Goal: Task Accomplishment & Management: Manage account settings

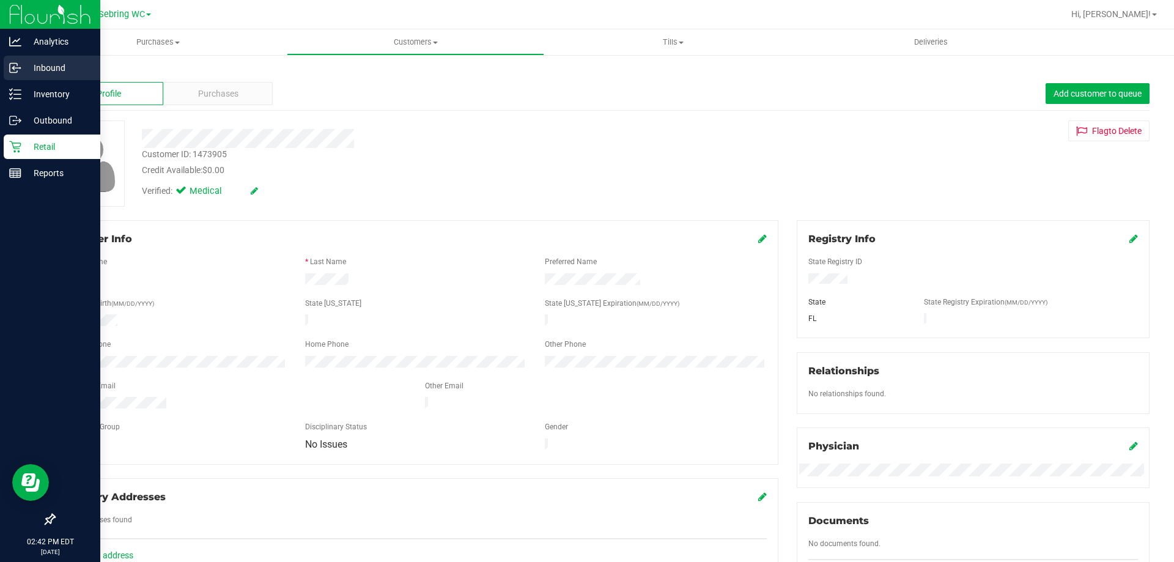
click at [47, 67] on p "Inbound" at bounding box center [57, 68] width 73 height 15
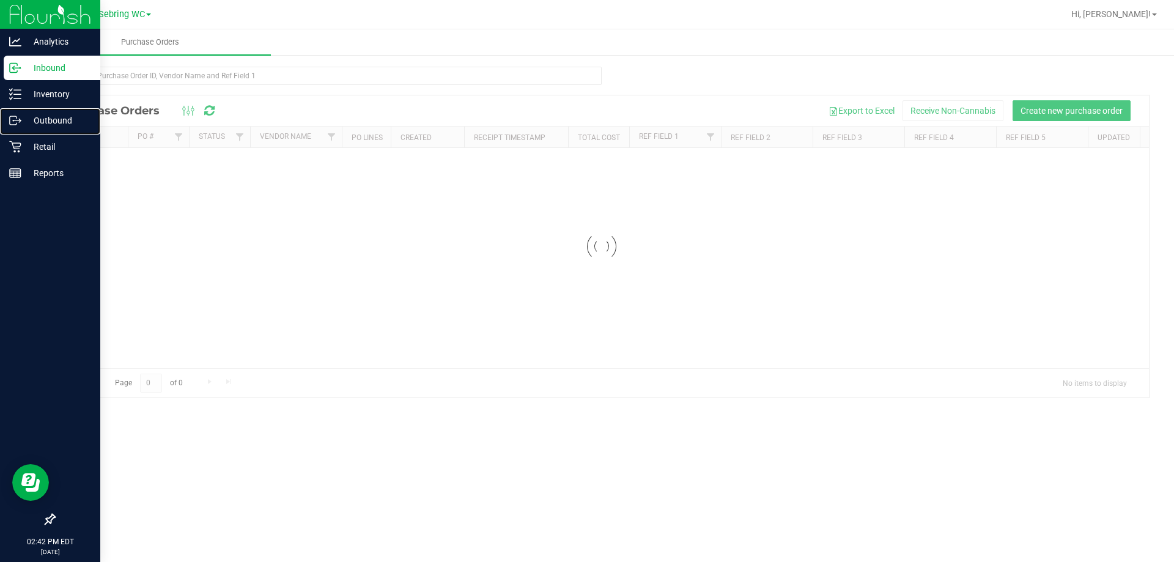
click at [62, 124] on p "Outbound" at bounding box center [57, 120] width 73 height 15
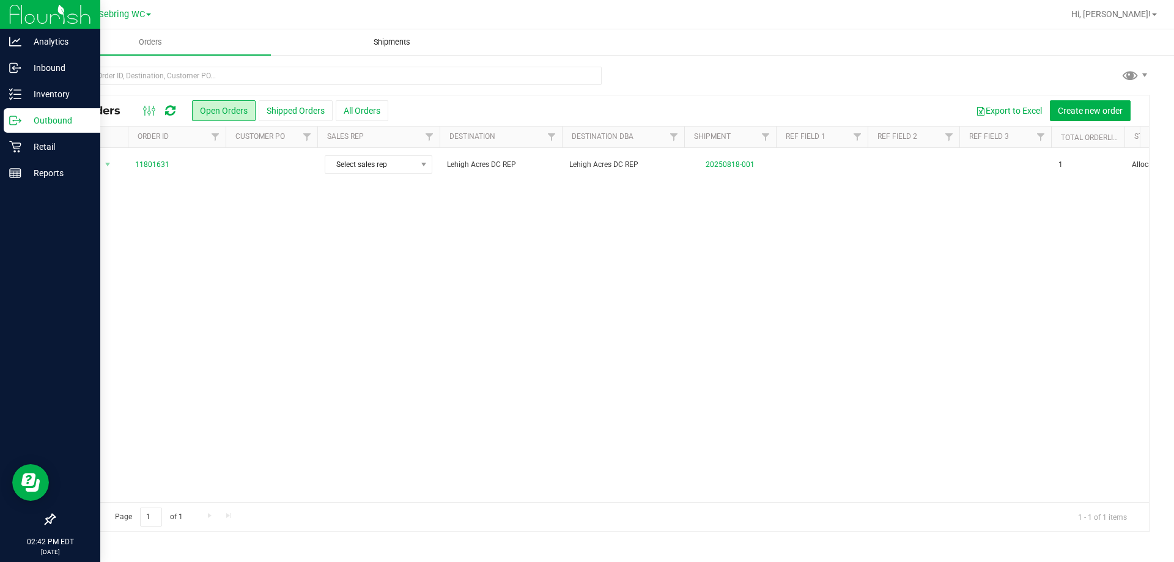
click at [401, 40] on span "Shipments" at bounding box center [392, 42] width 70 height 11
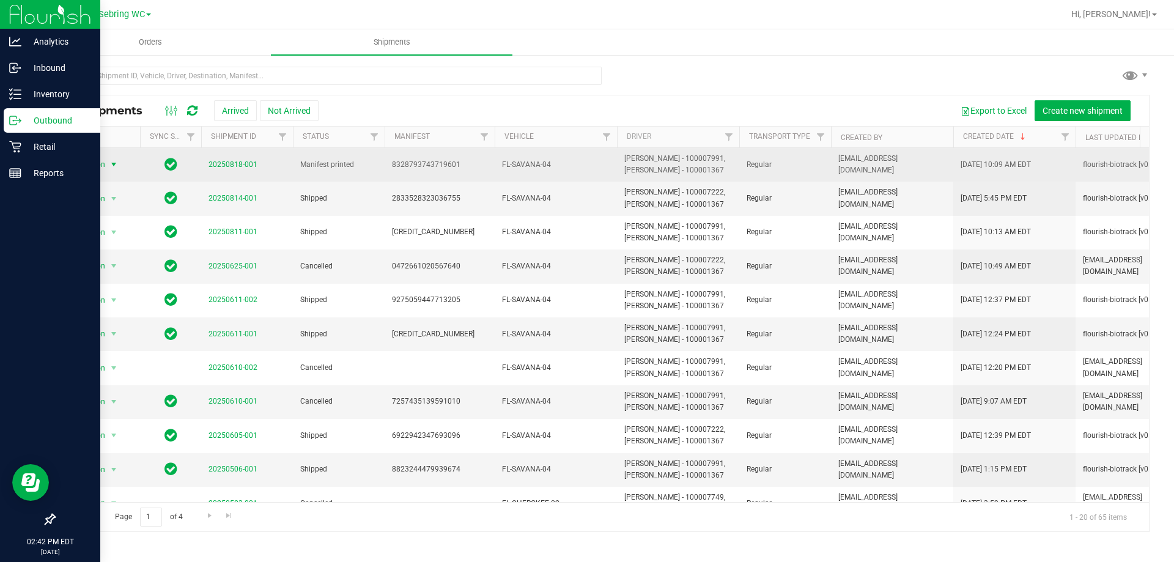
click at [116, 164] on span "select" at bounding box center [114, 165] width 10 height 10
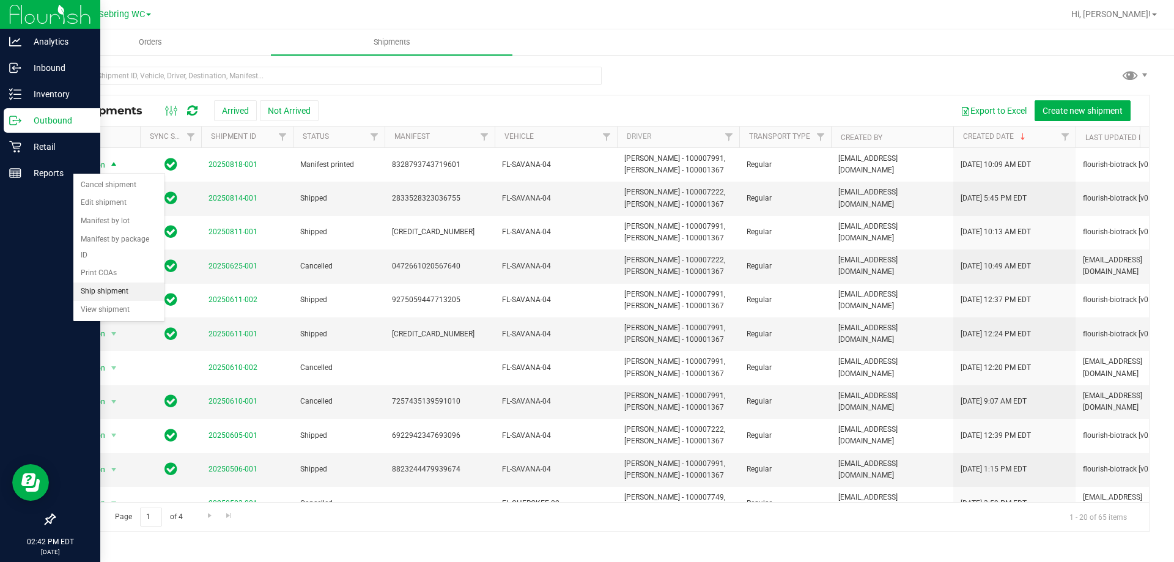
click at [86, 283] on li "Ship shipment" at bounding box center [118, 292] width 91 height 18
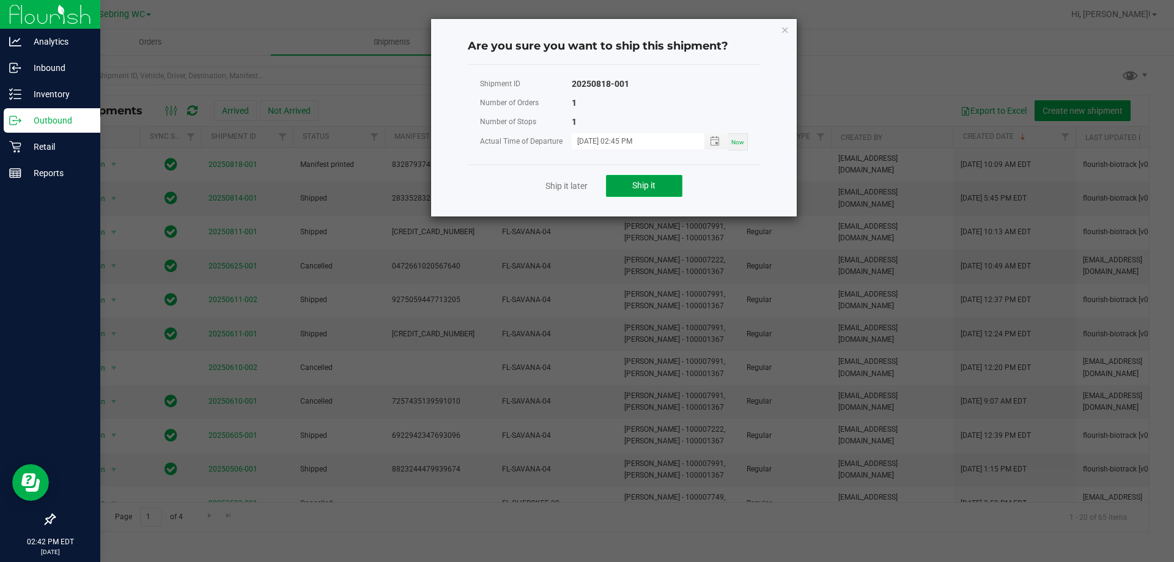
click at [665, 182] on button "Ship it" at bounding box center [644, 186] width 76 height 22
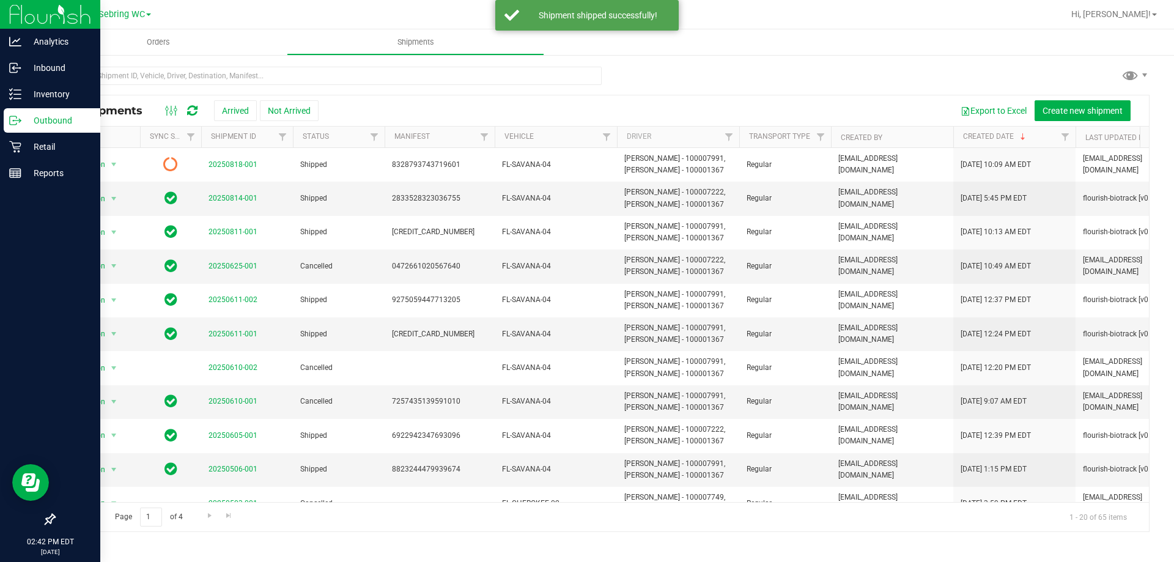
click at [701, 71] on div at bounding box center [602, 81] width 1096 height 28
click at [36, 142] on p "Retail" at bounding box center [57, 146] width 73 height 15
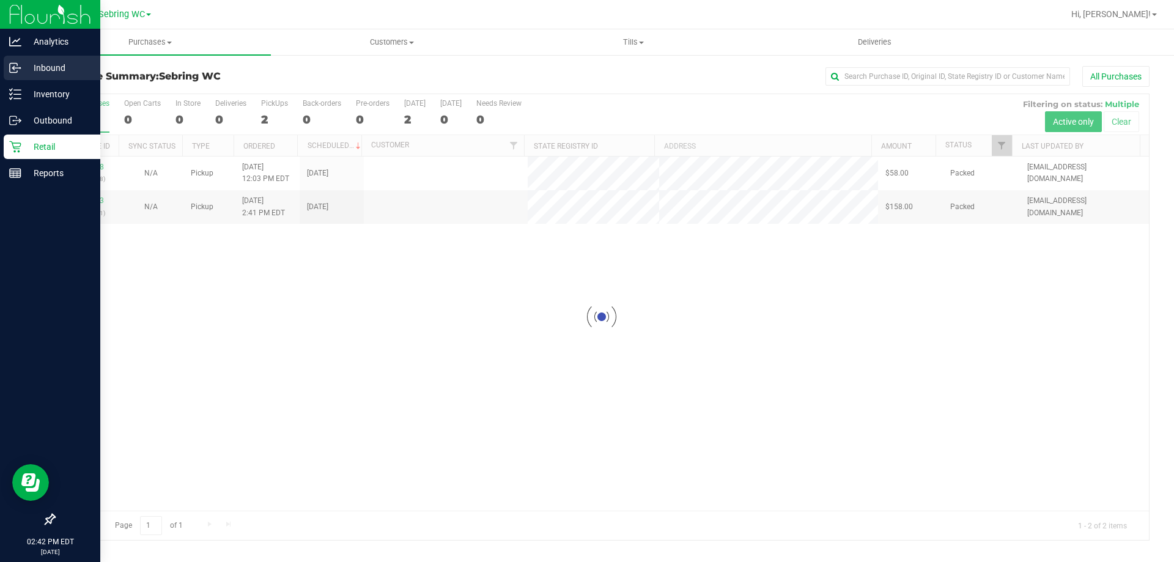
click at [55, 74] on p "Inbound" at bounding box center [57, 68] width 73 height 15
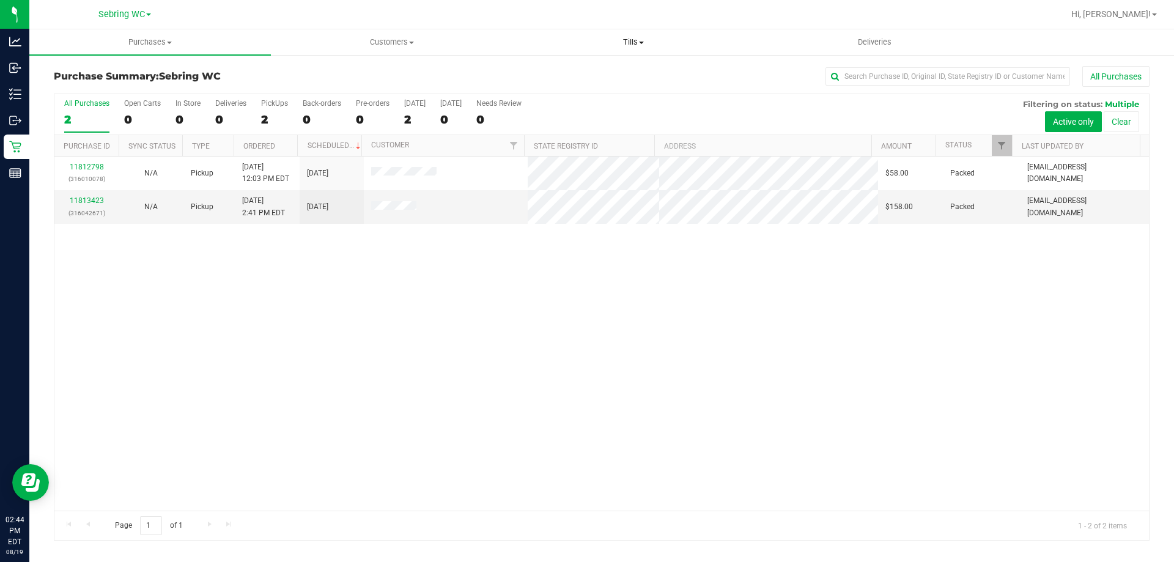
click at [619, 37] on span "Tills" at bounding box center [633, 42] width 240 height 11
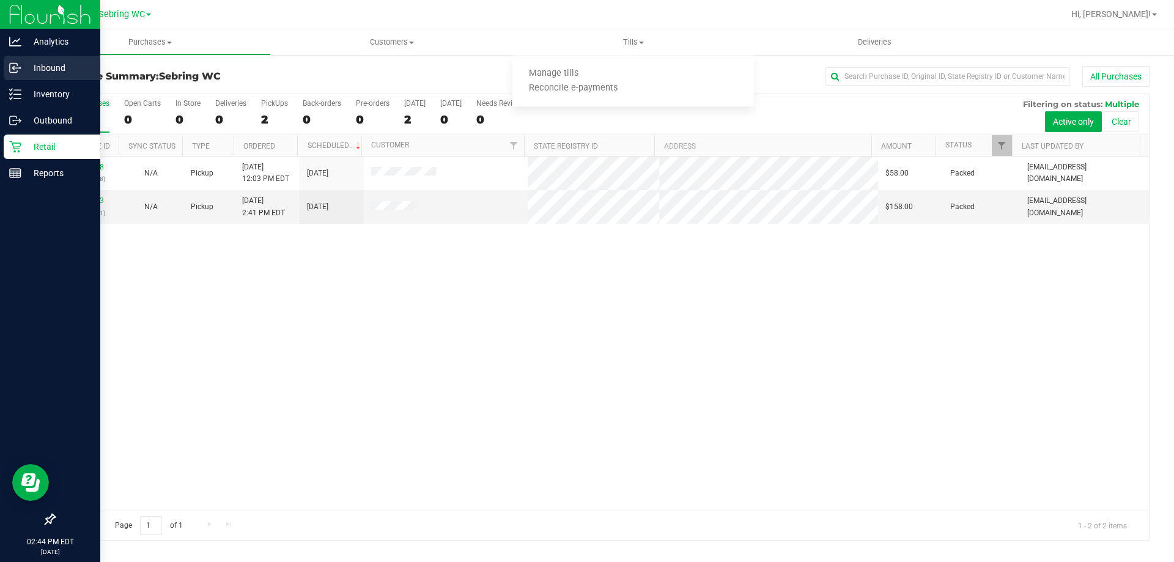
click at [42, 67] on p "Inbound" at bounding box center [57, 68] width 73 height 15
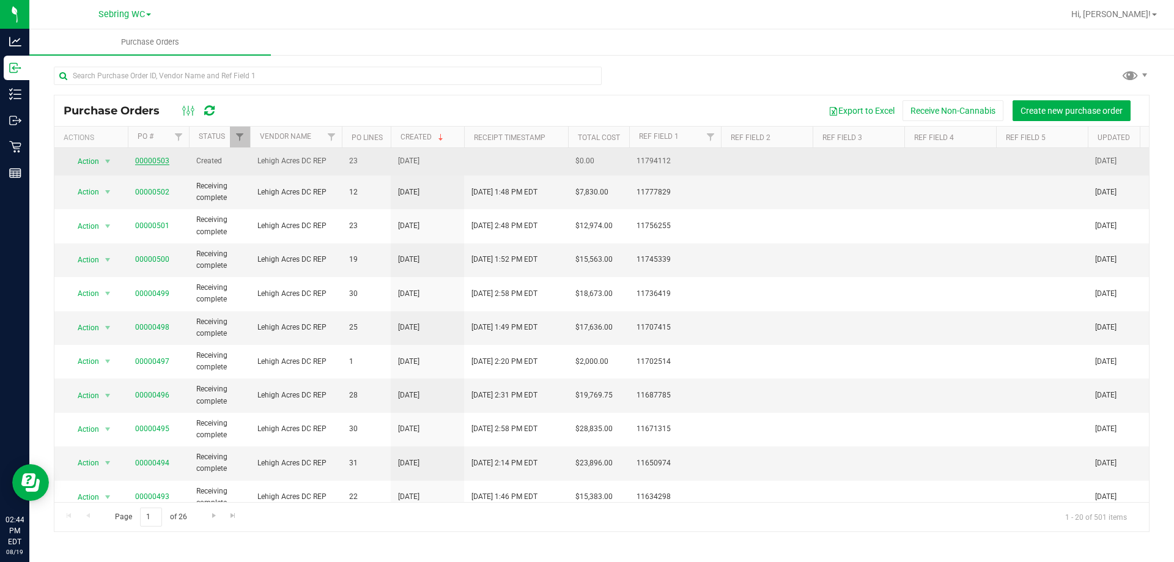
click at [141, 161] on link "00000503" at bounding box center [152, 161] width 34 height 9
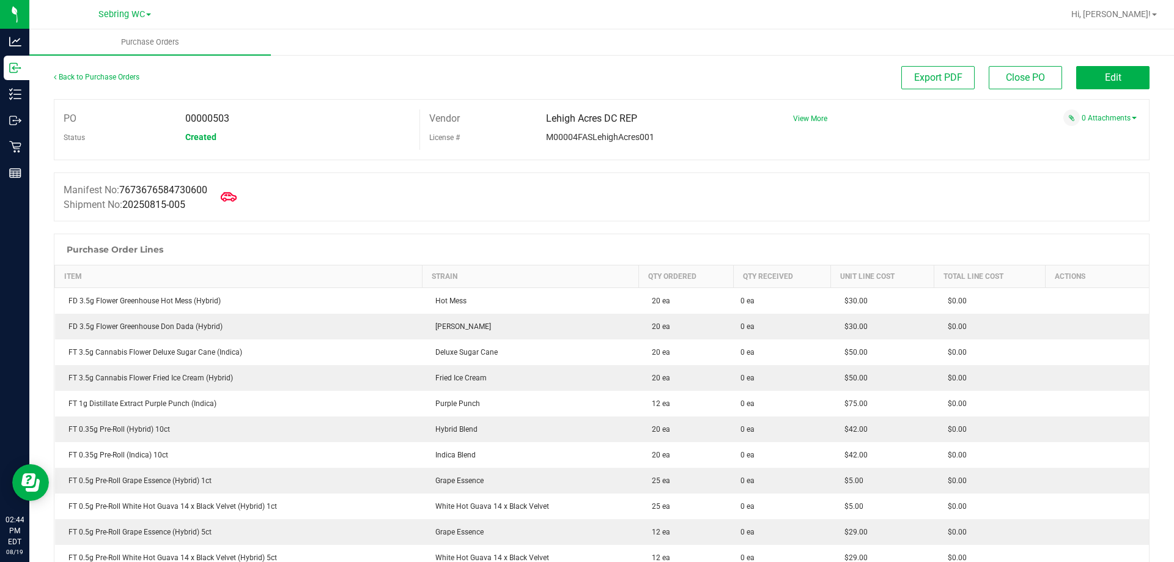
click at [237, 203] on icon at bounding box center [229, 197] width 16 height 16
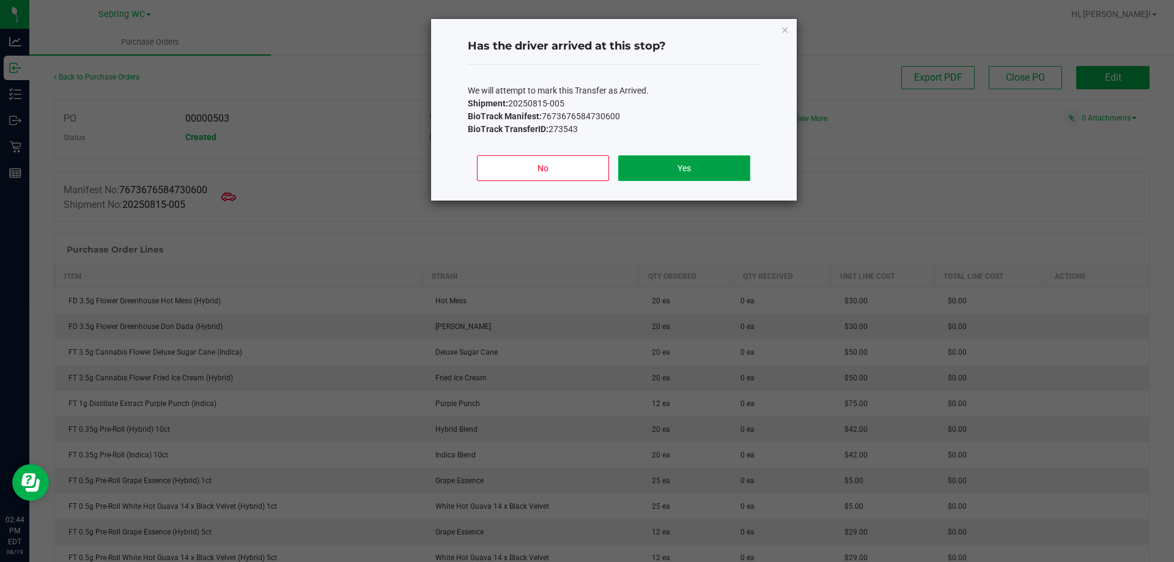
click at [675, 164] on button "Yes" at bounding box center [683, 168] width 131 height 26
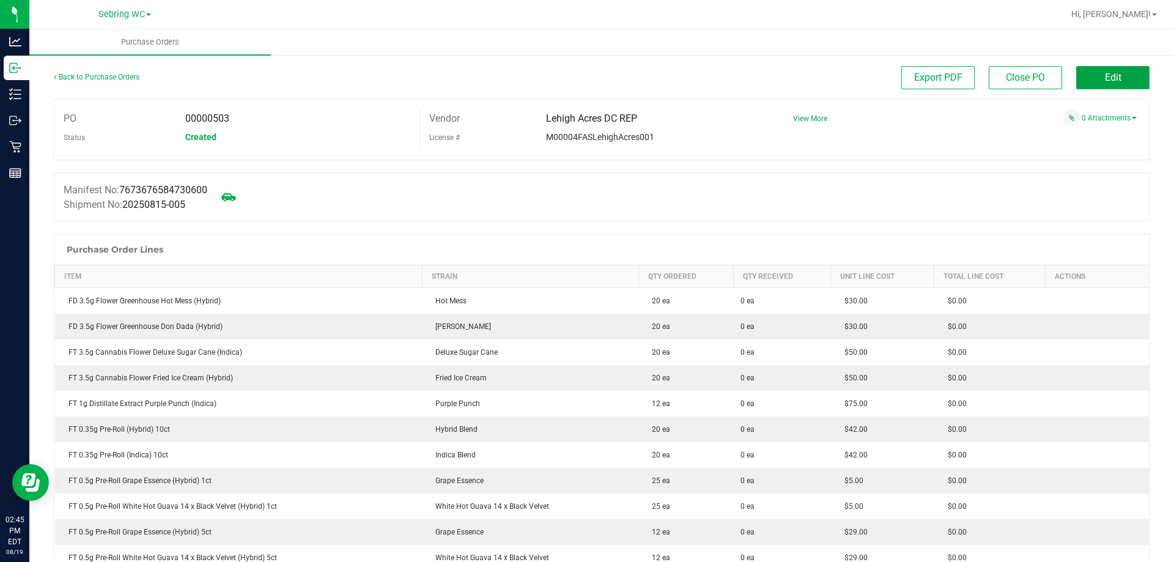
click at [1105, 75] on span "Edit" at bounding box center [1113, 78] width 17 height 12
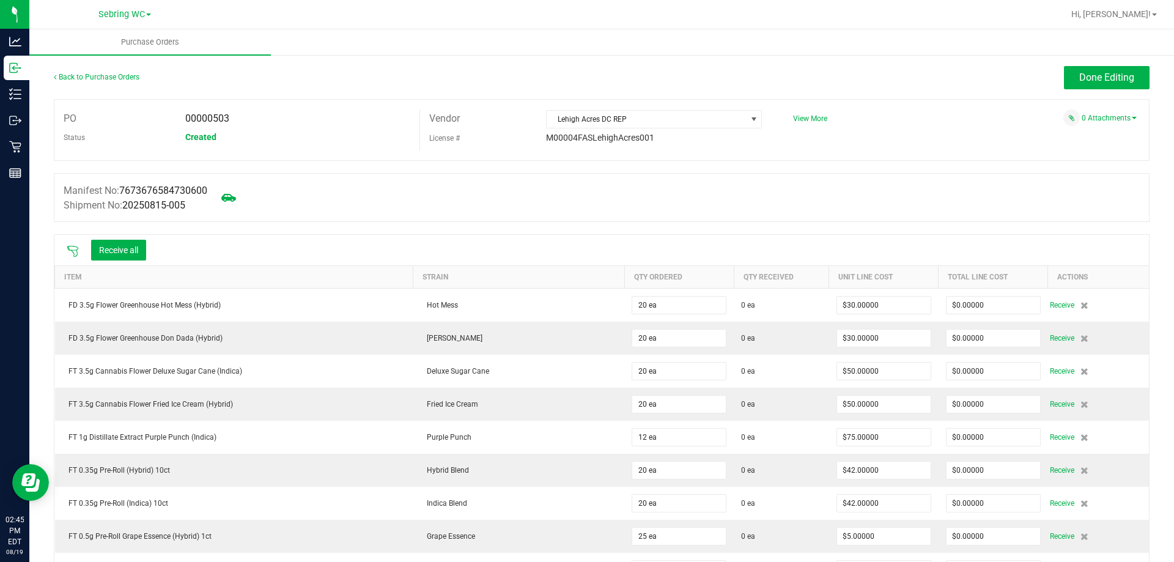
click at [76, 245] on icon at bounding box center [73, 251] width 12 height 12
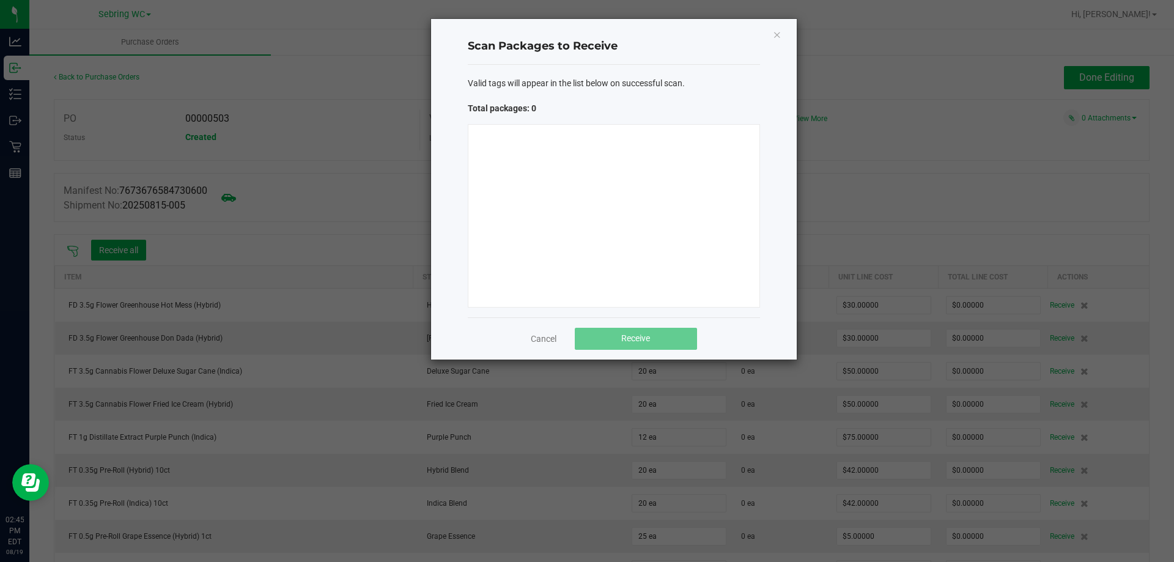
click at [553, 191] on div at bounding box center [614, 215] width 292 height 183
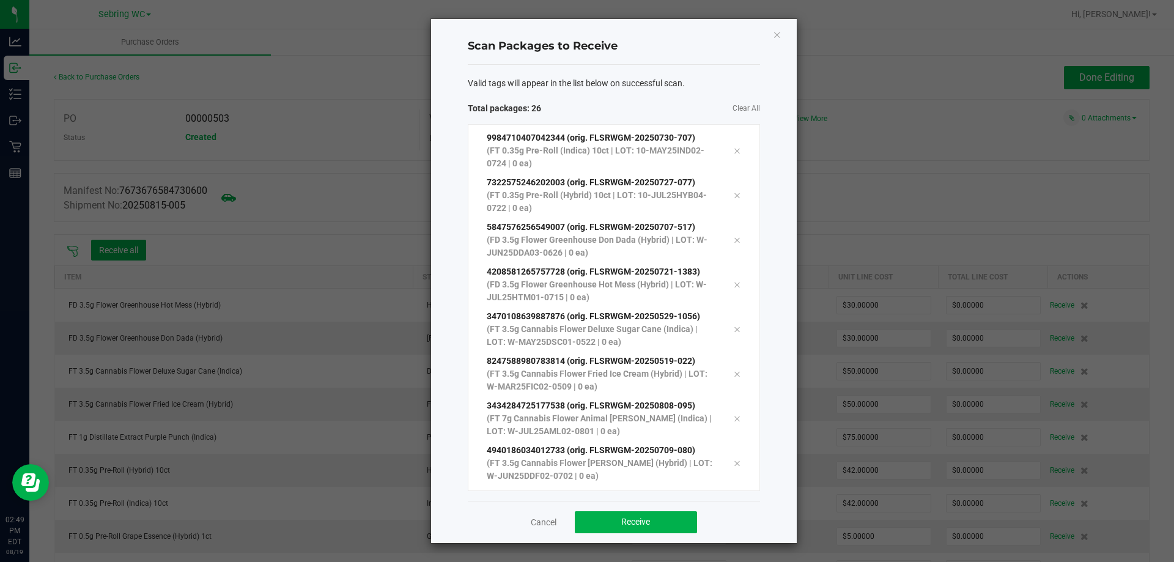
scroll to position [826, 0]
click at [587, 528] on button "Receive" at bounding box center [636, 522] width 122 height 22
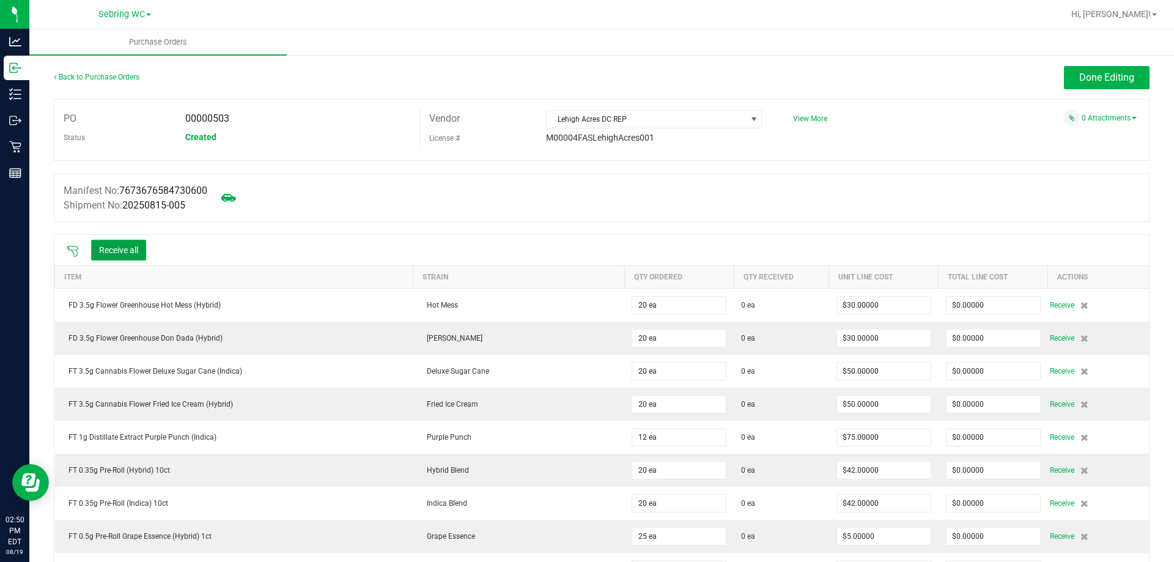
click at [121, 251] on button "Receive all" at bounding box center [118, 250] width 55 height 21
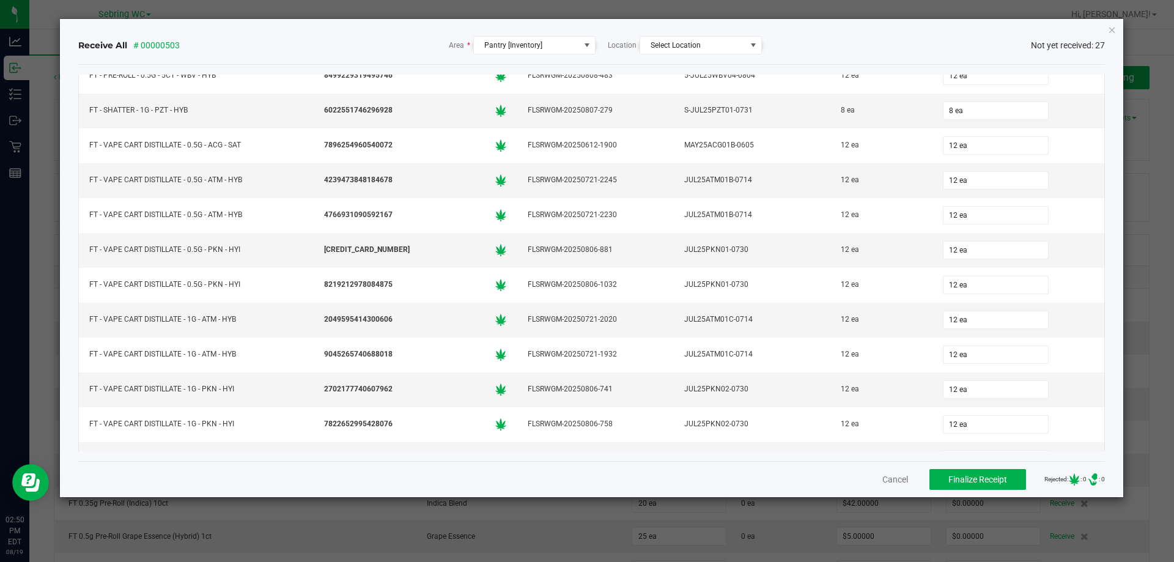
scroll to position [592, 0]
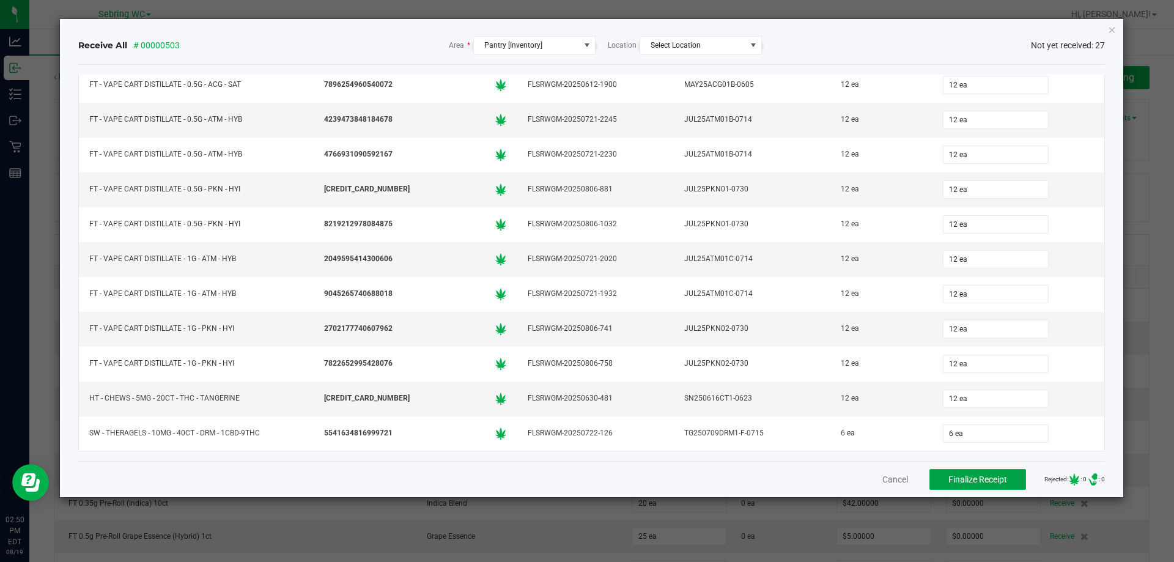
click at [950, 486] on button "Finalize Receipt" at bounding box center [978, 479] width 97 height 21
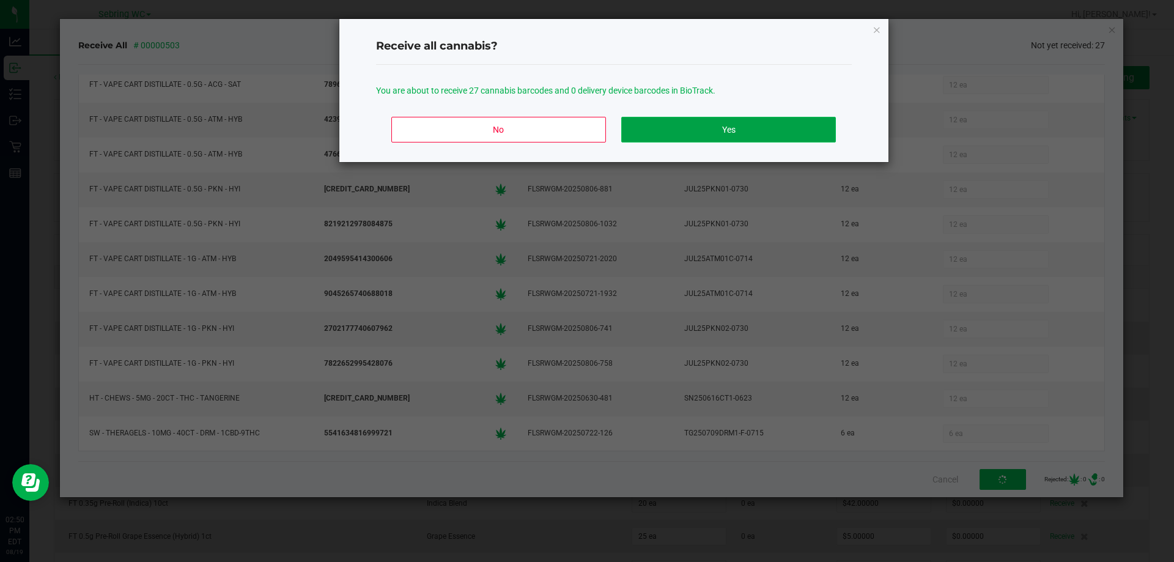
click at [675, 130] on button "Yes" at bounding box center [728, 130] width 214 height 26
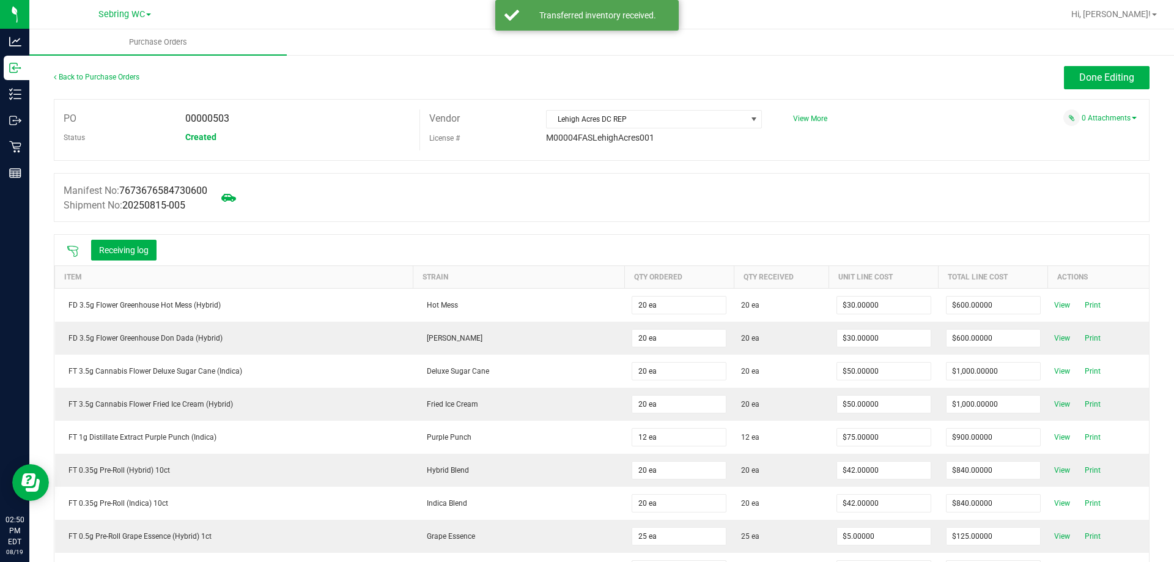
click at [474, 222] on div at bounding box center [602, 228] width 1096 height 12
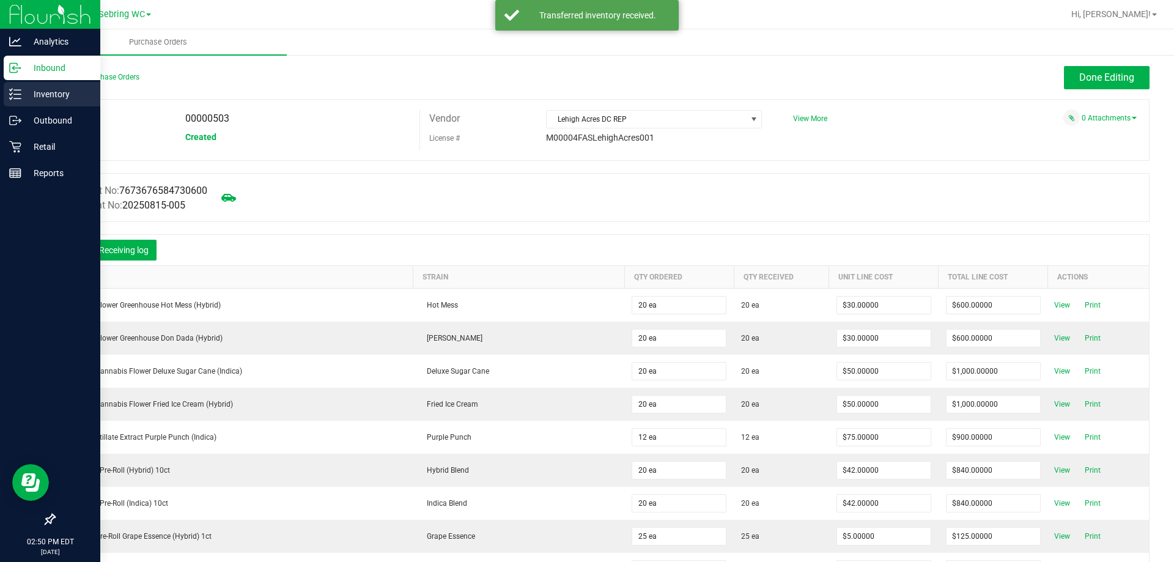
click at [24, 95] on p "Inventory" at bounding box center [57, 94] width 73 height 15
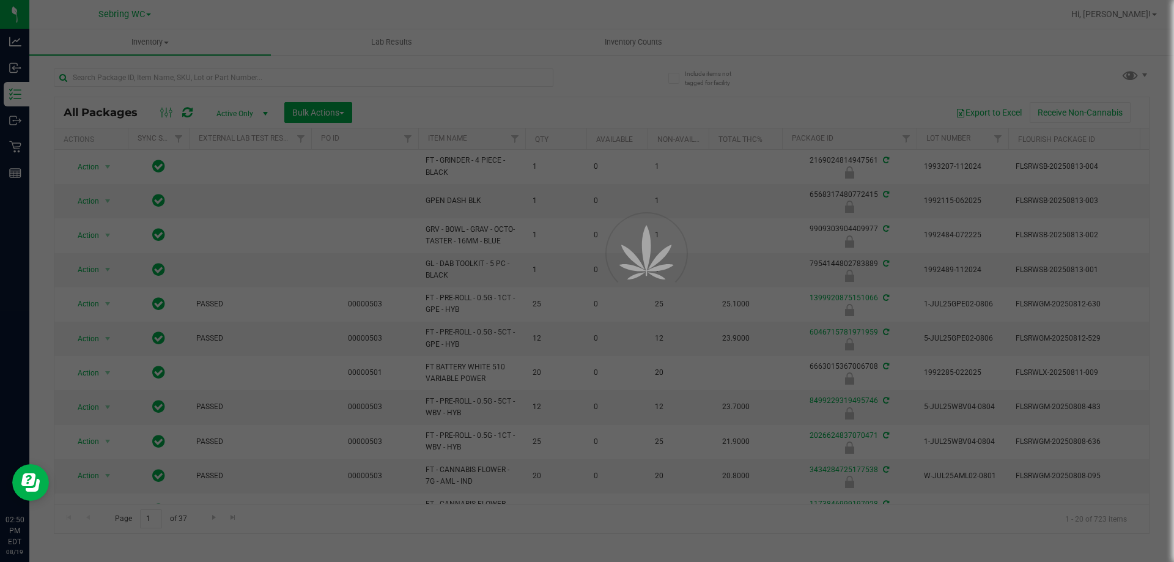
click at [147, 74] on div at bounding box center [587, 281] width 1174 height 562
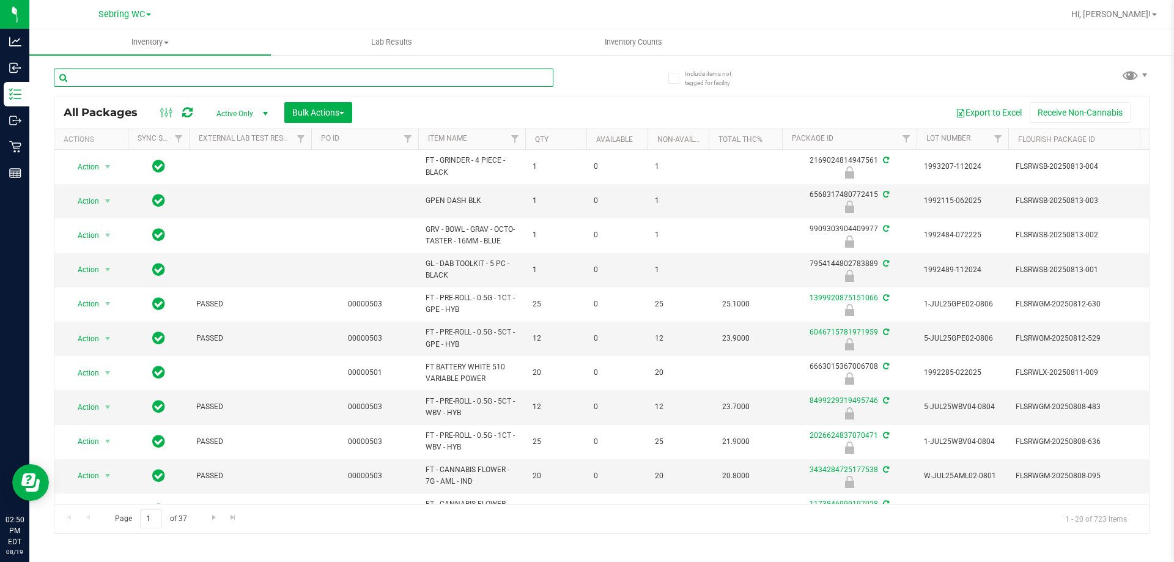
click at [147, 74] on input "text" at bounding box center [304, 77] width 500 height 18
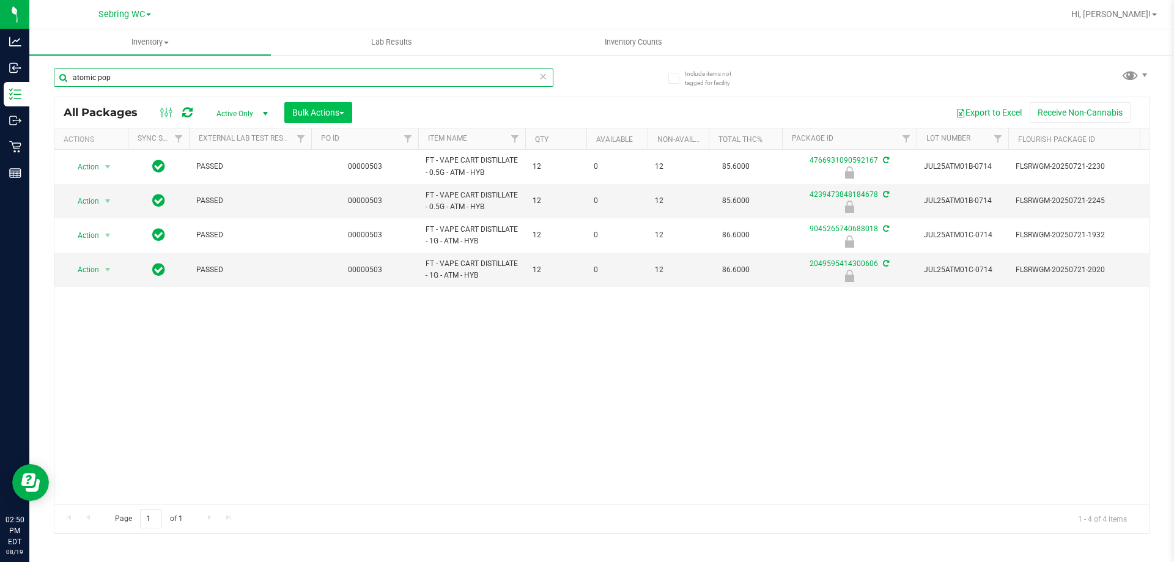
type input "atomic pop"
click at [339, 116] on span "Bulk Actions" at bounding box center [318, 113] width 52 height 10
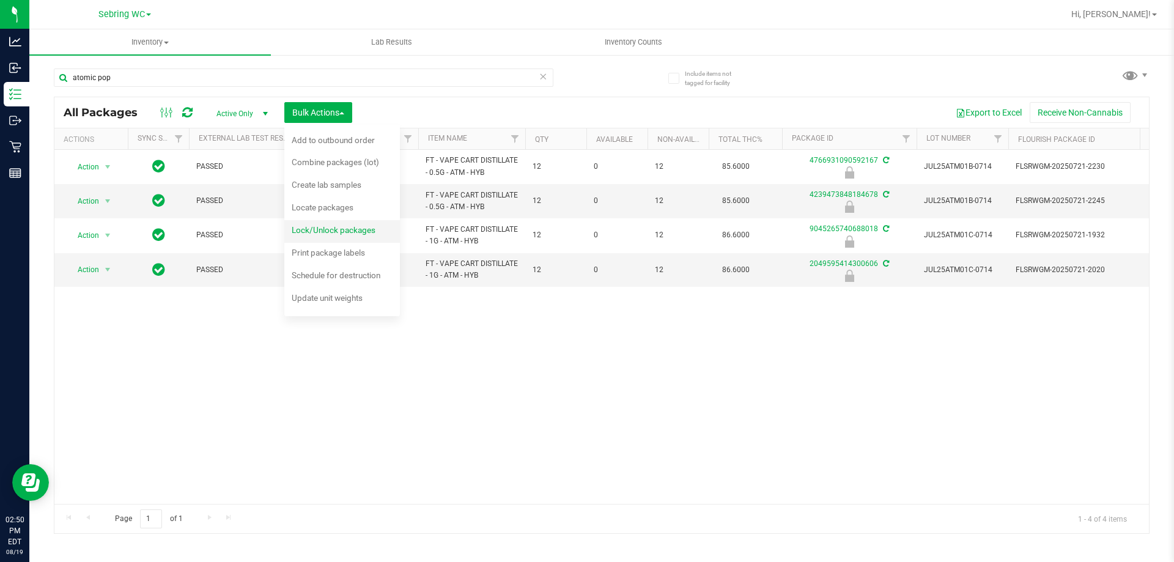
click at [311, 227] on span "Lock/Unlock packages" at bounding box center [334, 230] width 84 height 10
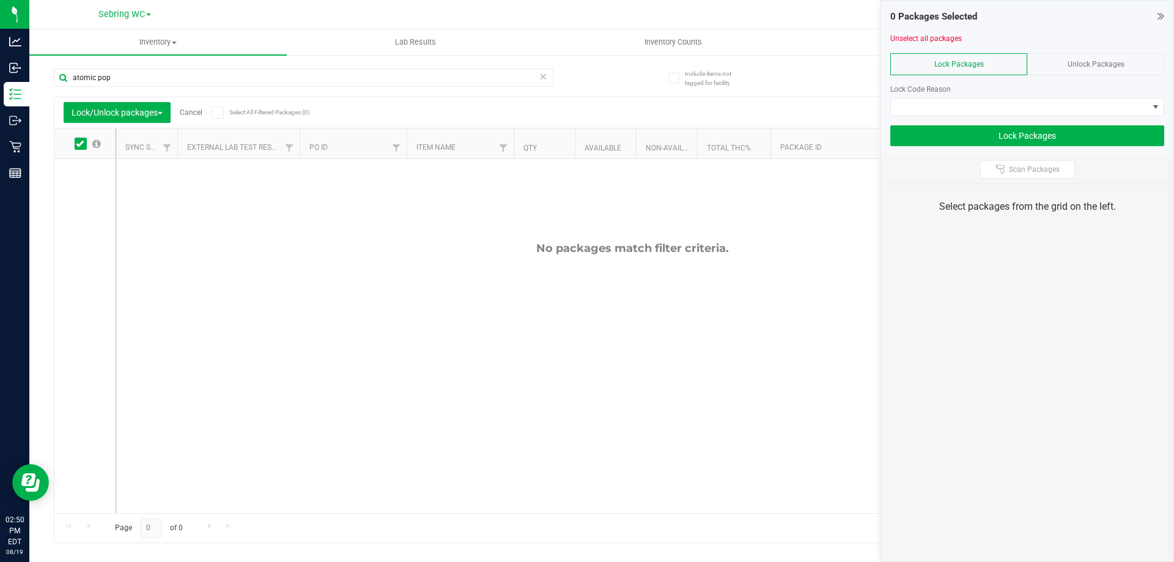
click at [1060, 65] on div "Unlock Packages" at bounding box center [1095, 64] width 137 height 22
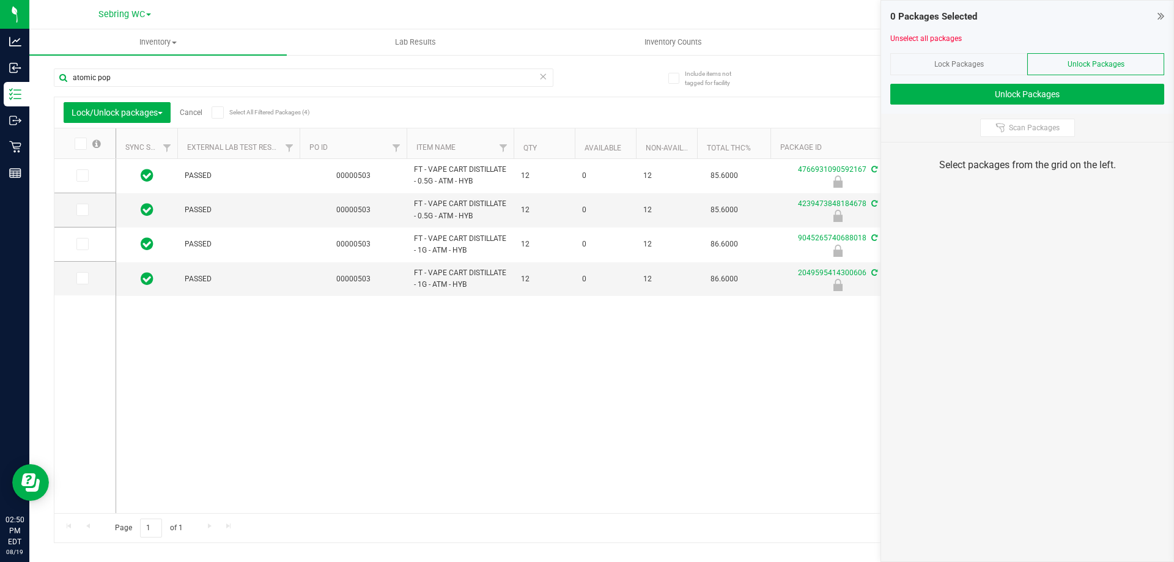
click at [81, 144] on icon at bounding box center [80, 144] width 8 height 0
click at [0, 0] on input "checkbox" at bounding box center [0, 0] width 0 height 0
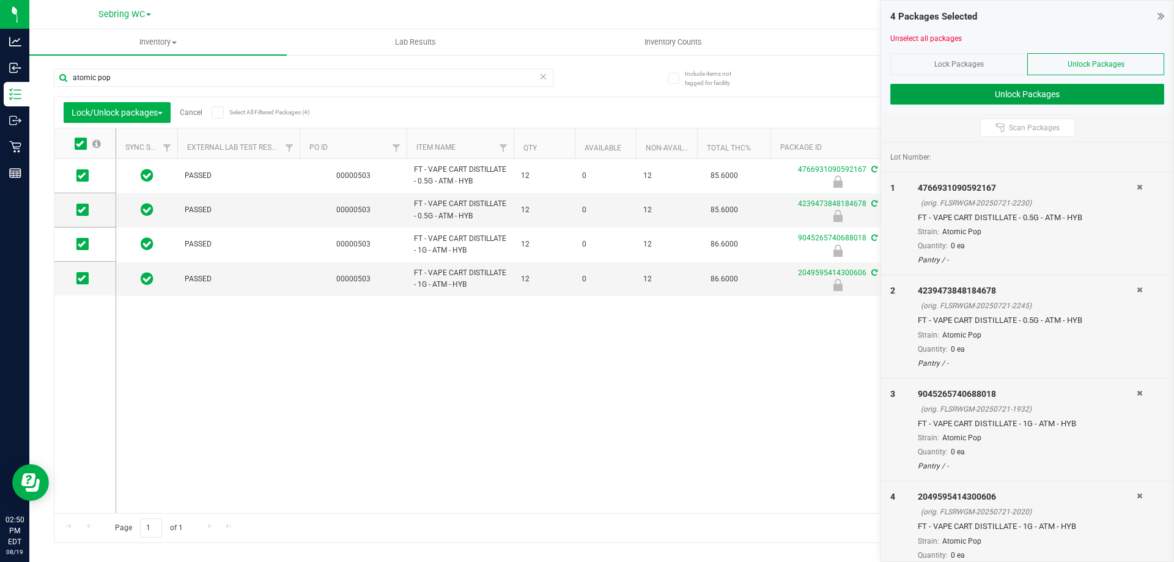
click at [961, 84] on button "Unlock Packages" at bounding box center [1027, 94] width 274 height 21
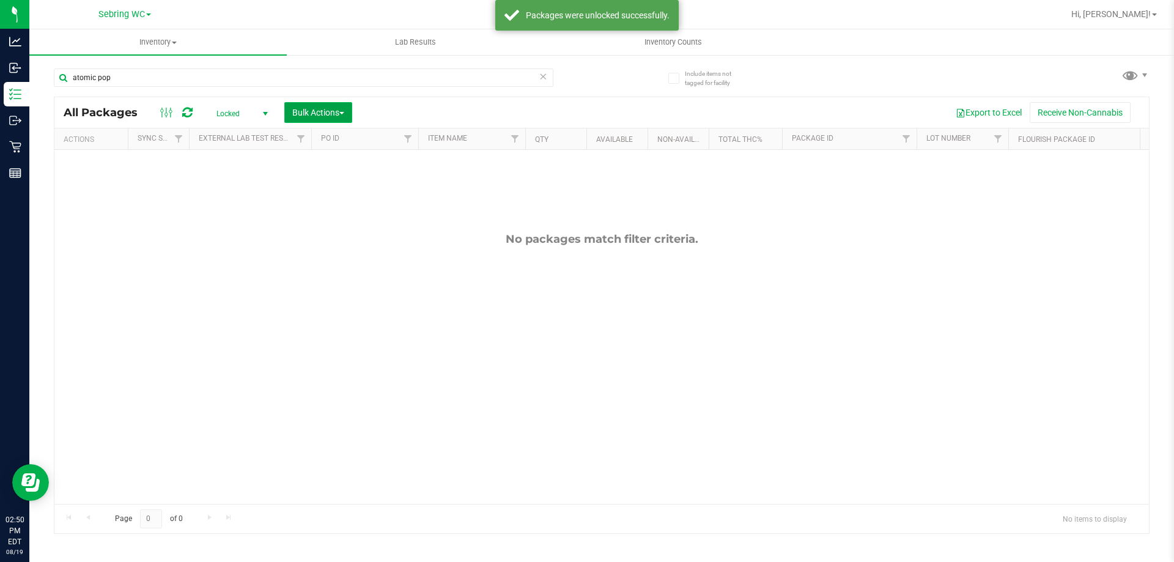
click at [327, 108] on span "Bulk Actions" at bounding box center [318, 113] width 52 height 10
click at [316, 237] on div "Lock/Unlock packages" at bounding box center [342, 232] width 100 height 20
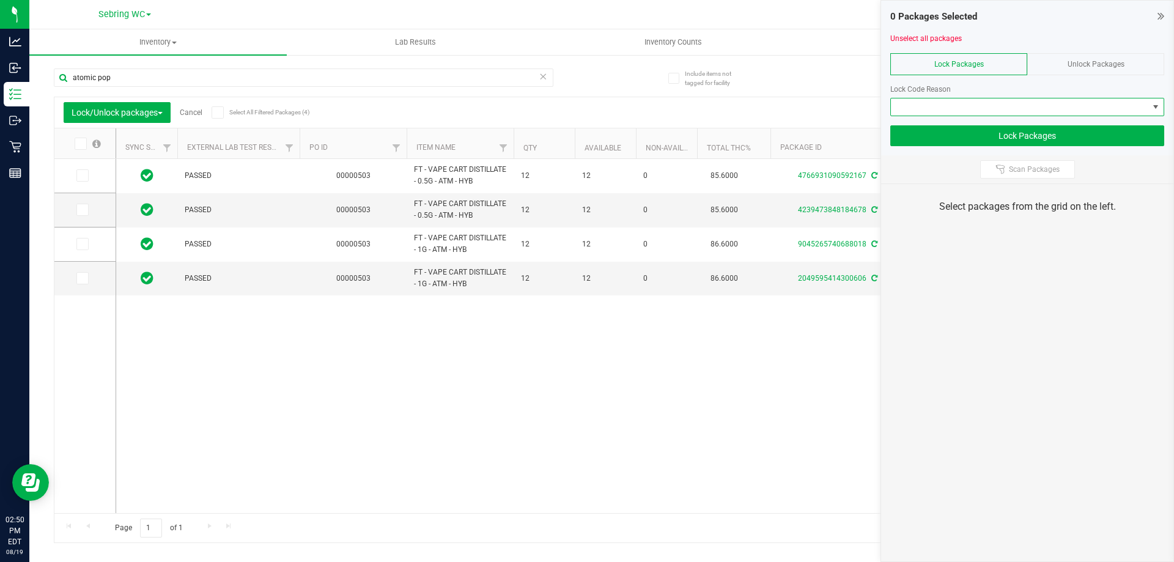
click at [941, 102] on span at bounding box center [1019, 106] width 257 height 17
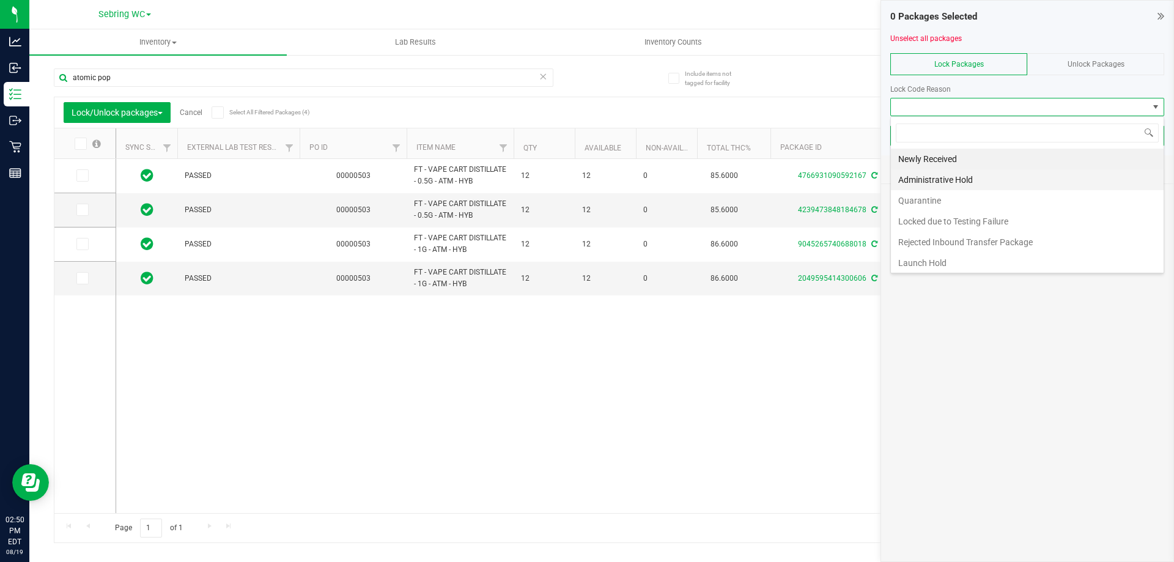
scroll to position [18, 274]
click at [914, 259] on li "Launch Hold" at bounding box center [1027, 263] width 273 height 21
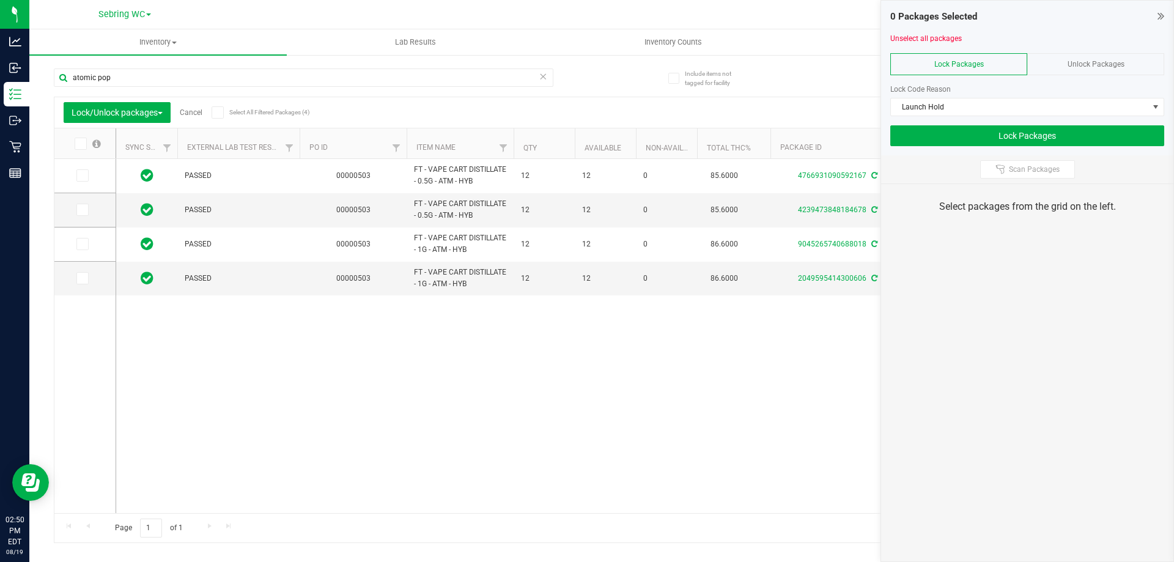
click at [80, 144] on icon at bounding box center [80, 144] width 8 height 0
click at [0, 0] on input "checkbox" at bounding box center [0, 0] width 0 height 0
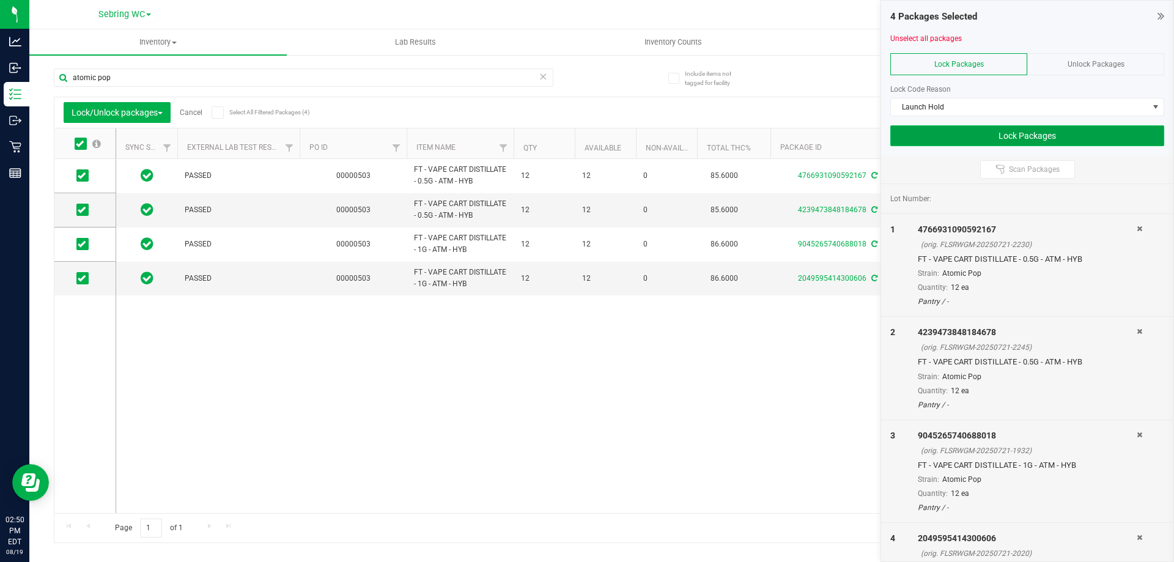
click at [950, 131] on button "Lock Packages" at bounding box center [1027, 135] width 274 height 21
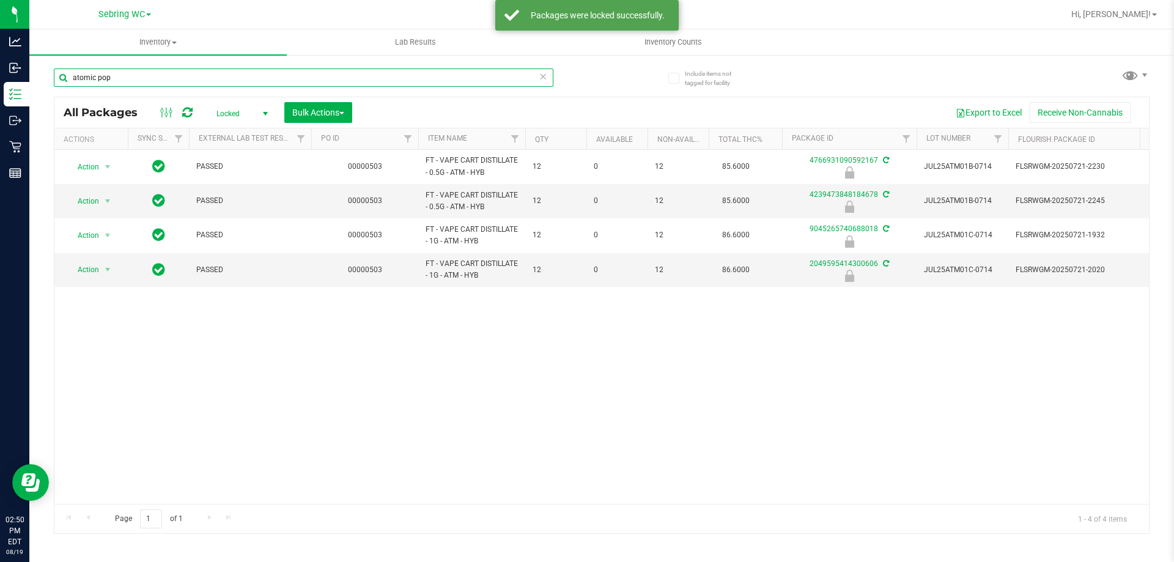
click at [232, 78] on input "atomic pop" at bounding box center [304, 77] width 500 height 18
type input "pkn"
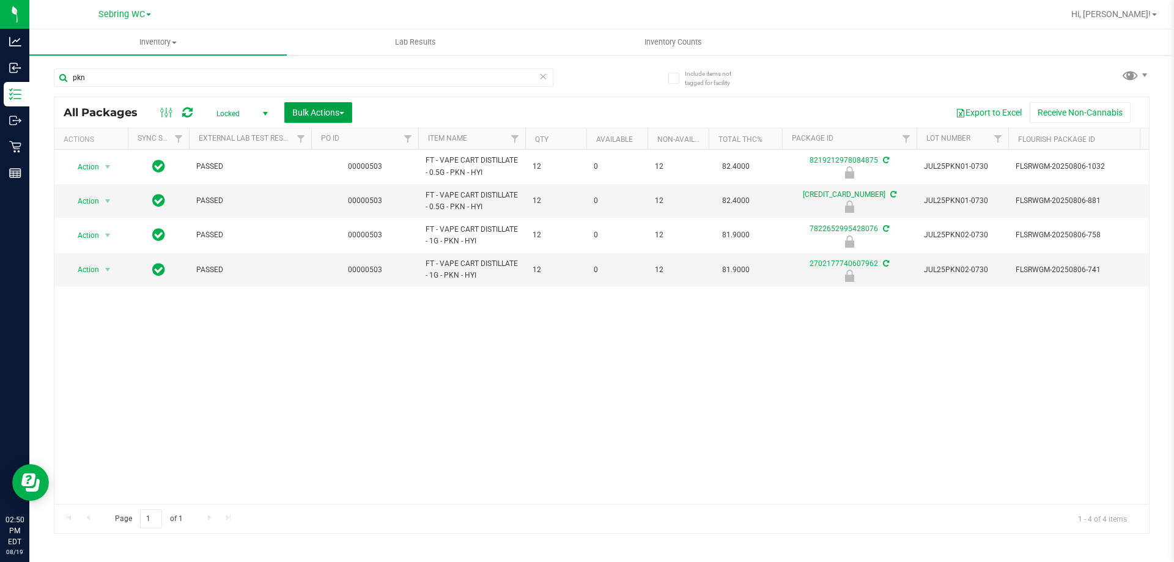
click at [305, 112] on span "Bulk Actions" at bounding box center [318, 113] width 52 height 10
click at [322, 225] on span "Lock/Unlock packages" at bounding box center [334, 230] width 84 height 10
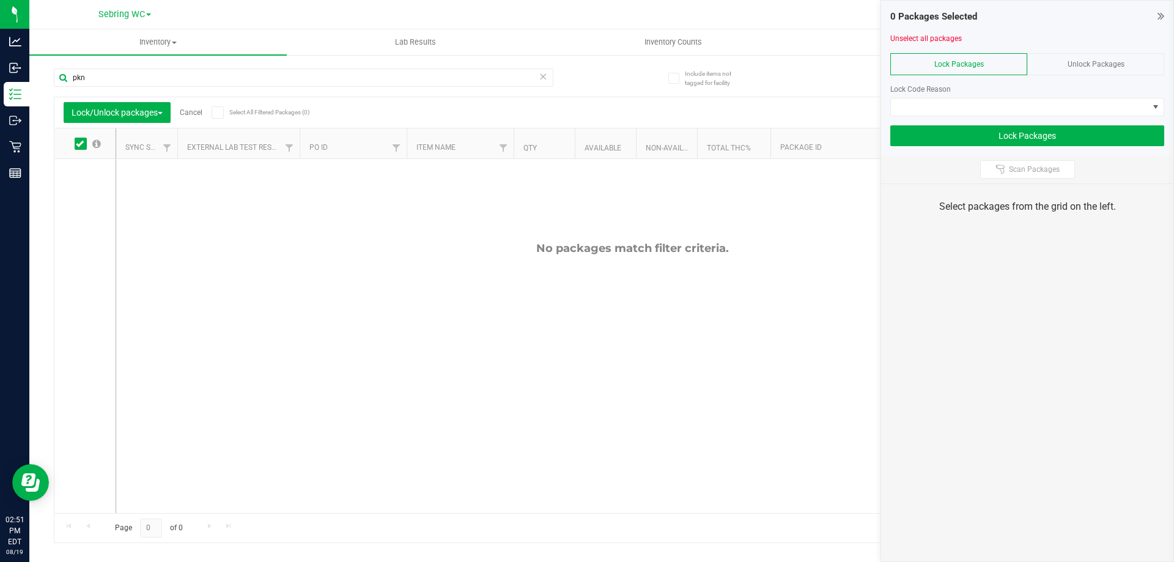
click at [1052, 60] on div "Unlock Packages" at bounding box center [1095, 64] width 137 height 22
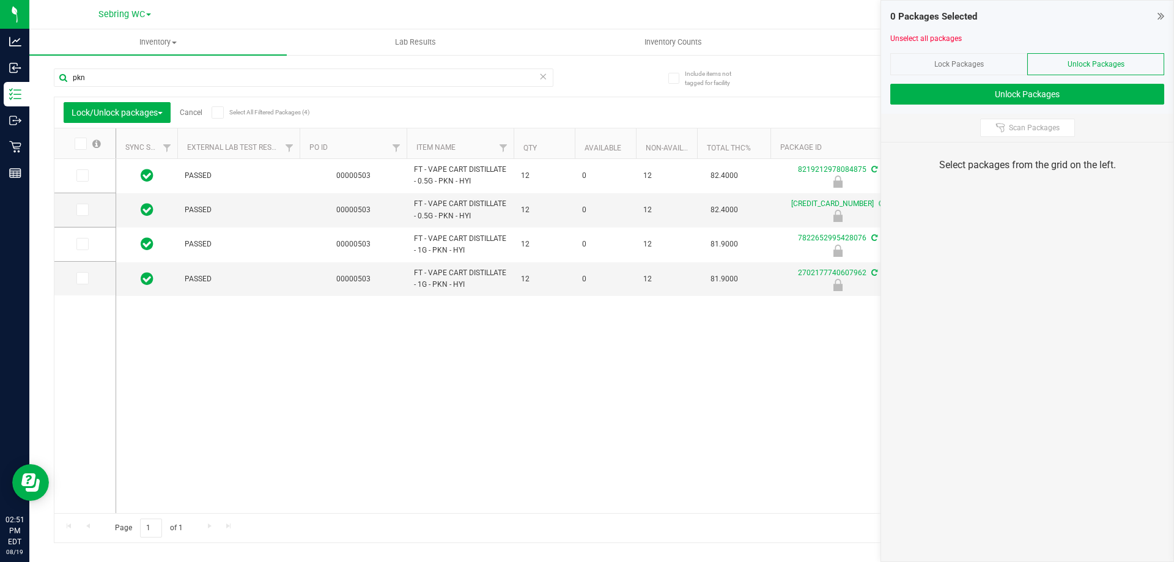
click at [86, 141] on span at bounding box center [81, 144] width 12 height 12
click at [0, 0] on input "checkbox" at bounding box center [0, 0] width 0 height 0
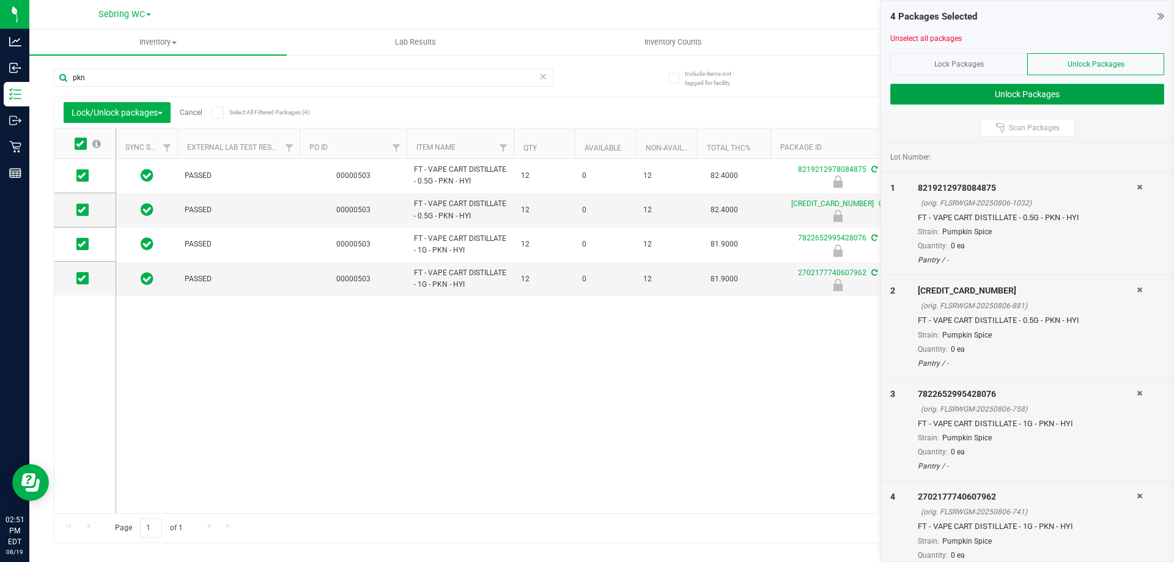
click at [930, 88] on button "Unlock Packages" at bounding box center [1027, 94] width 274 height 21
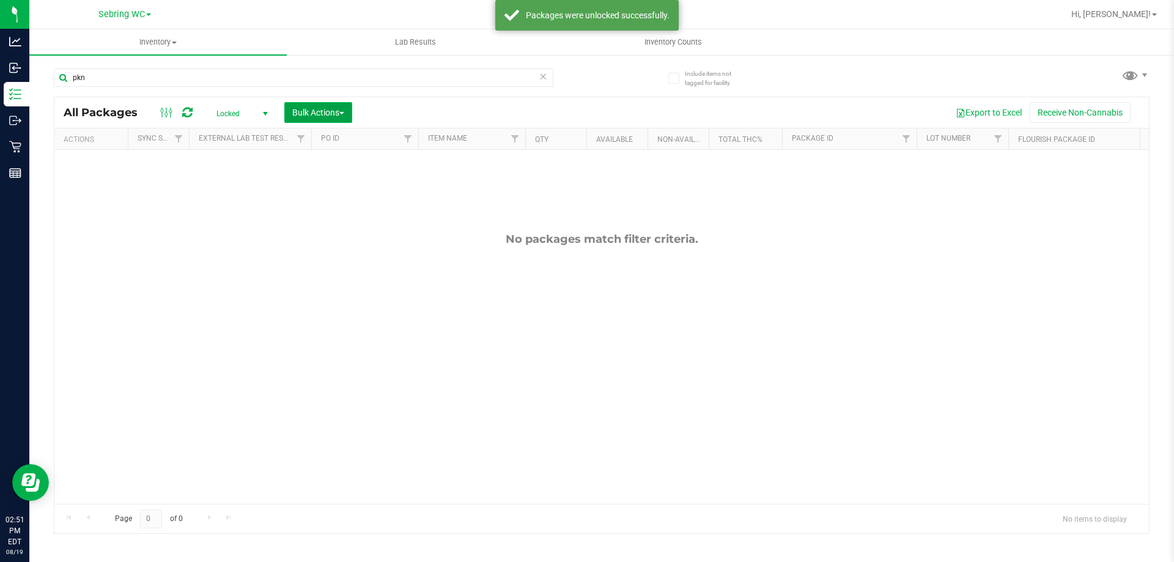
click at [317, 108] on span "Bulk Actions" at bounding box center [318, 113] width 52 height 10
click at [318, 231] on span "Lock/Unlock packages" at bounding box center [334, 230] width 84 height 10
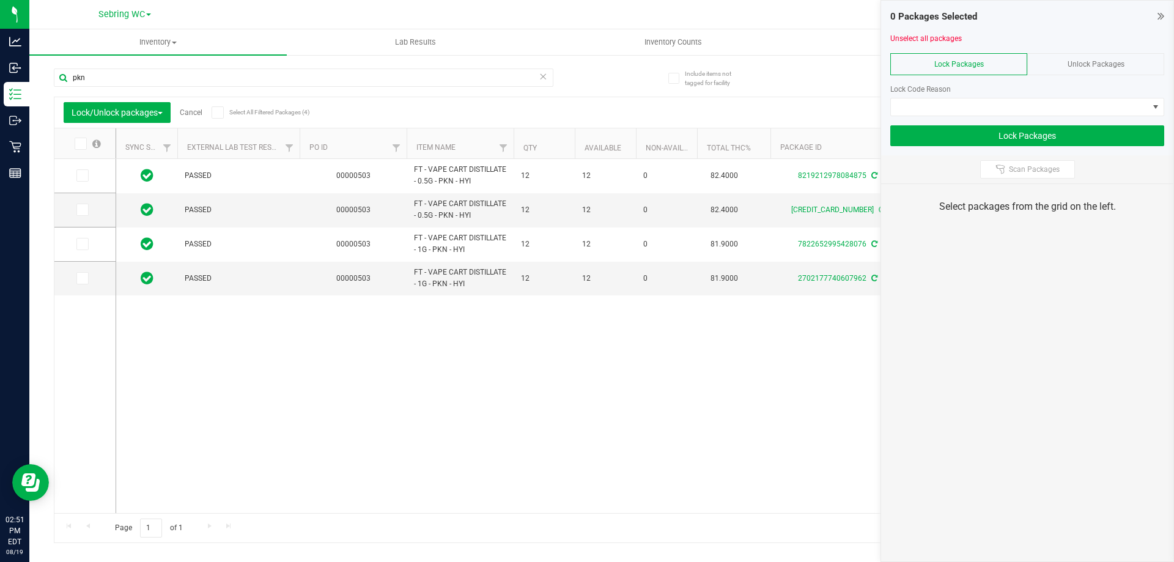
click at [1062, 65] on div "Unlock Packages" at bounding box center [1095, 64] width 137 height 22
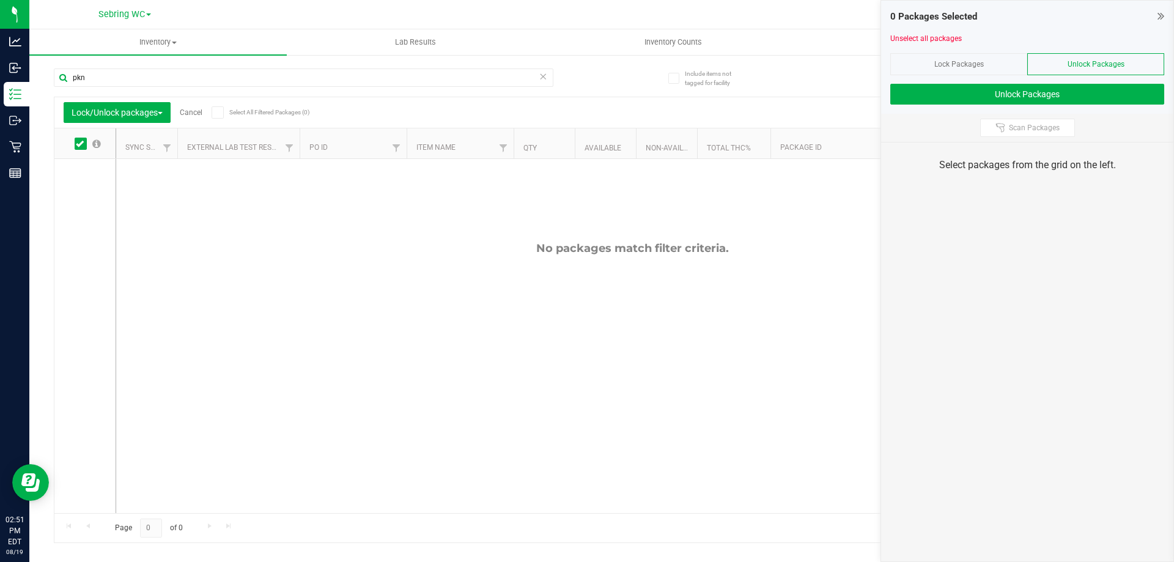
click at [974, 67] on span "Lock Packages" at bounding box center [959, 64] width 50 height 9
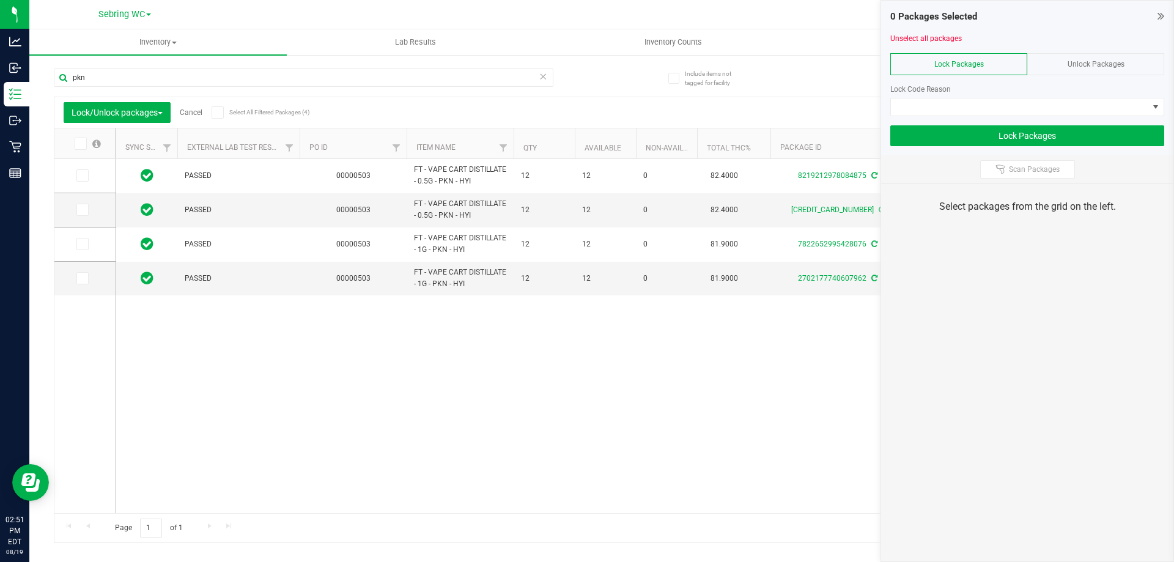
click at [80, 149] on span at bounding box center [81, 144] width 12 height 12
click at [0, 0] on input "checkbox" at bounding box center [0, 0] width 0 height 0
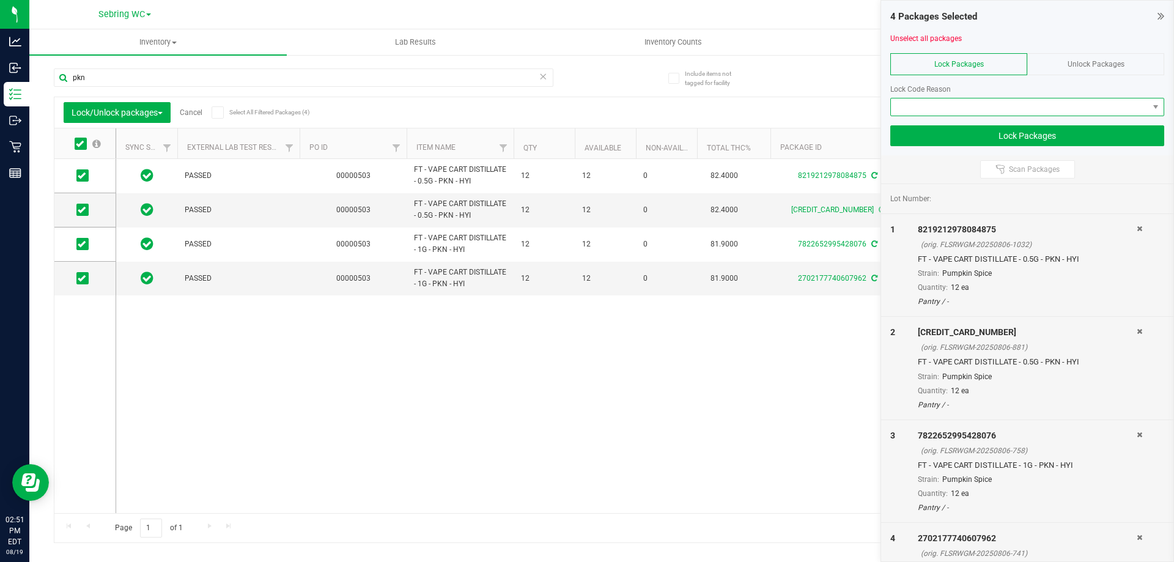
click at [914, 106] on span at bounding box center [1019, 106] width 257 height 17
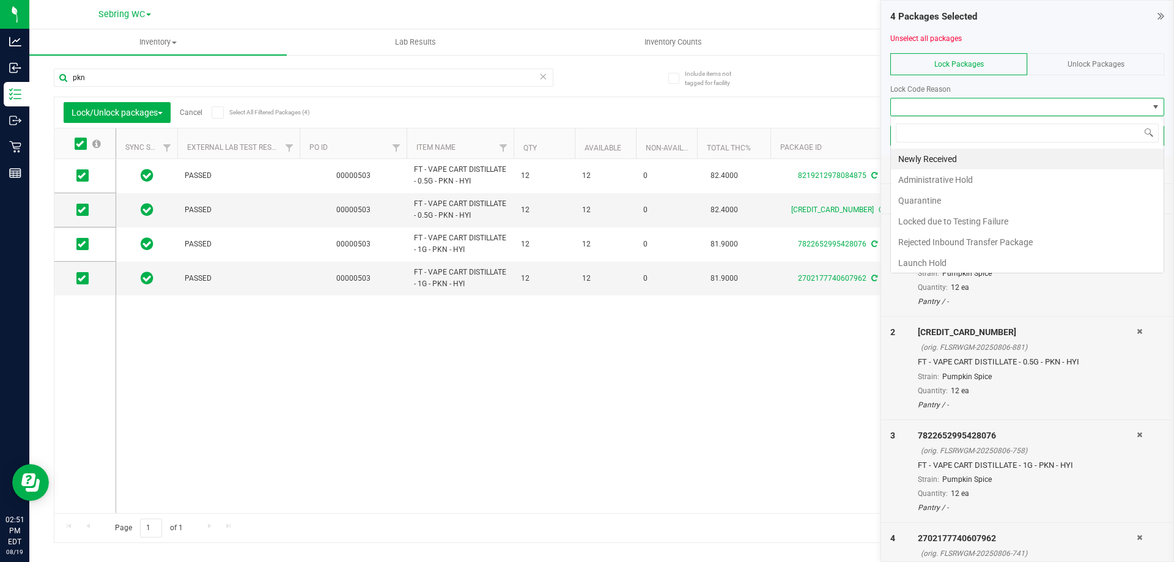
scroll to position [18, 274]
click at [909, 260] on li "Launch Hold" at bounding box center [1027, 263] width 273 height 21
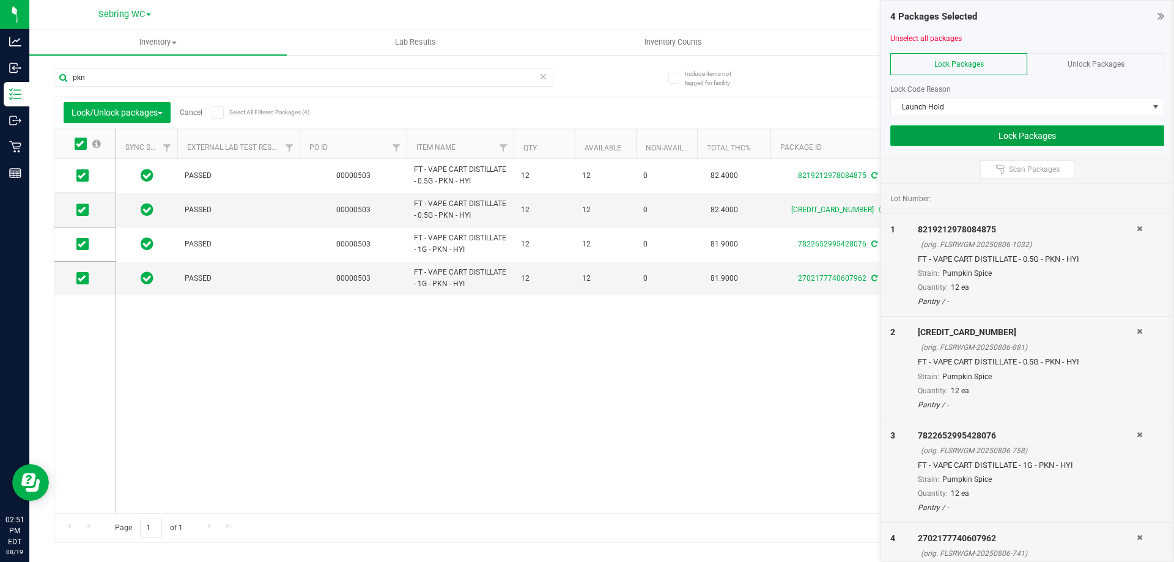
click at [945, 135] on button "Lock Packages" at bounding box center [1027, 135] width 274 height 21
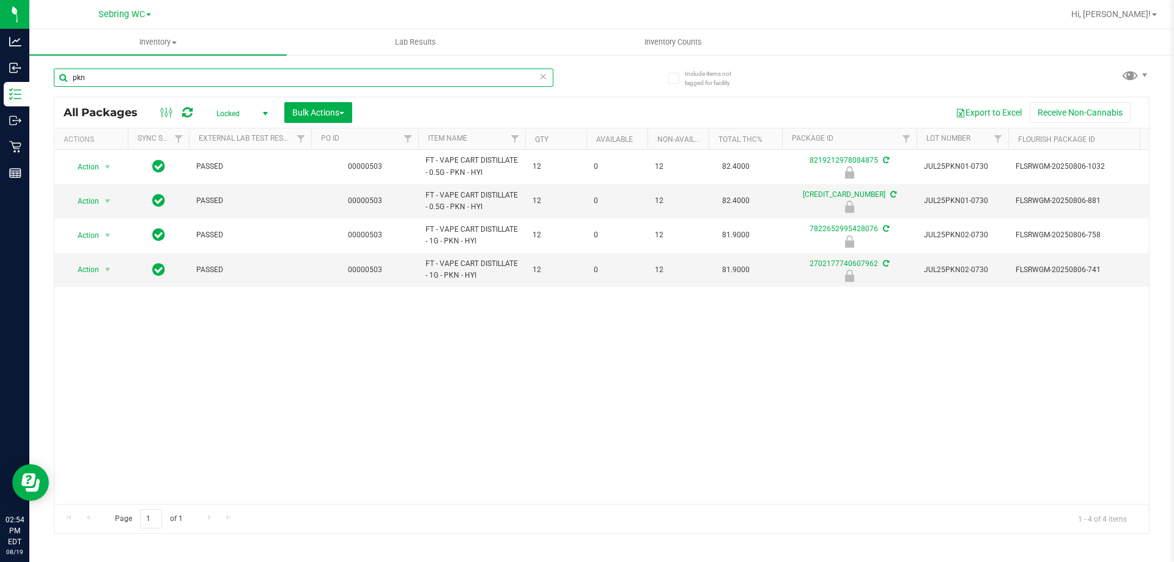
click at [398, 81] on input "pkn" at bounding box center [304, 77] width 500 height 18
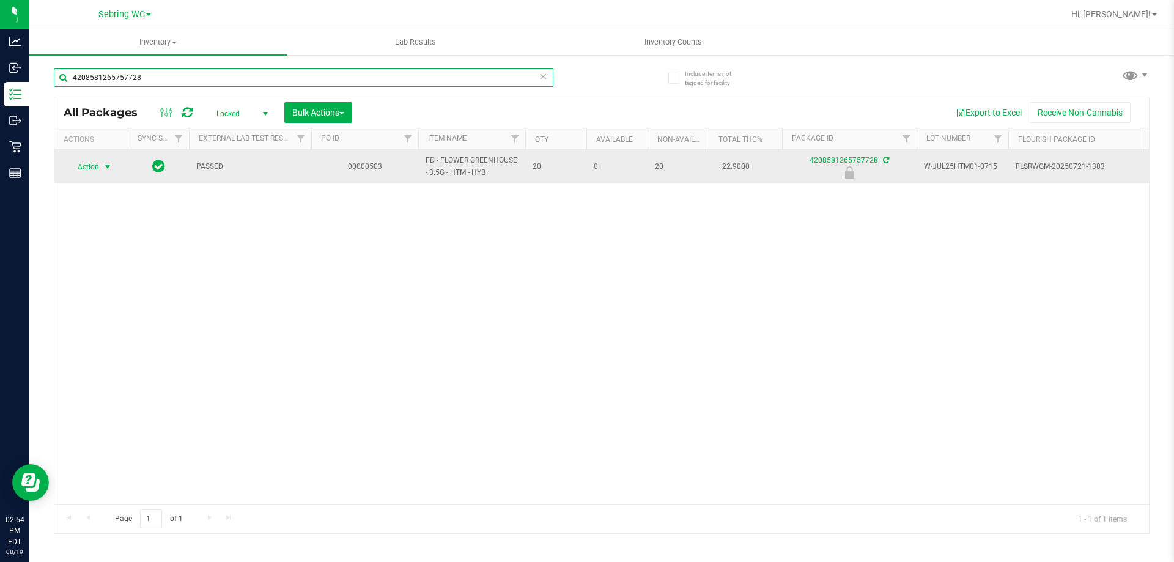
type input "4208581265757728"
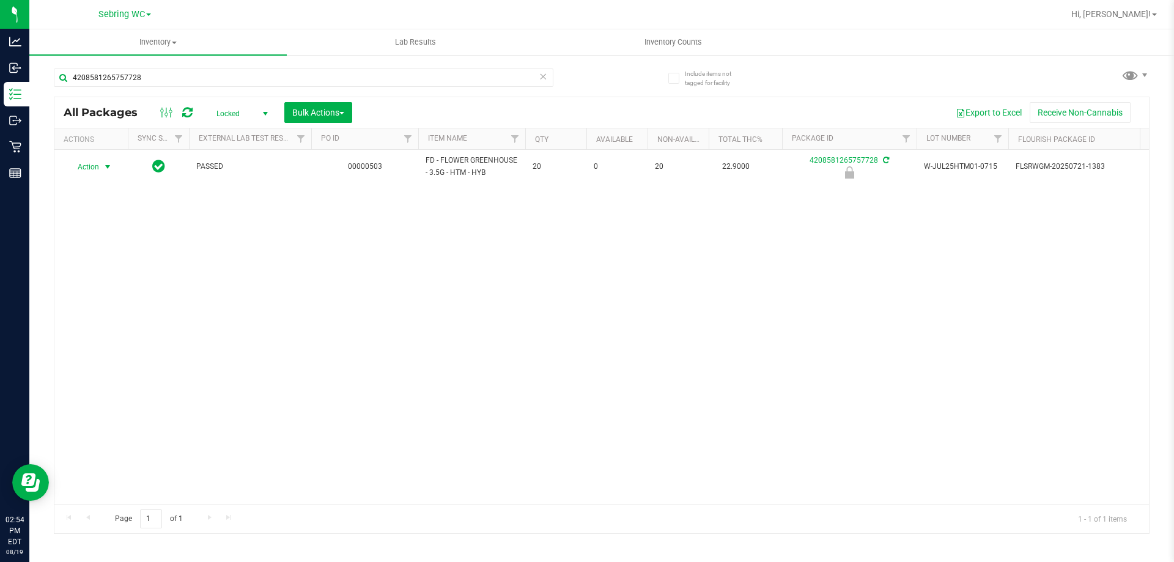
drag, startPoint x: 106, startPoint y: 163, endPoint x: 106, endPoint y: 177, distance: 14.7
click at [106, 163] on span "select" at bounding box center [108, 167] width 10 height 10
click at [87, 303] on li "Unlock package" at bounding box center [106, 312] width 78 height 18
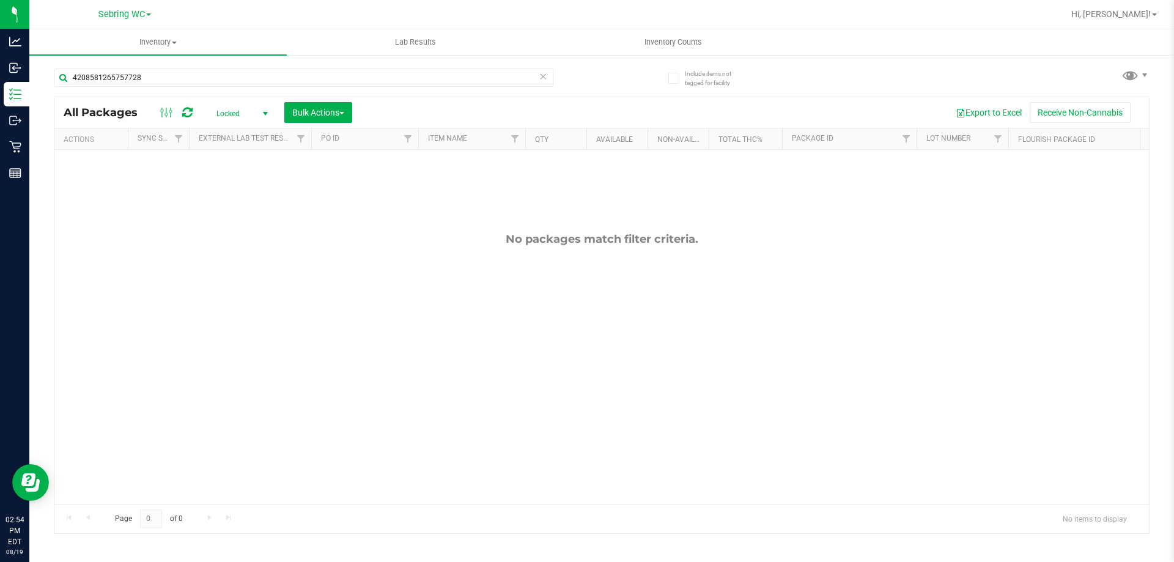
click at [240, 111] on span "Locked" at bounding box center [239, 113] width 67 height 17
click at [229, 135] on li "Active Only" at bounding box center [239, 133] width 66 height 18
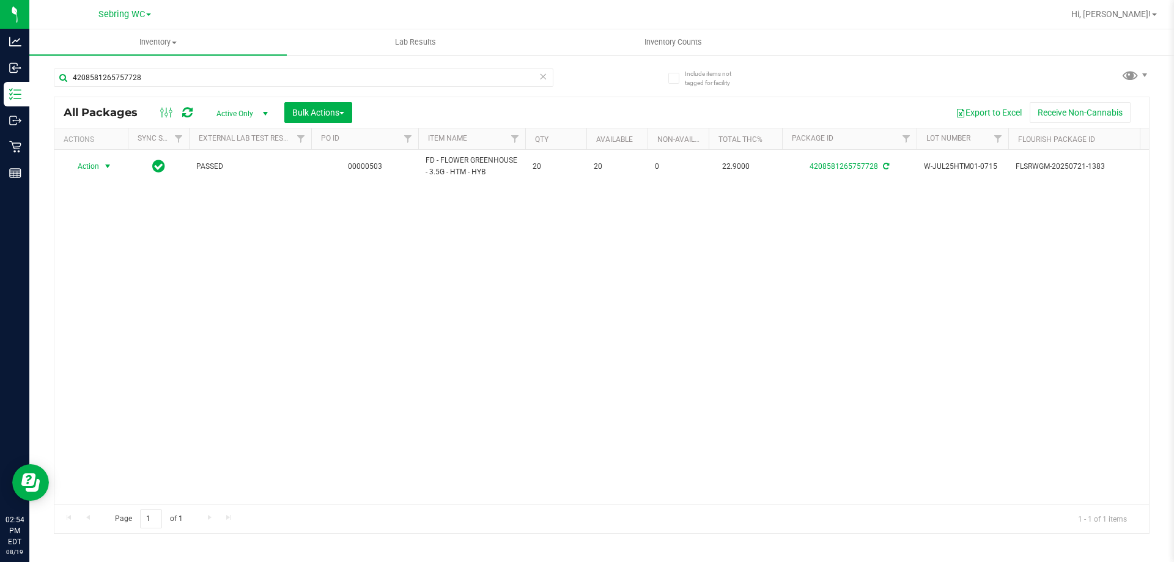
click at [94, 166] on span "Action" at bounding box center [83, 166] width 33 height 17
click at [103, 316] on li "Print package label" at bounding box center [114, 314] width 95 height 18
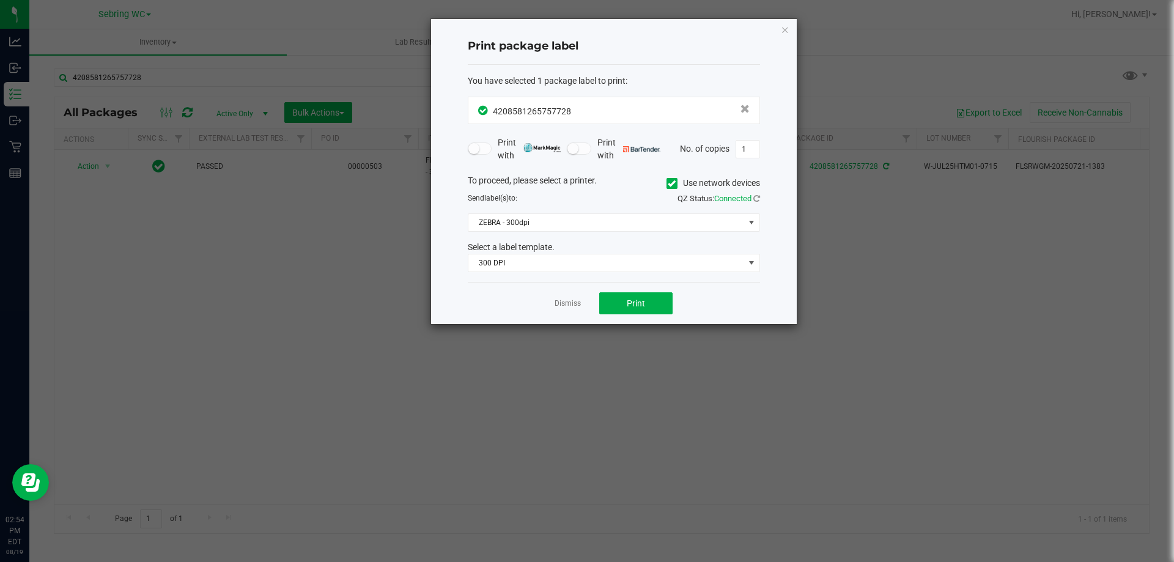
click at [603, 253] on div "Select a label template." at bounding box center [614, 247] width 311 height 13
click at [547, 267] on span "300 DPI" at bounding box center [606, 262] width 276 height 17
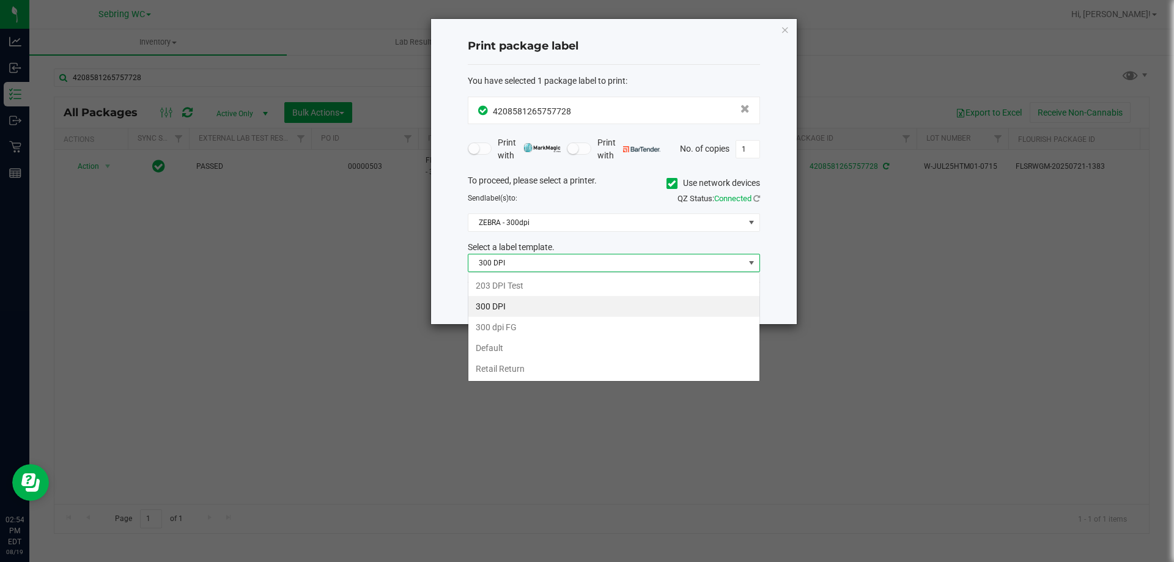
scroll to position [18, 292]
click at [493, 370] on li "Retail Return" at bounding box center [613, 368] width 291 height 21
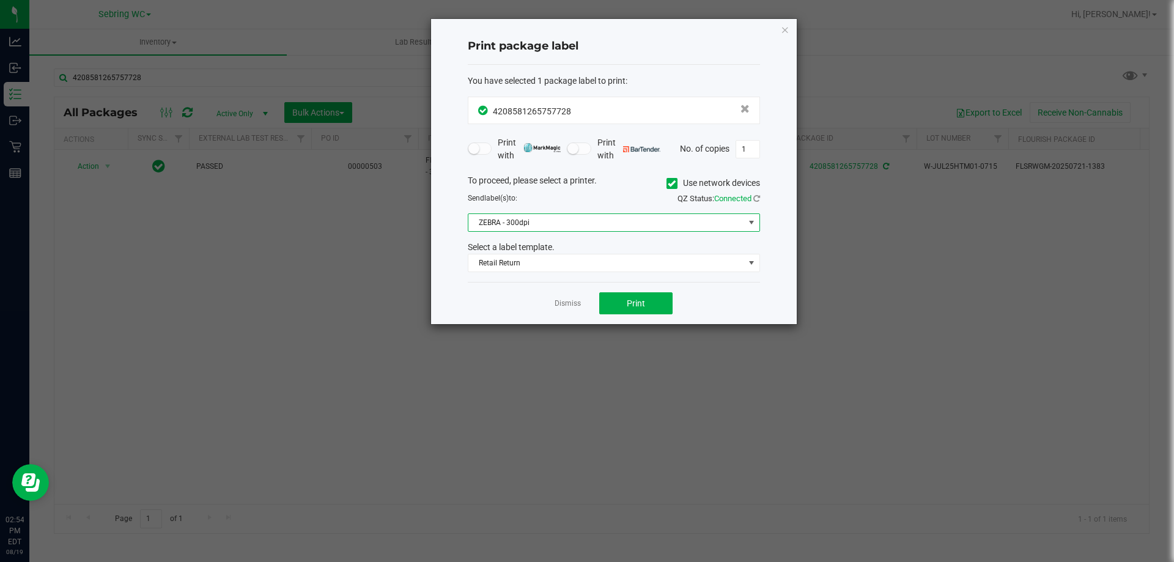
click at [533, 228] on span "ZEBRA - 300dpi" at bounding box center [606, 222] width 276 height 17
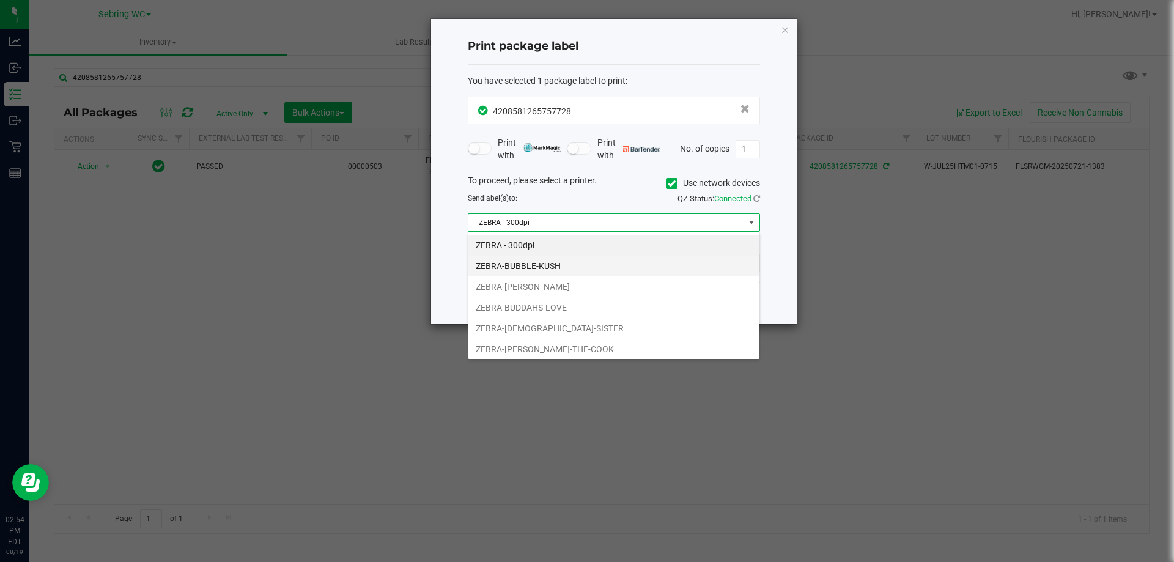
click at [522, 261] on li "ZEBRA-BUBBLE-KUSH" at bounding box center [613, 266] width 291 height 21
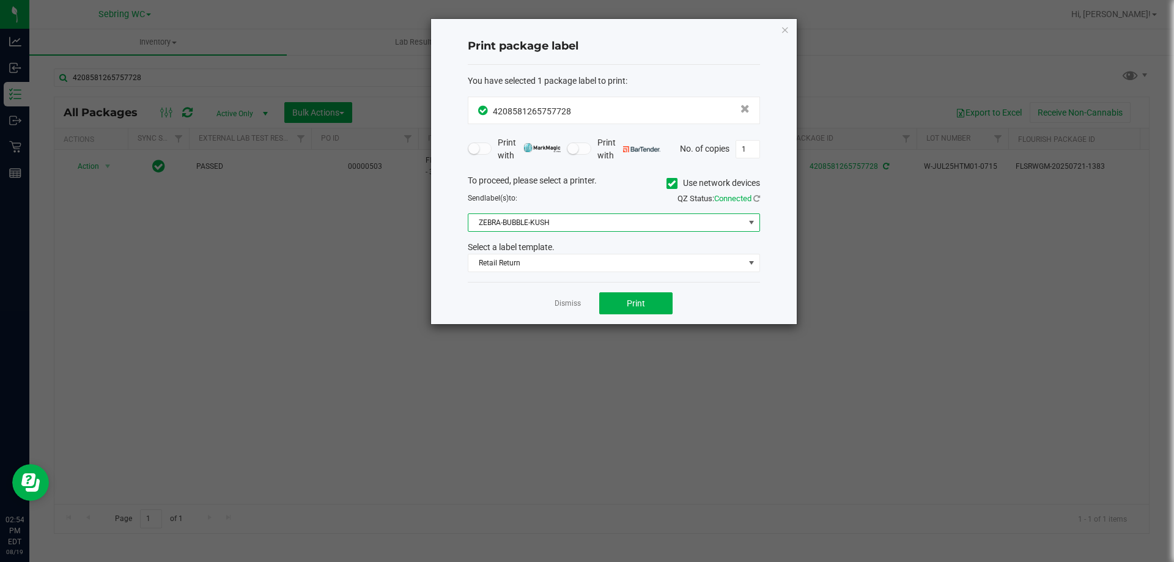
click at [462, 296] on div "Print package label You have selected 1 package label to print : 42085812657577…" at bounding box center [614, 171] width 366 height 305
click at [649, 303] on button "Print" at bounding box center [635, 303] width 73 height 22
click at [573, 305] on link "Dismiss" at bounding box center [568, 303] width 26 height 10
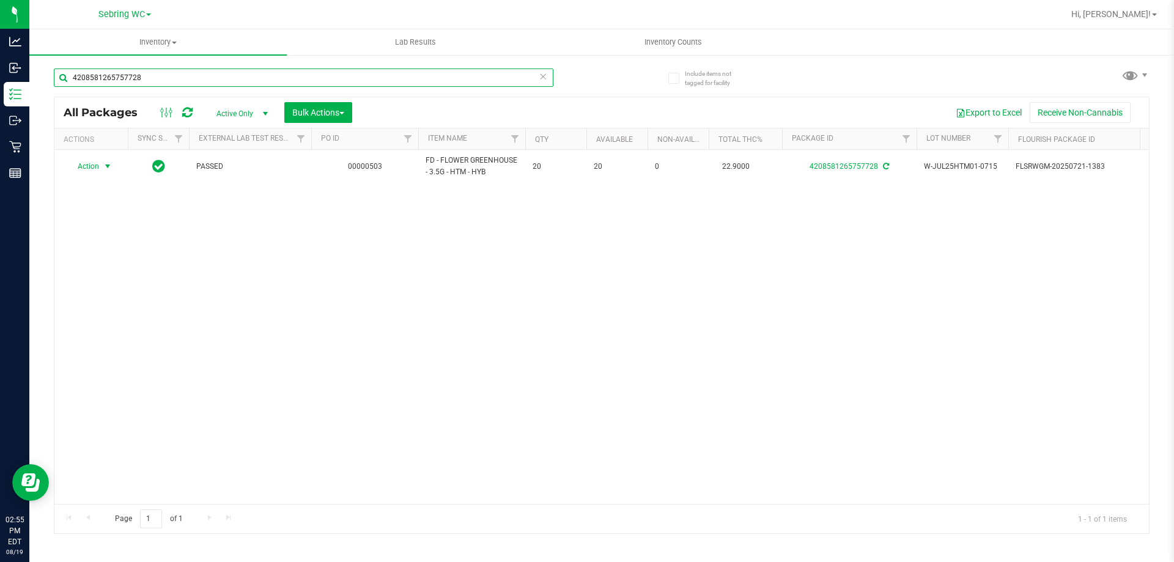
click at [243, 75] on input "4208581265757728" at bounding box center [304, 77] width 500 height 18
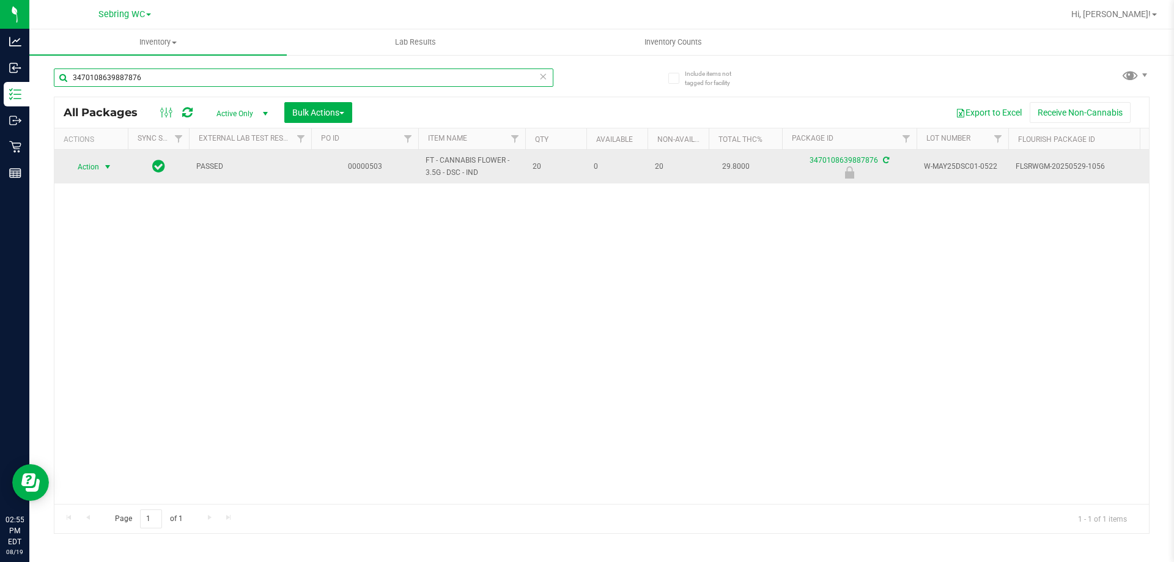
type input "3470108639887876"
click at [105, 164] on span "select" at bounding box center [108, 167] width 10 height 10
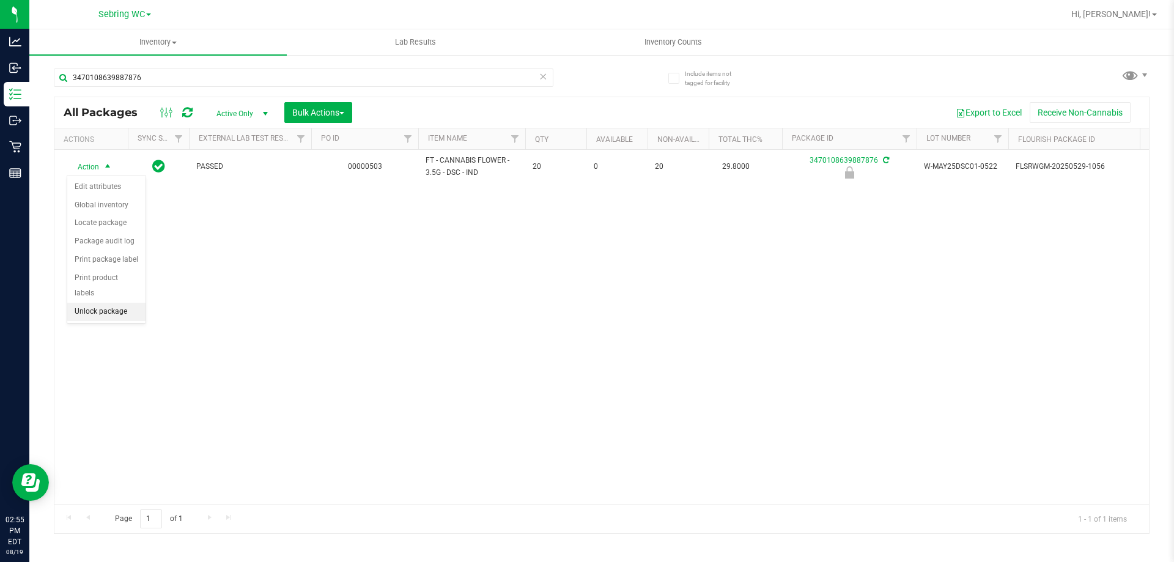
click at [107, 303] on li "Unlock package" at bounding box center [106, 312] width 78 height 18
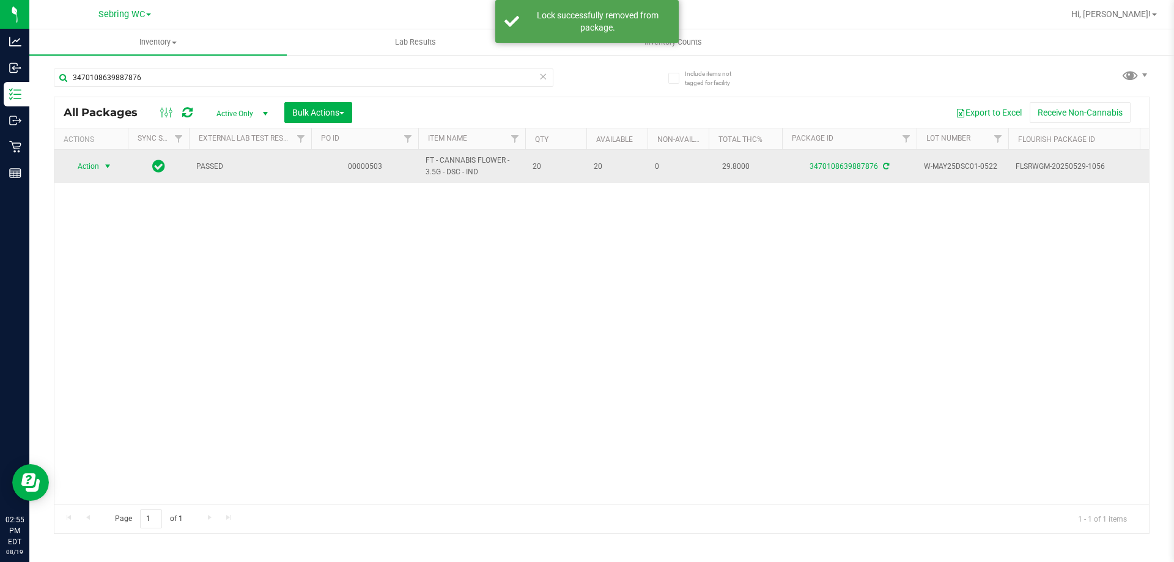
click at [98, 166] on span "Action" at bounding box center [83, 166] width 33 height 17
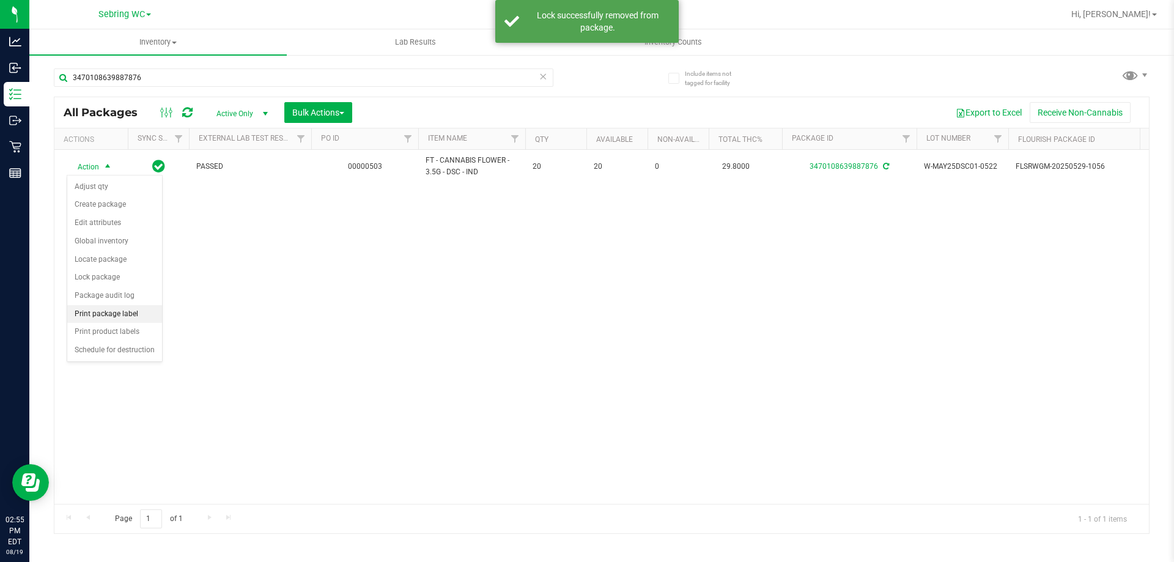
click at [97, 320] on li "Print package label" at bounding box center [114, 314] width 95 height 18
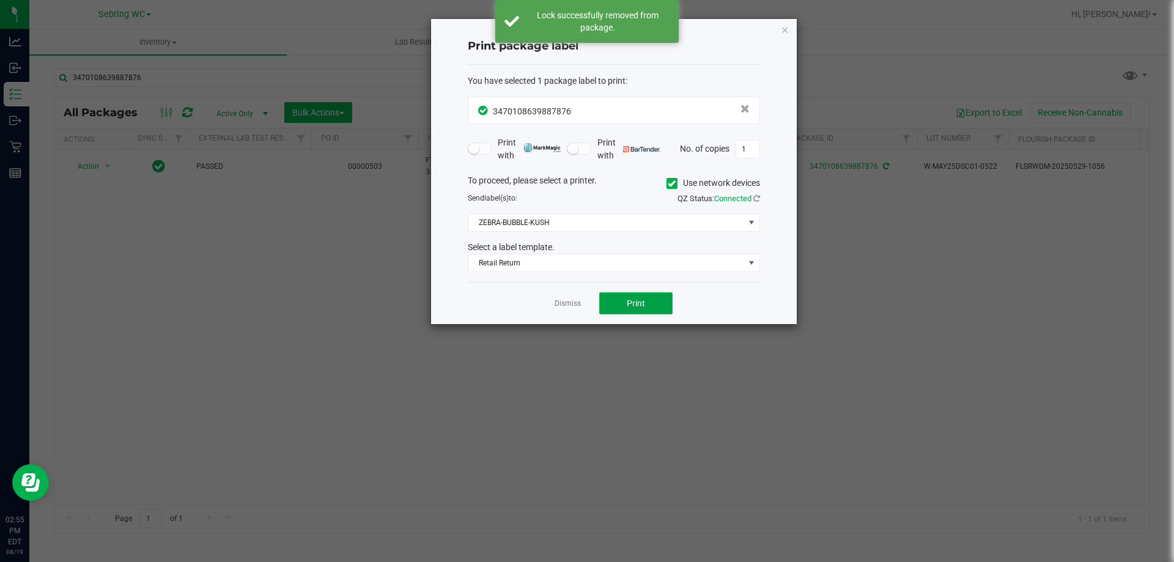
click at [633, 302] on span "Print" at bounding box center [636, 303] width 18 height 10
click at [555, 306] on link "Dismiss" at bounding box center [568, 303] width 26 height 10
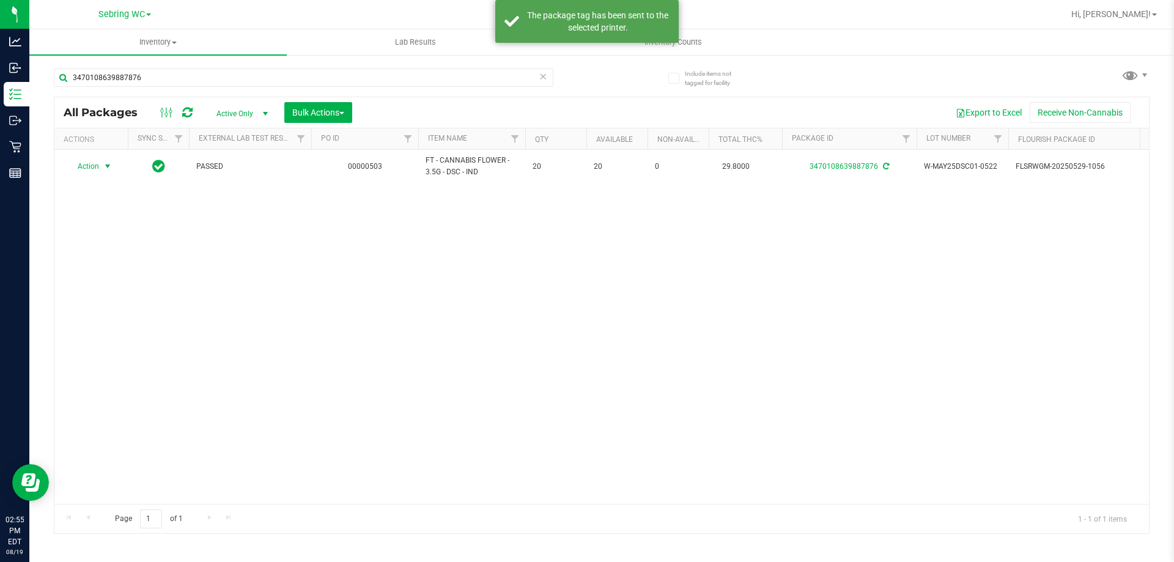
click at [564, 349] on div "Action Action Adjust qty Create package Edit attributes Global inventory Locate…" at bounding box center [601, 327] width 1095 height 354
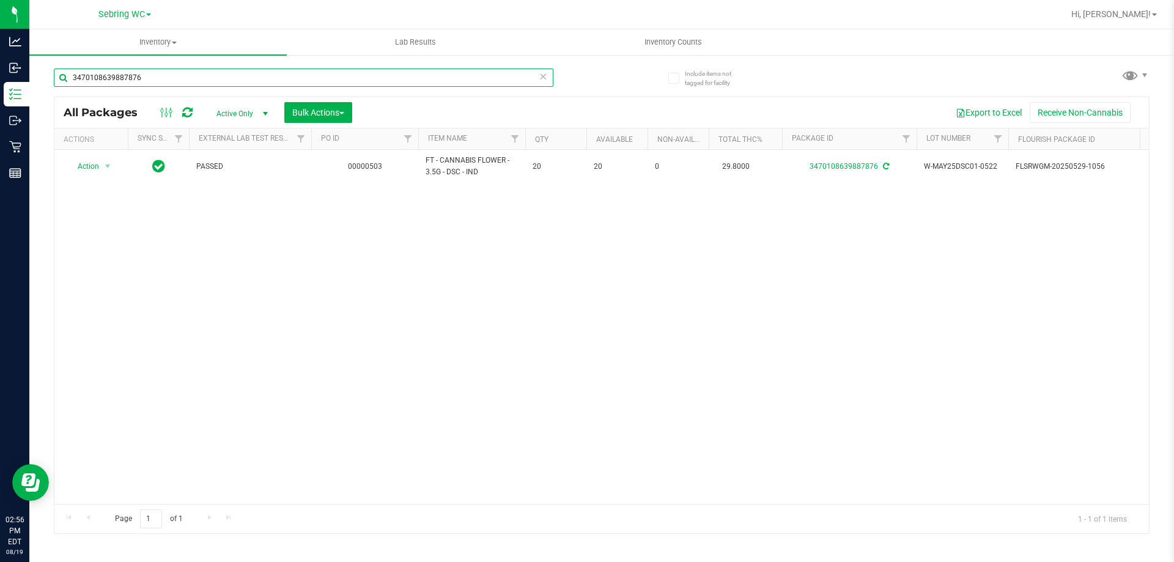
click at [170, 72] on input "3470108639887876" at bounding box center [304, 77] width 500 height 18
type input "1399920875151066"
click at [100, 164] on div at bounding box center [91, 167] width 59 height 12
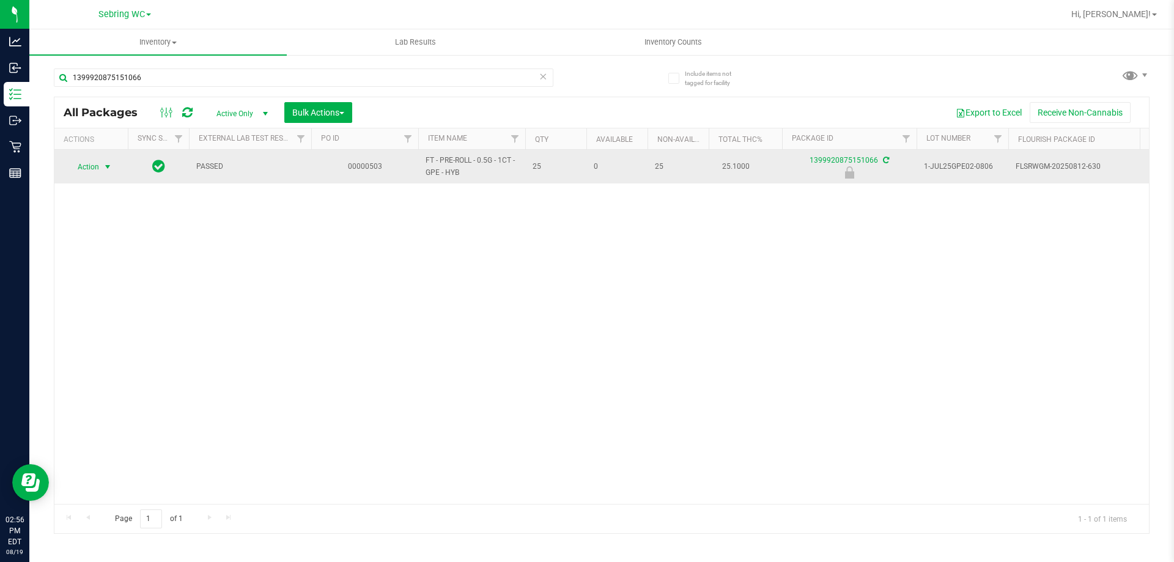
click at [100, 165] on span "select" at bounding box center [107, 166] width 15 height 17
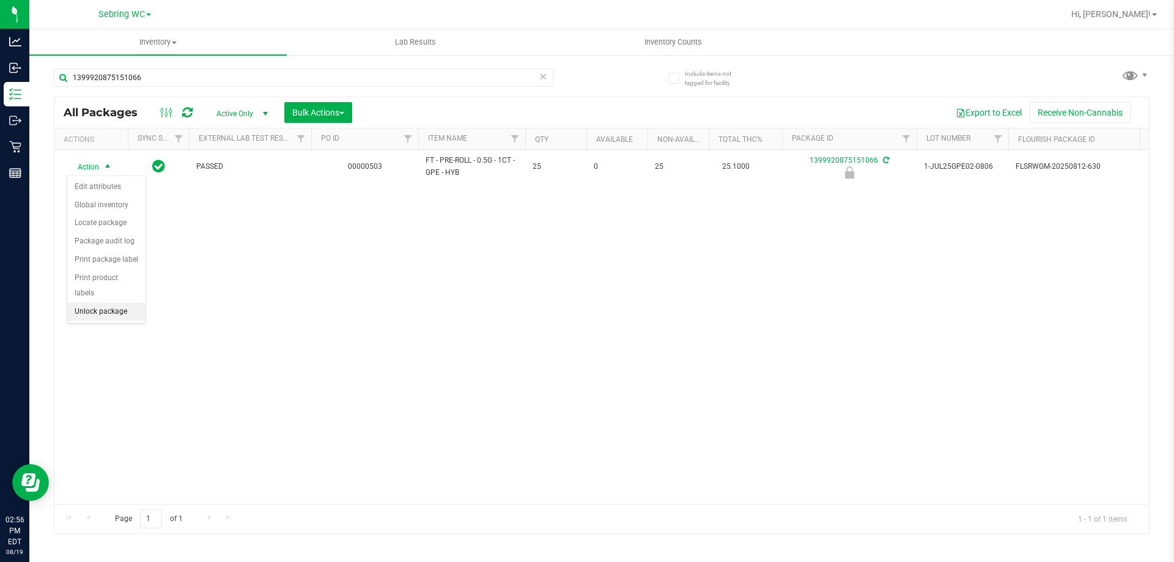
click at [90, 303] on li "Unlock package" at bounding box center [106, 312] width 78 height 18
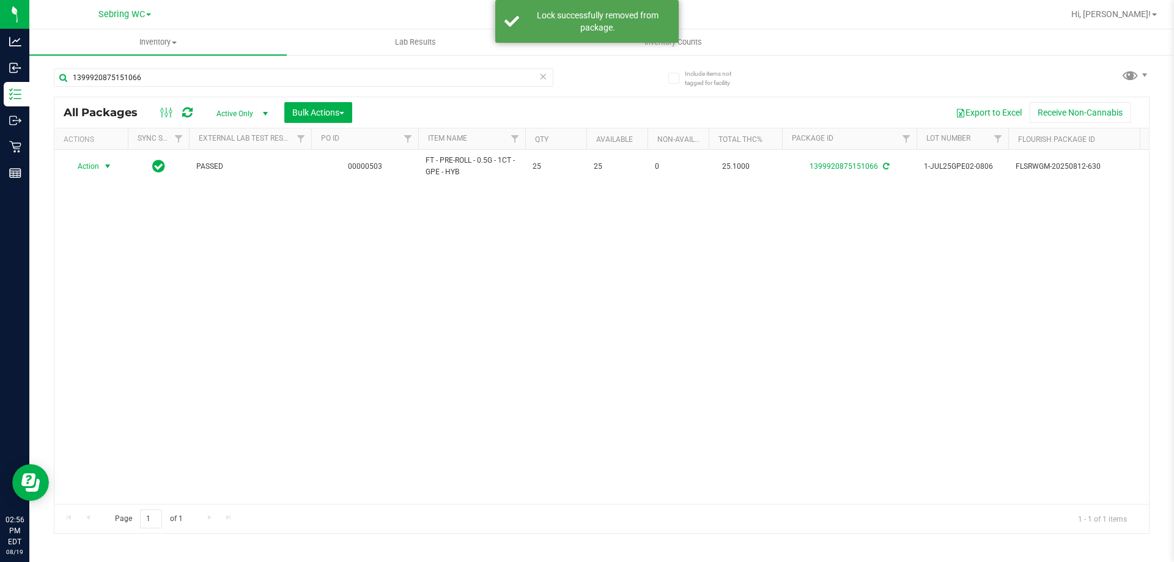
click at [87, 165] on span "Action" at bounding box center [83, 166] width 33 height 17
click at [97, 314] on li "Print package label" at bounding box center [114, 314] width 95 height 18
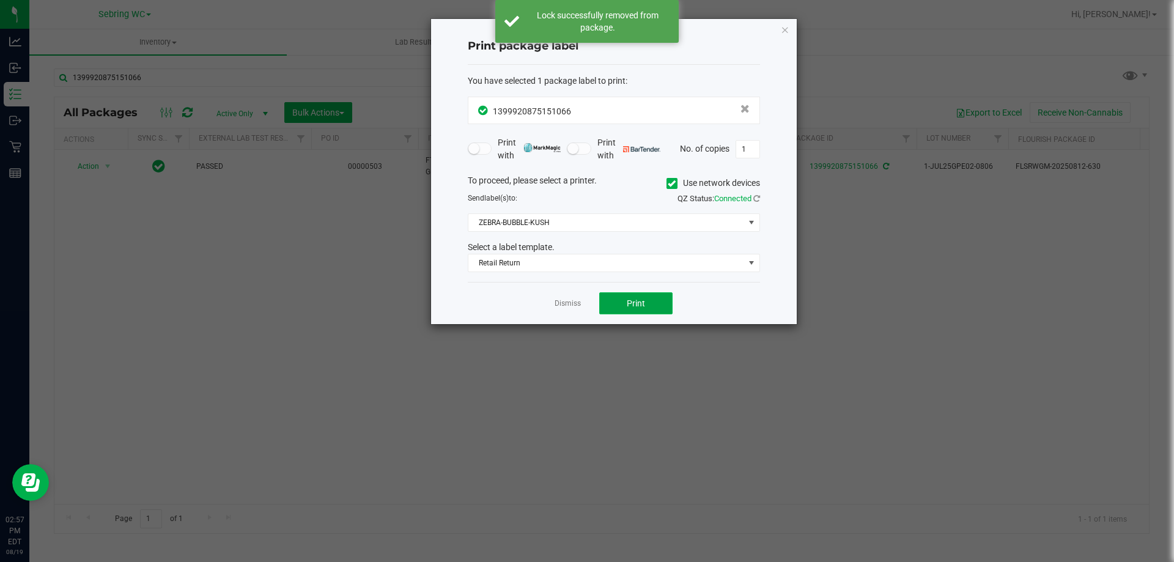
click at [631, 294] on button "Print" at bounding box center [635, 303] width 73 height 22
click at [565, 301] on link "Dismiss" at bounding box center [568, 303] width 26 height 10
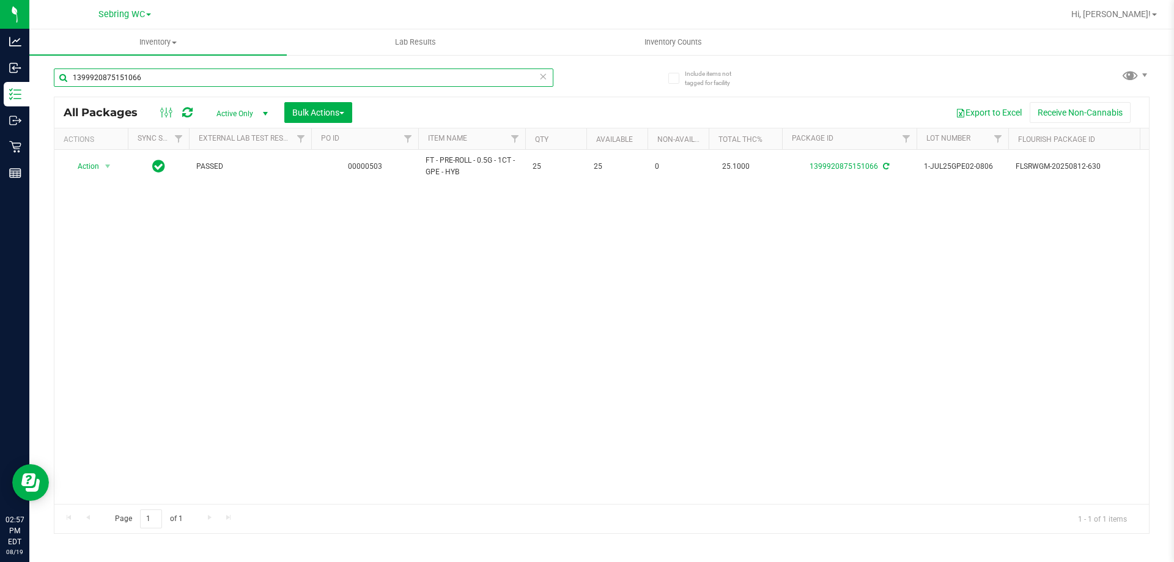
click at [223, 68] on input "1399920875151066" at bounding box center [304, 77] width 500 height 18
click at [225, 76] on input "1399920875151066" at bounding box center [304, 77] width 500 height 18
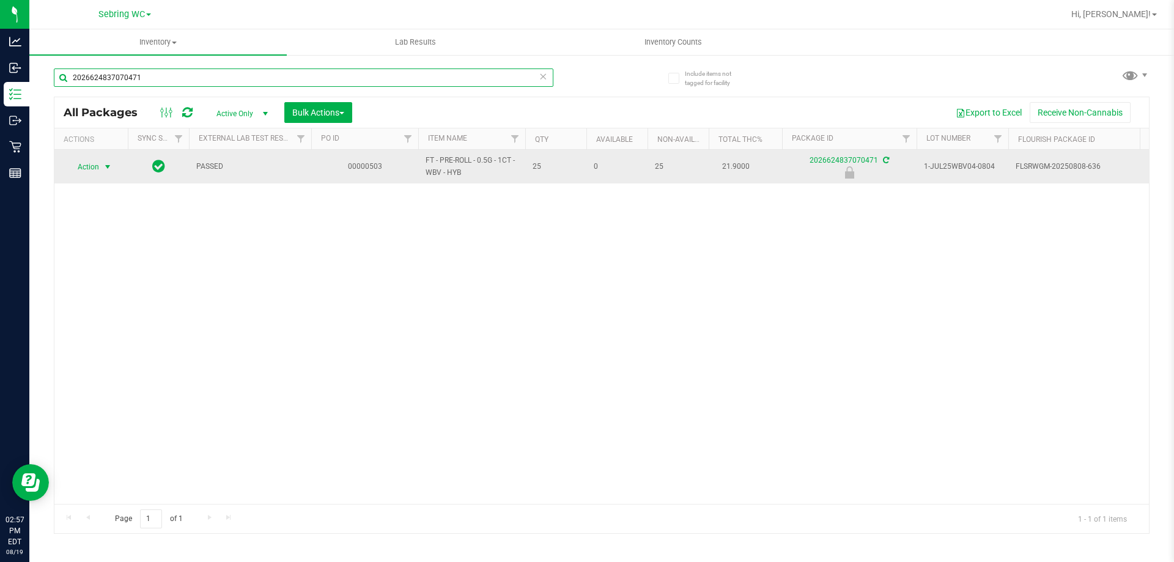
type input "2026624837070471"
click at [102, 162] on span "select" at bounding box center [107, 166] width 15 height 17
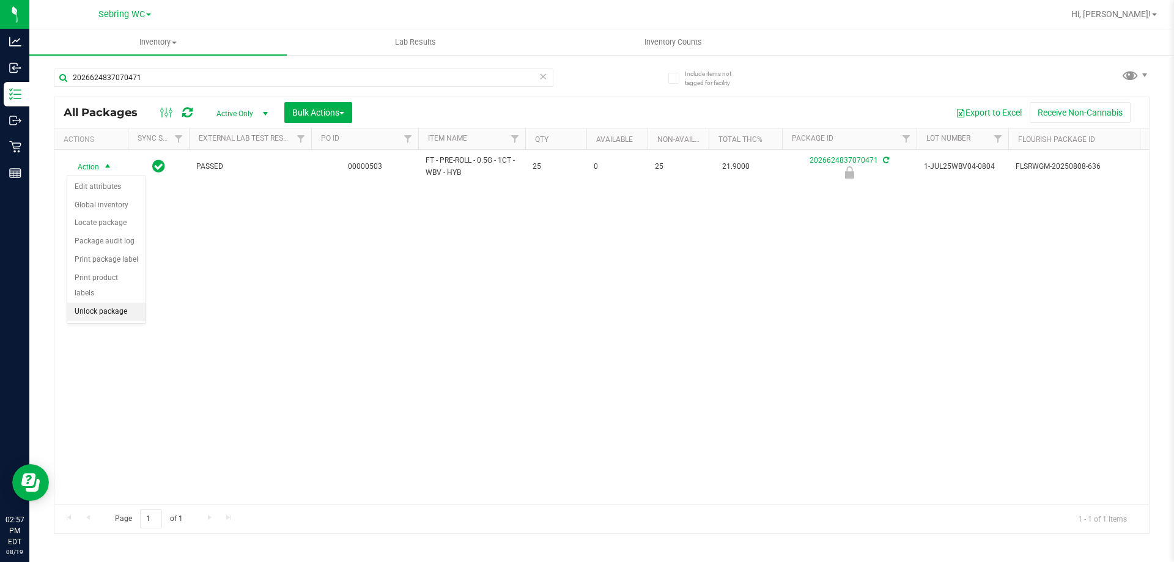
click at [76, 303] on li "Unlock package" at bounding box center [106, 312] width 78 height 18
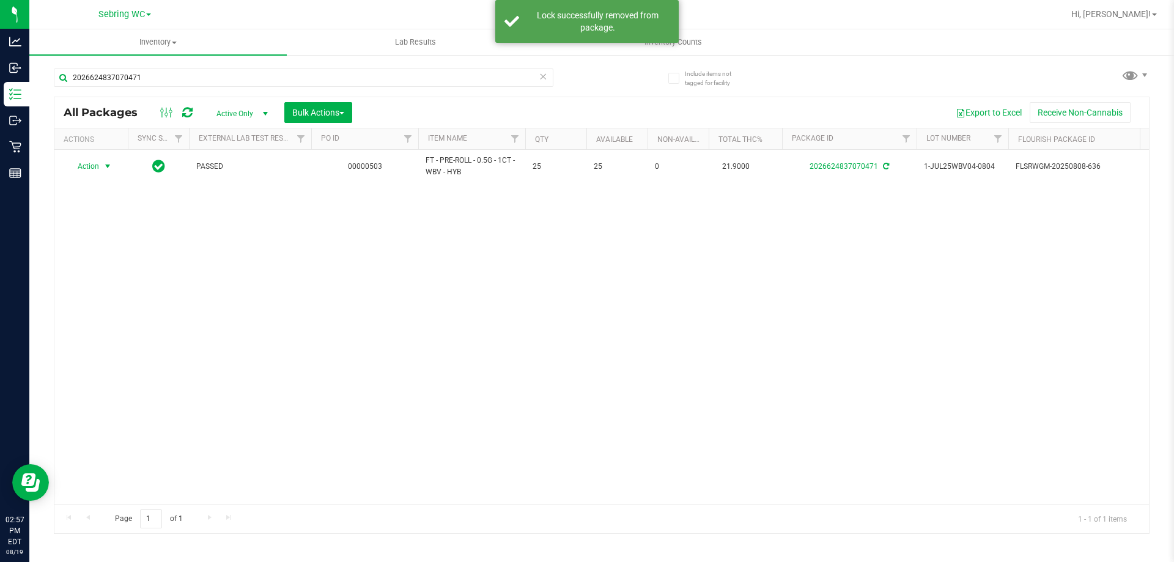
click at [92, 166] on span "Action" at bounding box center [83, 166] width 33 height 17
click at [114, 322] on li "Print package label" at bounding box center [114, 314] width 95 height 18
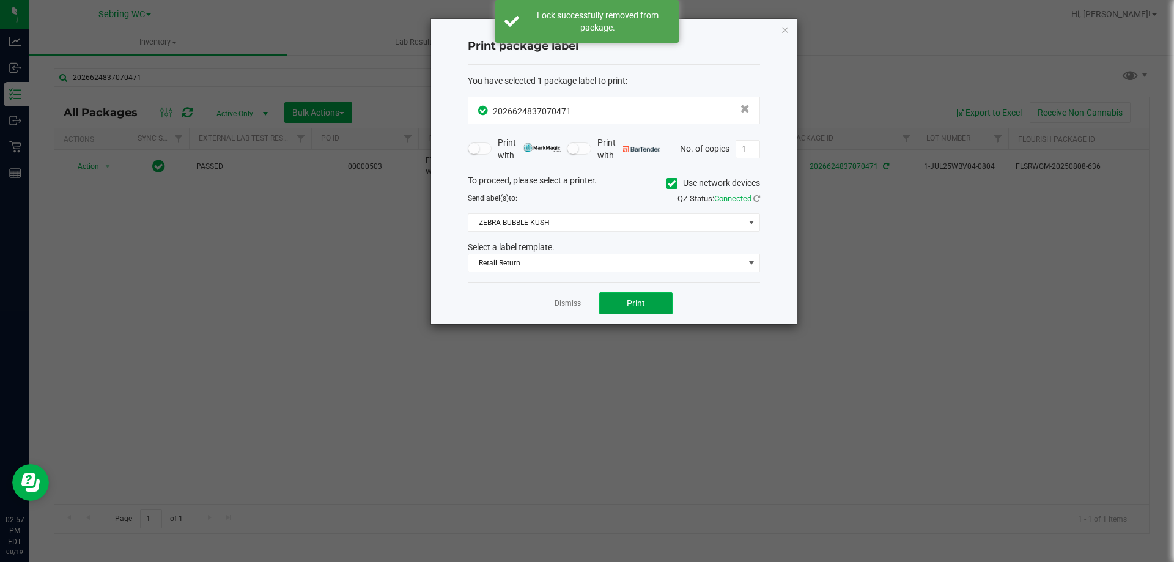
click at [619, 301] on button "Print" at bounding box center [635, 303] width 73 height 22
click at [570, 305] on link "Dismiss" at bounding box center [568, 303] width 26 height 10
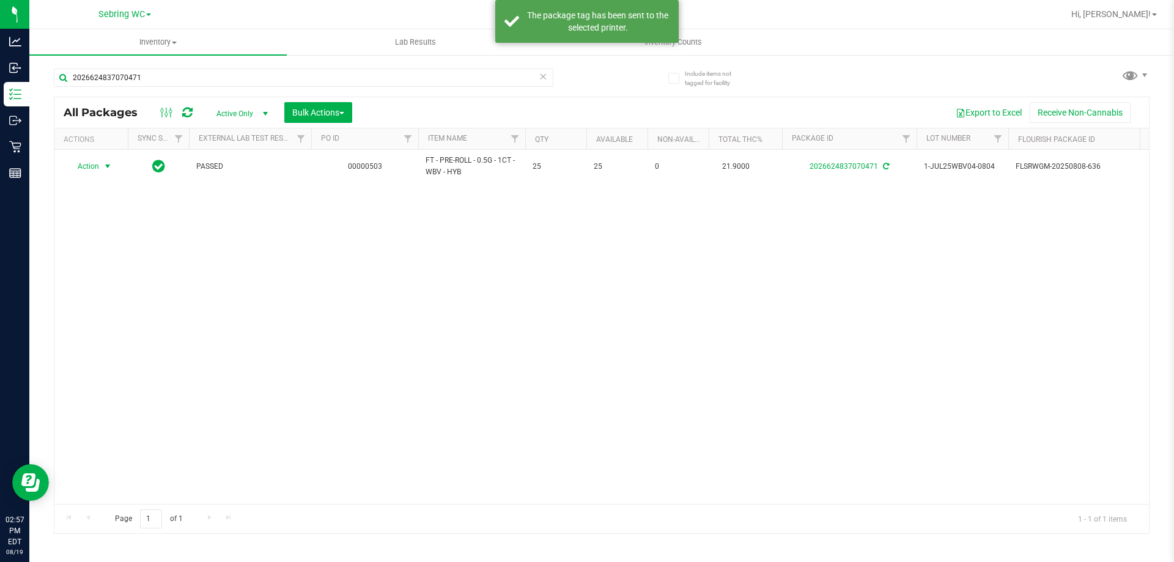
click at [558, 371] on div "Action Action Adjust qty Create package Edit attributes Global inventory Locate…" at bounding box center [601, 327] width 1095 height 354
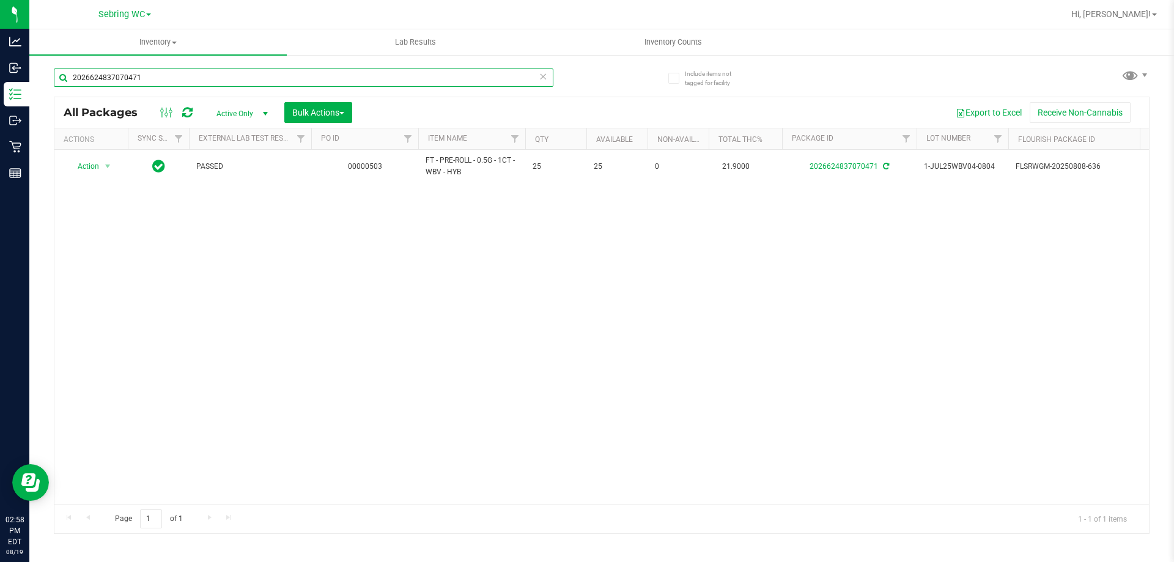
click at [180, 80] on input "2026624837070471" at bounding box center [304, 77] width 500 height 18
type input "6046715781971959"
click at [100, 166] on span "select" at bounding box center [107, 166] width 15 height 17
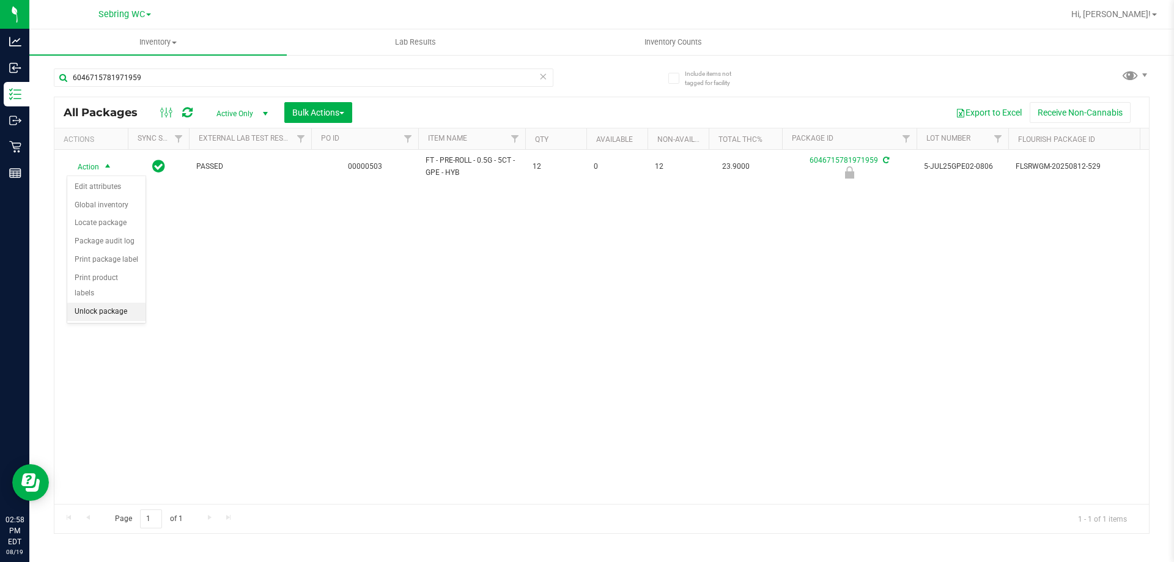
click at [112, 303] on li "Unlock package" at bounding box center [106, 312] width 78 height 18
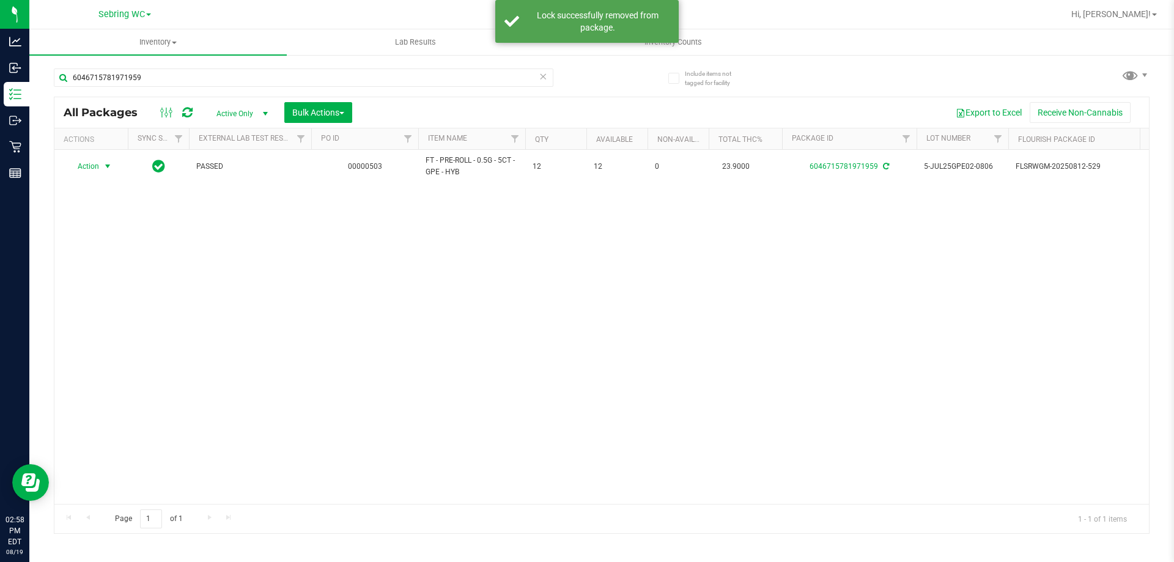
click at [95, 166] on span "Action" at bounding box center [83, 166] width 33 height 17
click at [98, 313] on li "Print package label" at bounding box center [114, 314] width 95 height 18
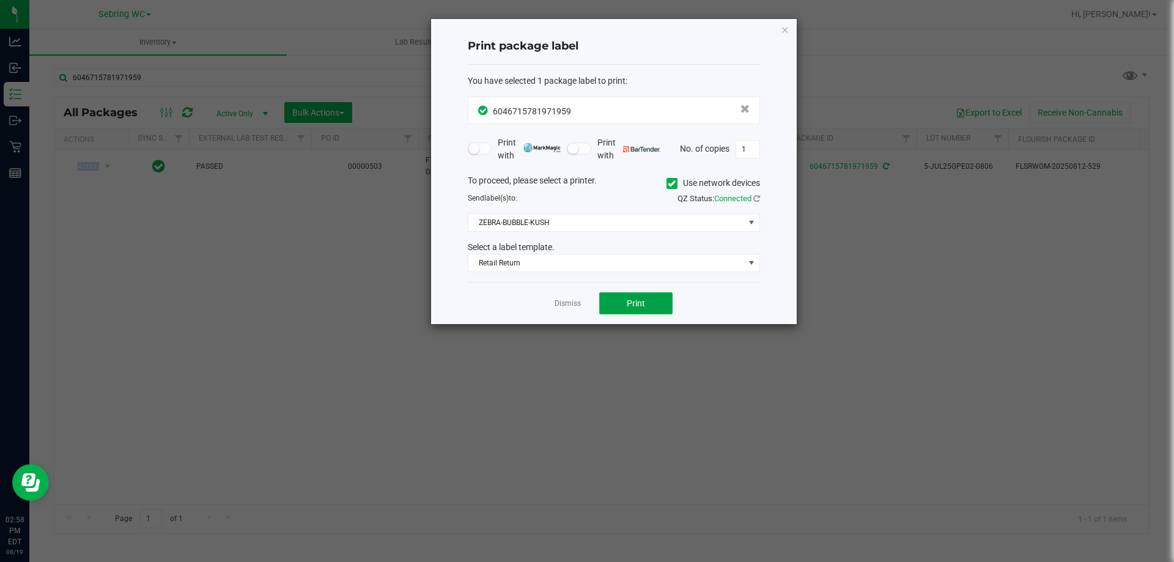
click at [653, 294] on button "Print" at bounding box center [635, 303] width 73 height 22
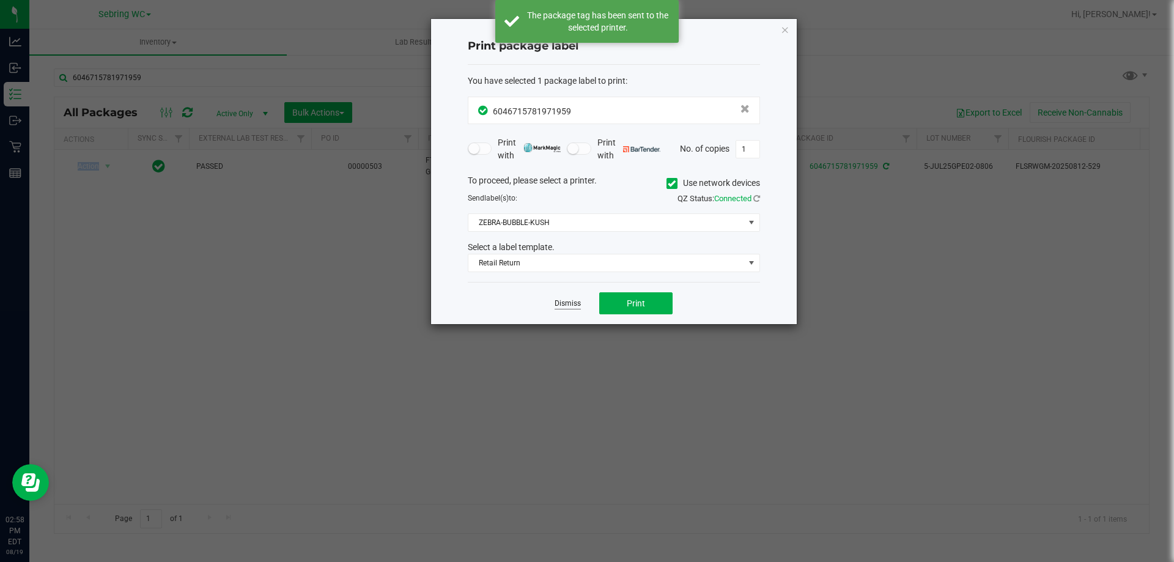
click at [561, 300] on link "Dismiss" at bounding box center [568, 303] width 26 height 10
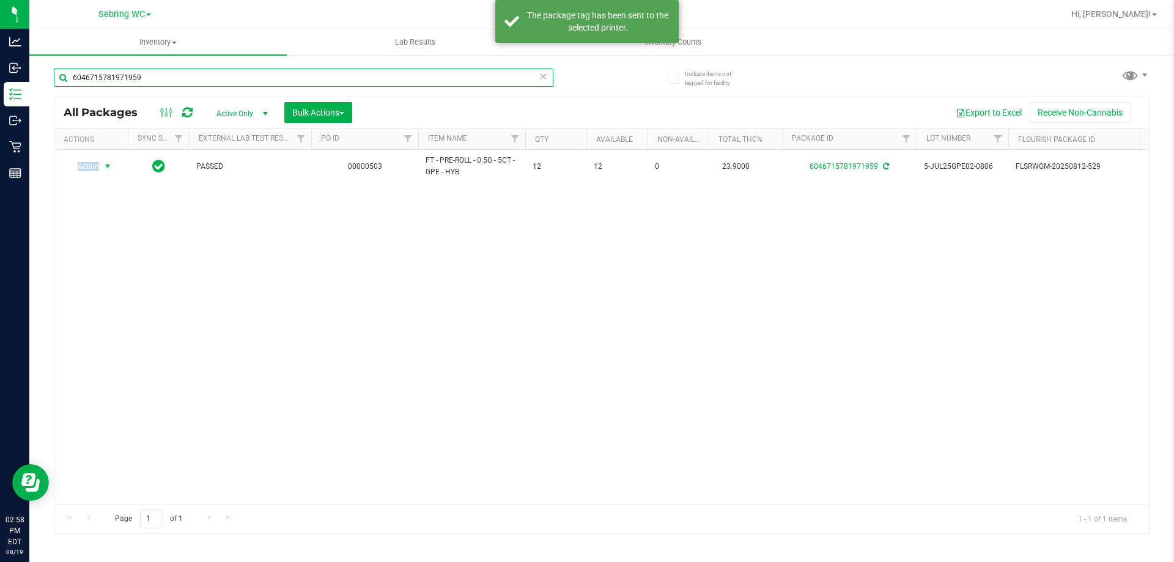
click at [256, 75] on input "6046715781971959" at bounding box center [304, 77] width 500 height 18
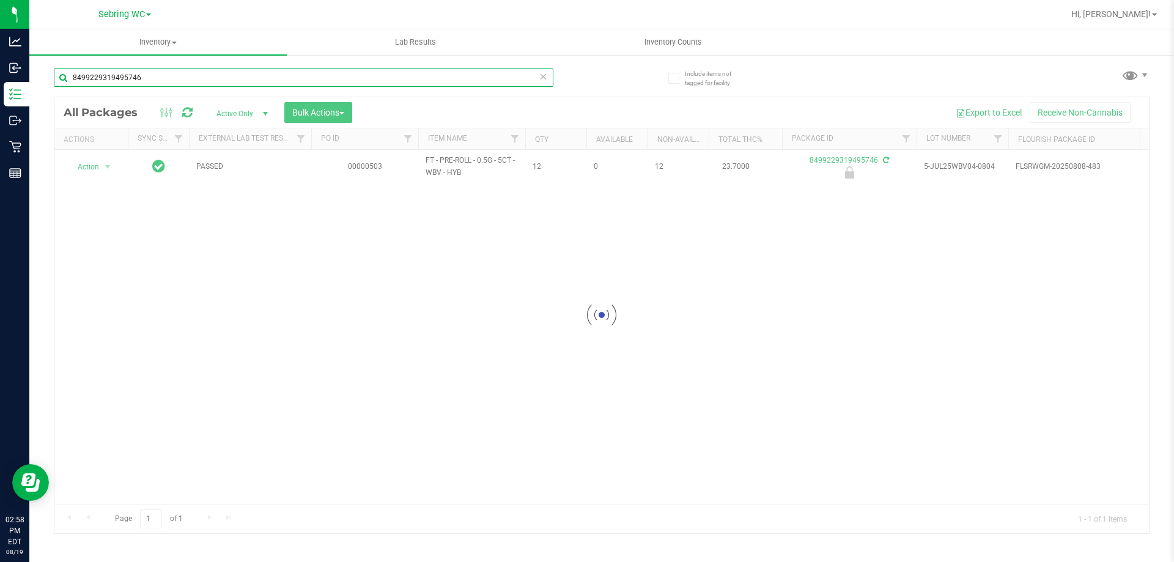
type input "8499229319495746"
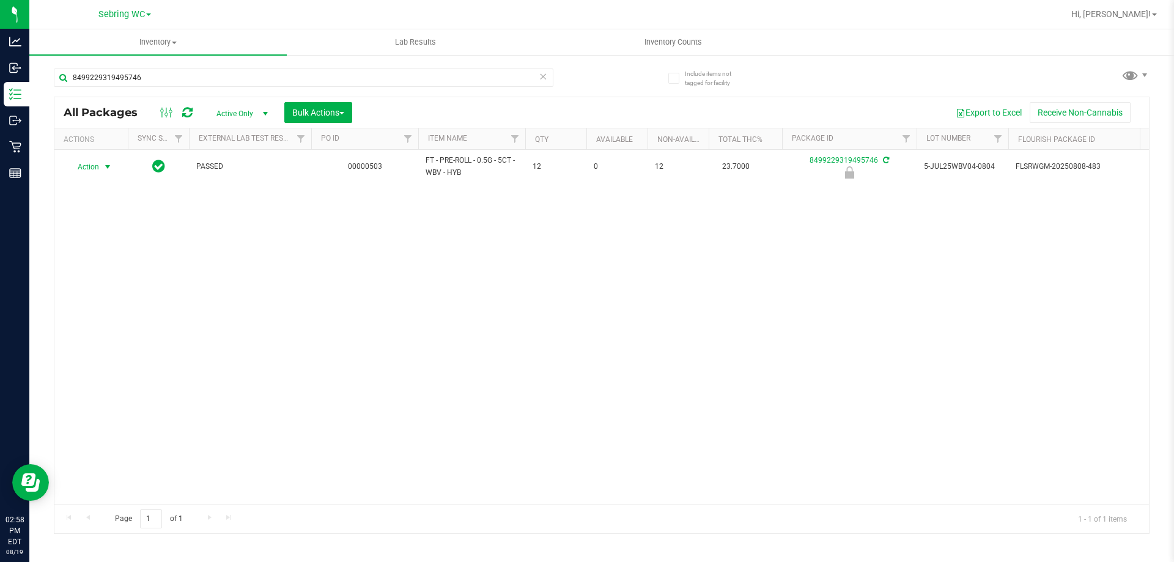
click at [105, 164] on span "select" at bounding box center [108, 167] width 10 height 10
click at [98, 303] on li "Unlock package" at bounding box center [106, 312] width 78 height 18
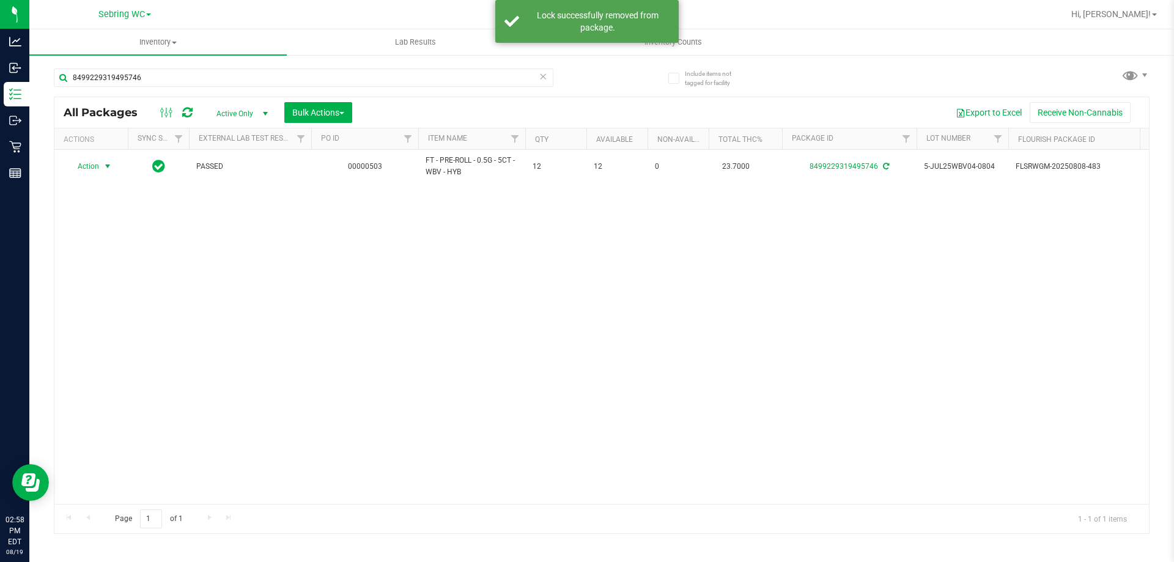
click at [91, 165] on span "Action" at bounding box center [83, 166] width 33 height 17
click at [103, 317] on li "Print package label" at bounding box center [114, 314] width 95 height 18
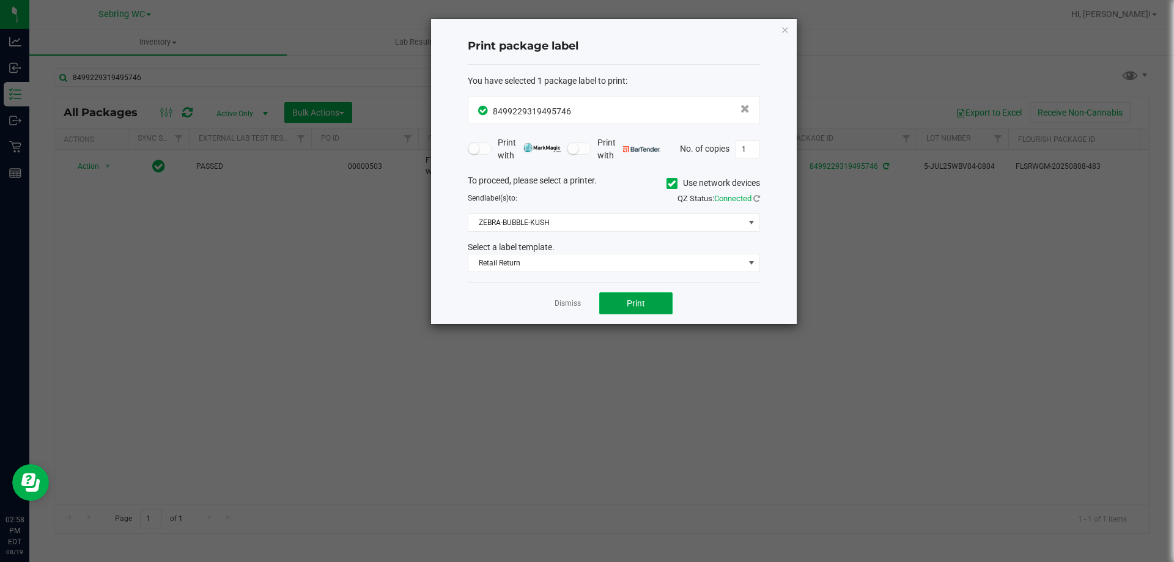
click at [631, 308] on span "Print" at bounding box center [636, 303] width 18 height 10
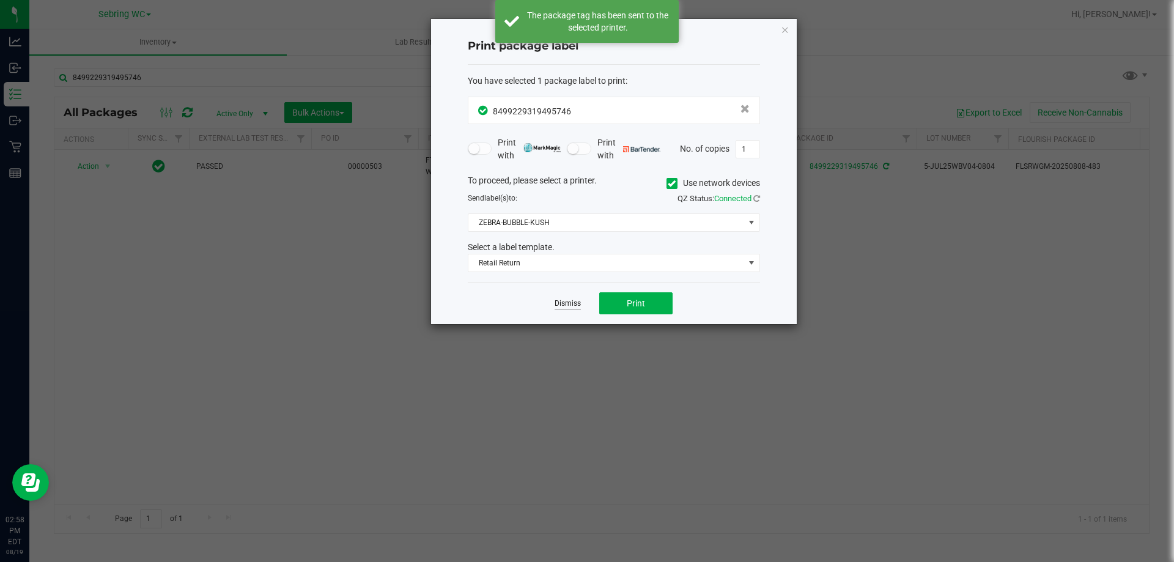
click at [577, 304] on link "Dismiss" at bounding box center [568, 303] width 26 height 10
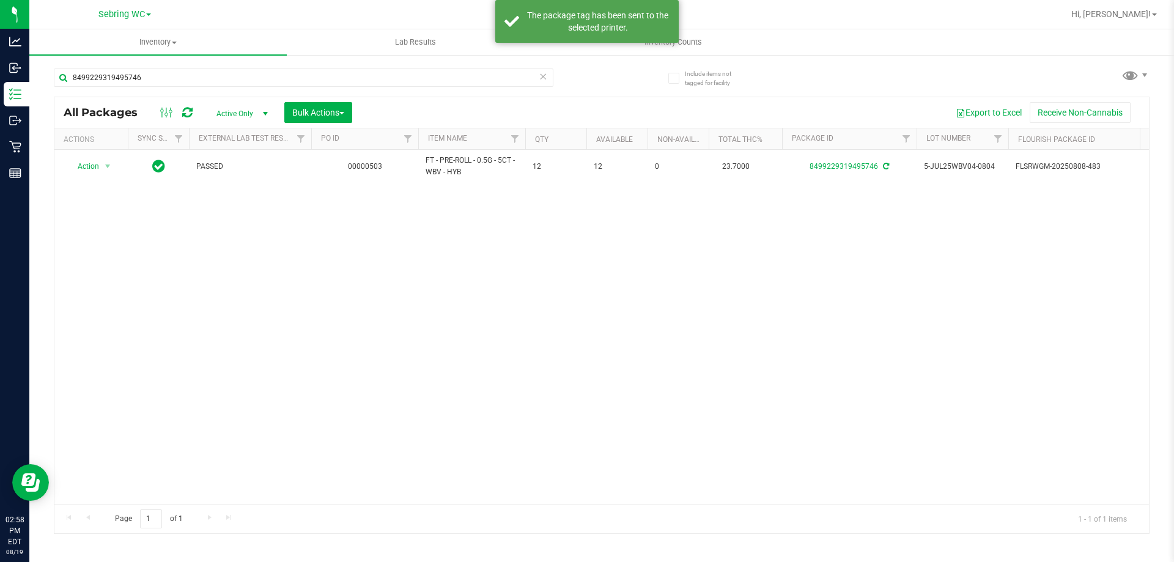
click at [558, 338] on div "Action Action Adjust qty Create package Edit attributes Global inventory Locate…" at bounding box center [601, 327] width 1095 height 354
click at [252, 67] on div "8499229319495746" at bounding box center [328, 76] width 548 height 39
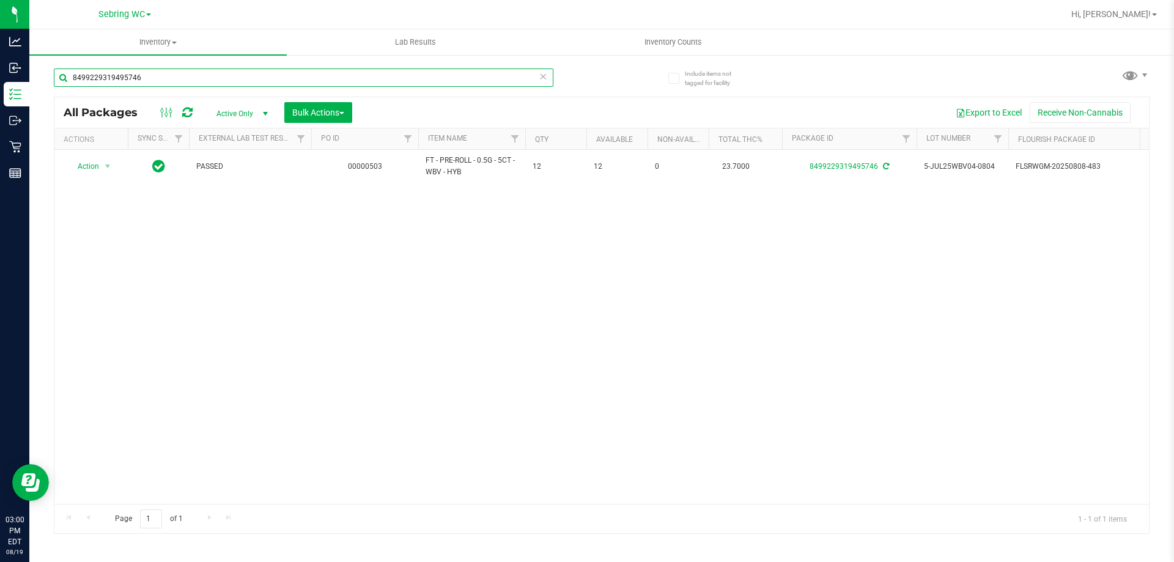
click at [252, 76] on input "8499229319495746" at bounding box center [304, 77] width 500 height 18
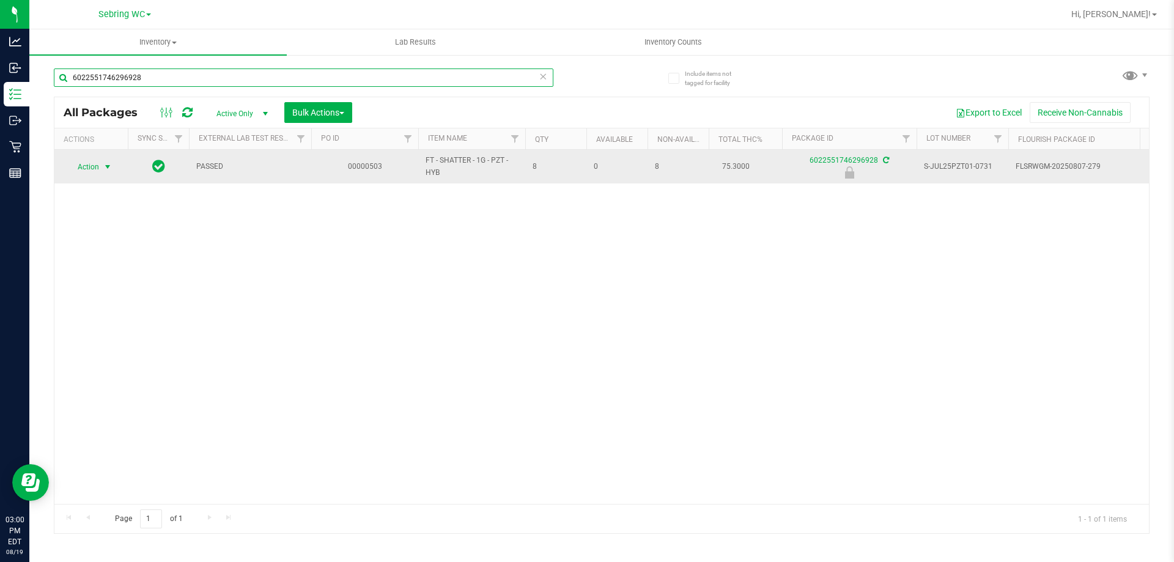
type input "6022551746296928"
click at [82, 163] on span "Action" at bounding box center [83, 166] width 33 height 17
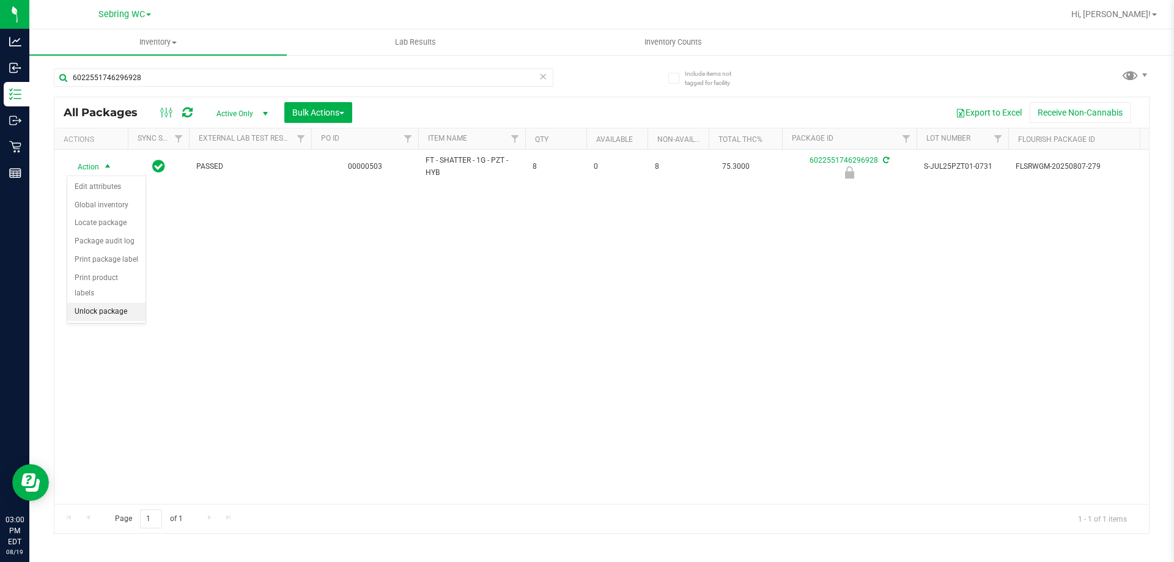
click at [86, 303] on li "Unlock package" at bounding box center [106, 312] width 78 height 18
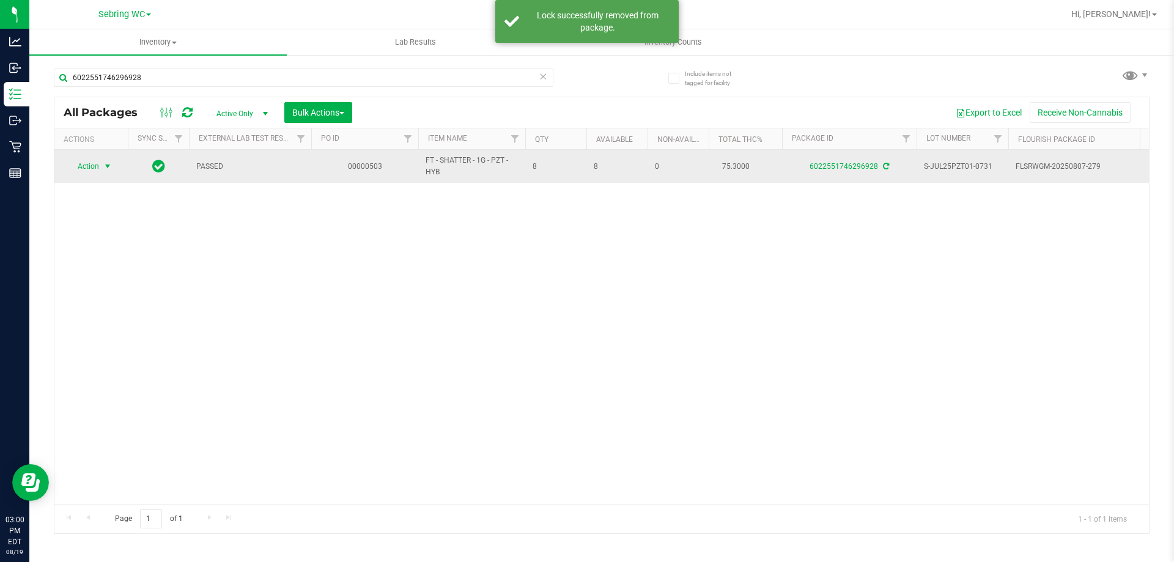
click at [94, 166] on span "Action" at bounding box center [83, 166] width 33 height 17
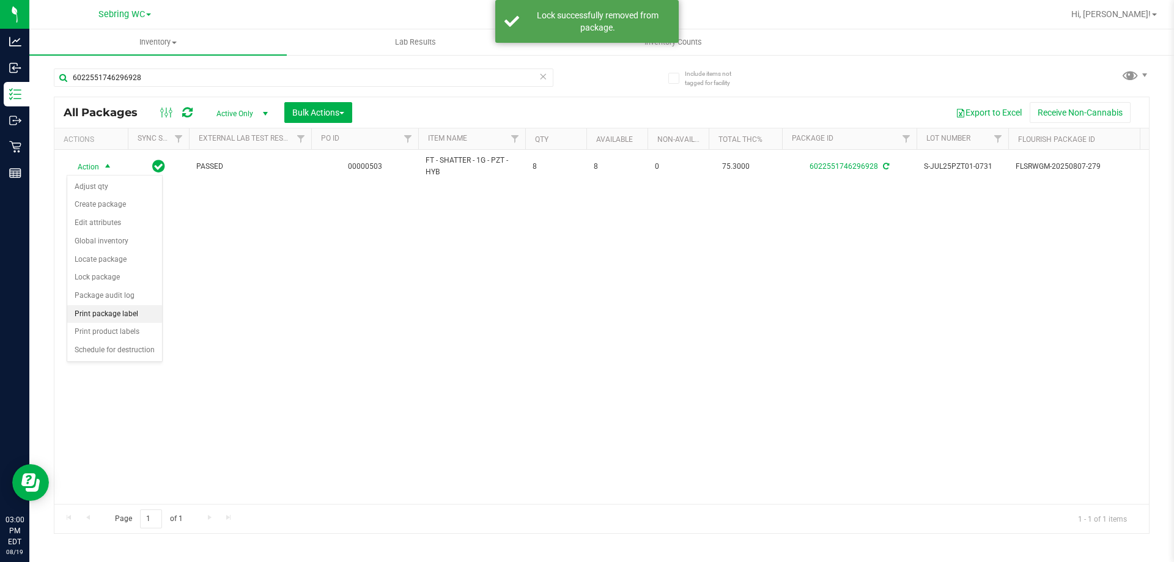
click at [95, 311] on li "Print package label" at bounding box center [114, 314] width 95 height 18
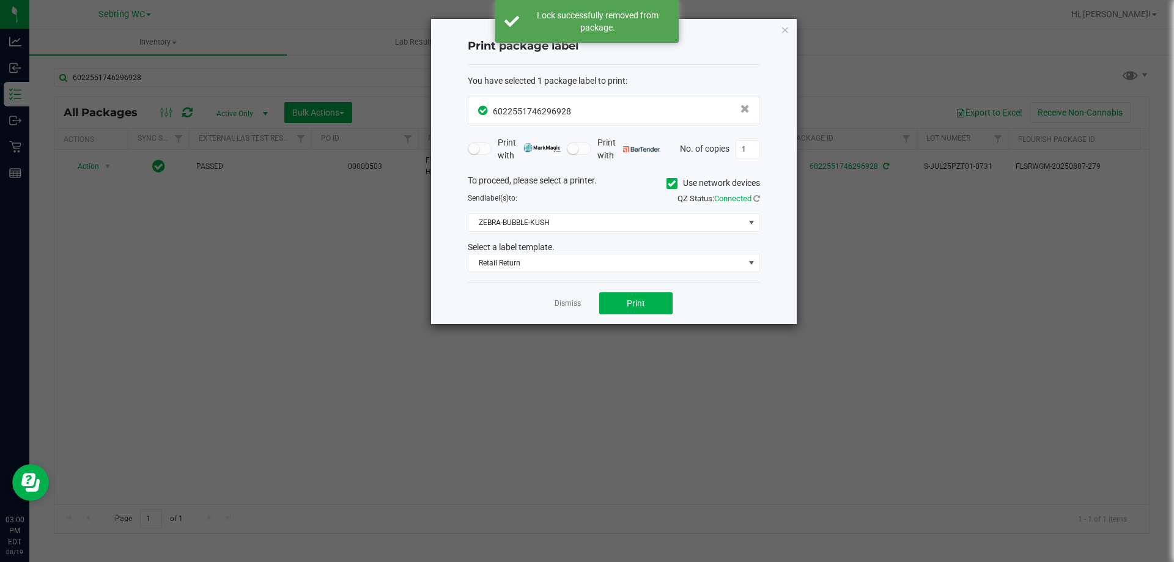
click at [638, 315] on div "Dismiss Print" at bounding box center [614, 303] width 292 height 42
click at [632, 308] on span "Print" at bounding box center [636, 303] width 18 height 10
click at [566, 303] on link "Dismiss" at bounding box center [568, 303] width 26 height 10
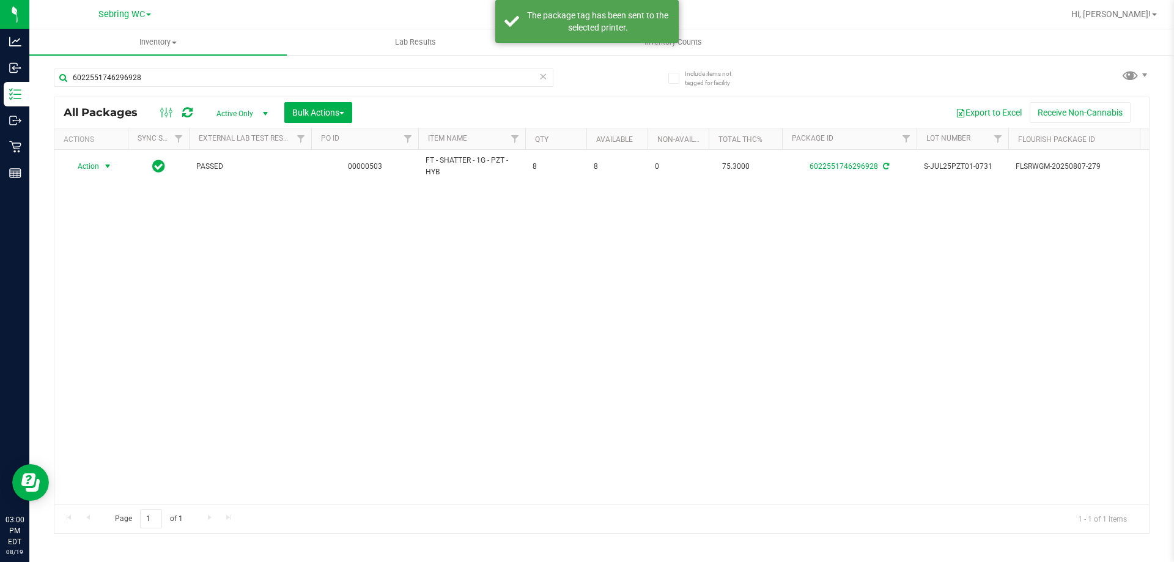
click at [563, 331] on div "Action Action Adjust qty Create package Edit attributes Global inventory Locate…" at bounding box center [601, 327] width 1095 height 354
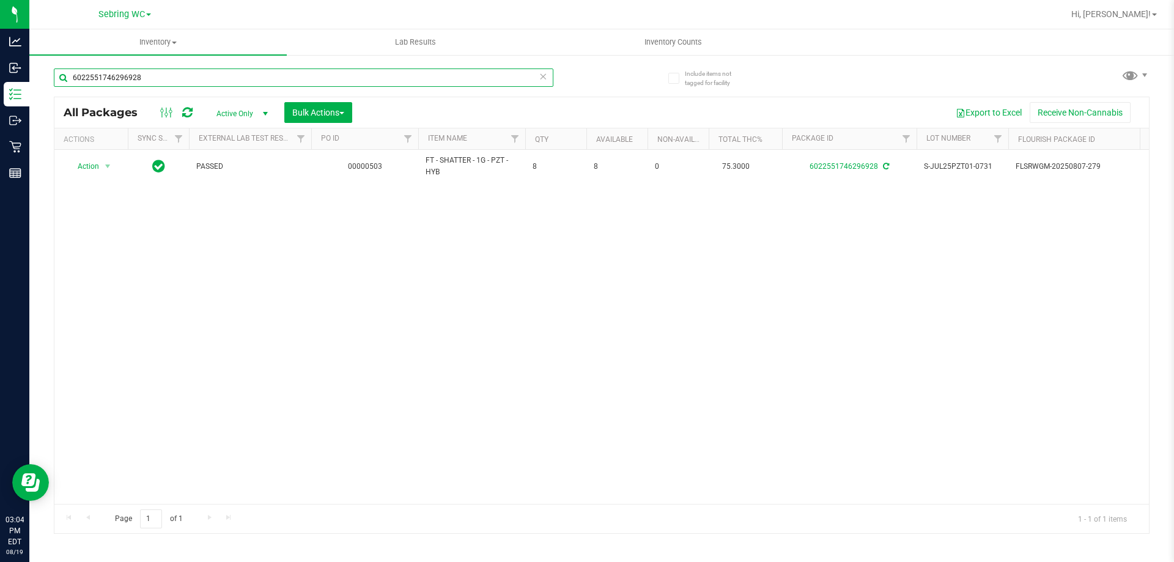
click at [166, 70] on input "6022551746296928" at bounding box center [304, 77] width 500 height 18
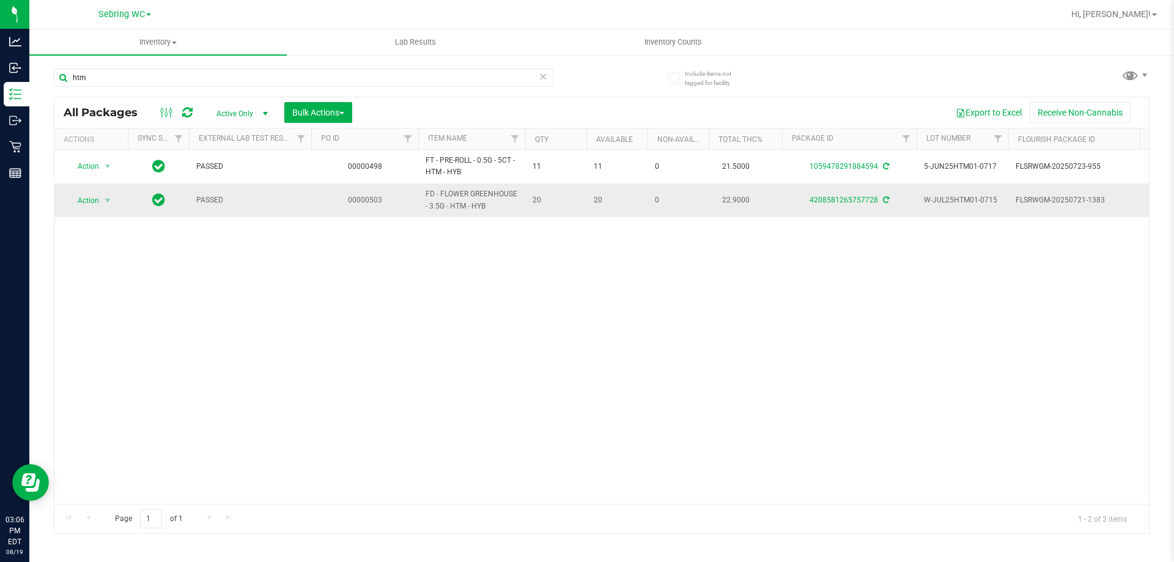
drag, startPoint x: 496, startPoint y: 207, endPoint x: 424, endPoint y: 192, distance: 73.8
click at [424, 192] on td "FD - FLOWER GREENHOUSE - 3.5G - HTM - HYB" at bounding box center [471, 199] width 107 height 33
copy span "FD - FLOWER GREENHOUSE - 3.5G - HTM - HYB"
click at [261, 84] on input "htm" at bounding box center [304, 77] width 500 height 18
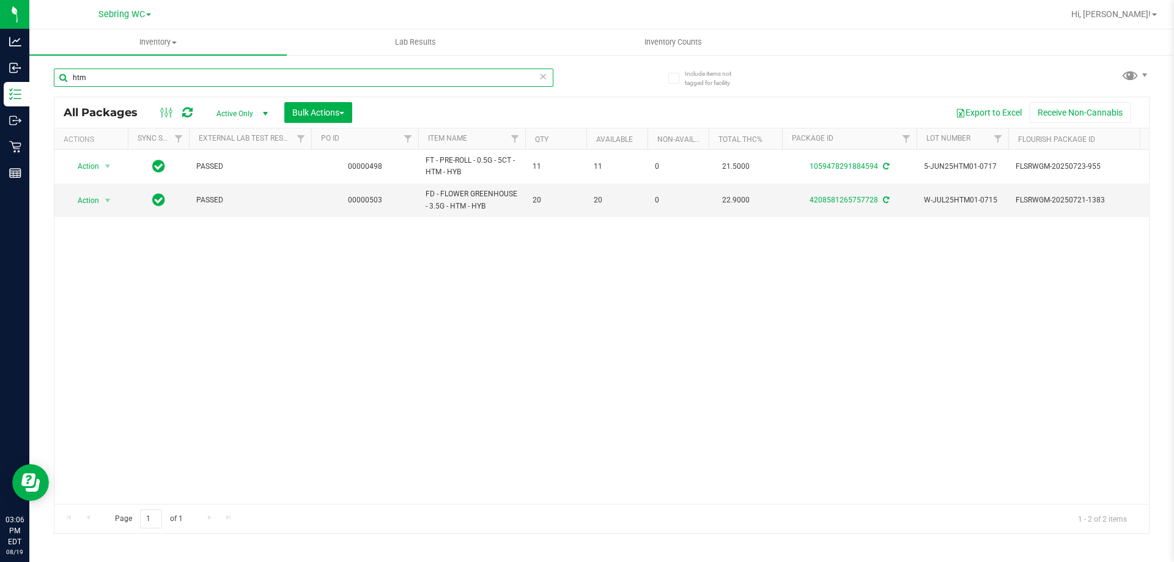
paste input "FD - FLOWER GREENHOUSE - 3.5G - HTM - HYB"
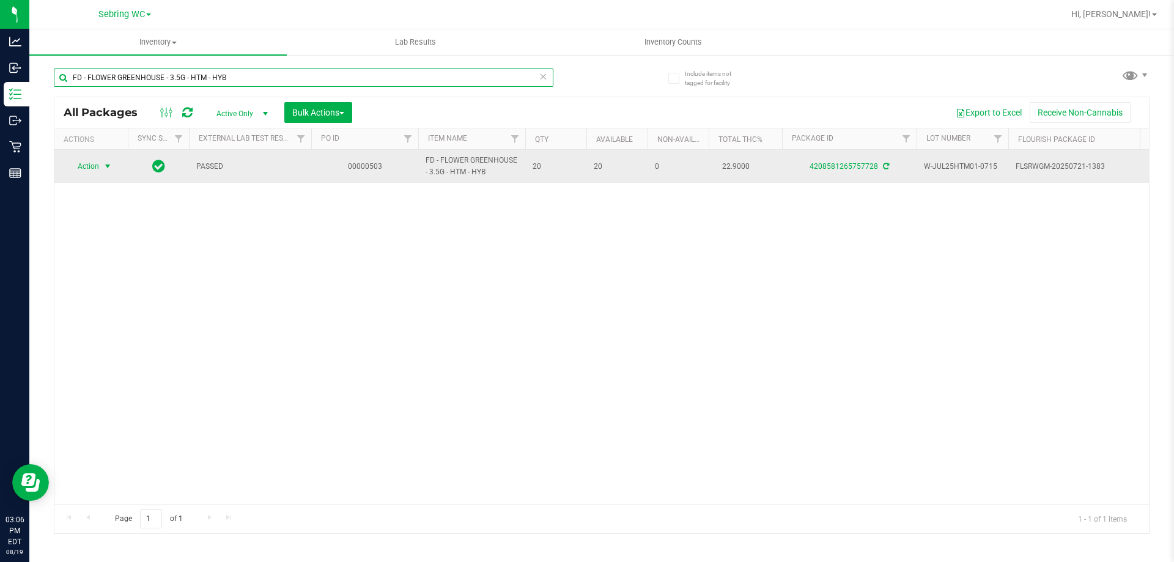
type input "FD - FLOWER GREENHOUSE - 3.5G - HTM - HYB"
click at [103, 166] on span "select" at bounding box center [108, 166] width 10 height 10
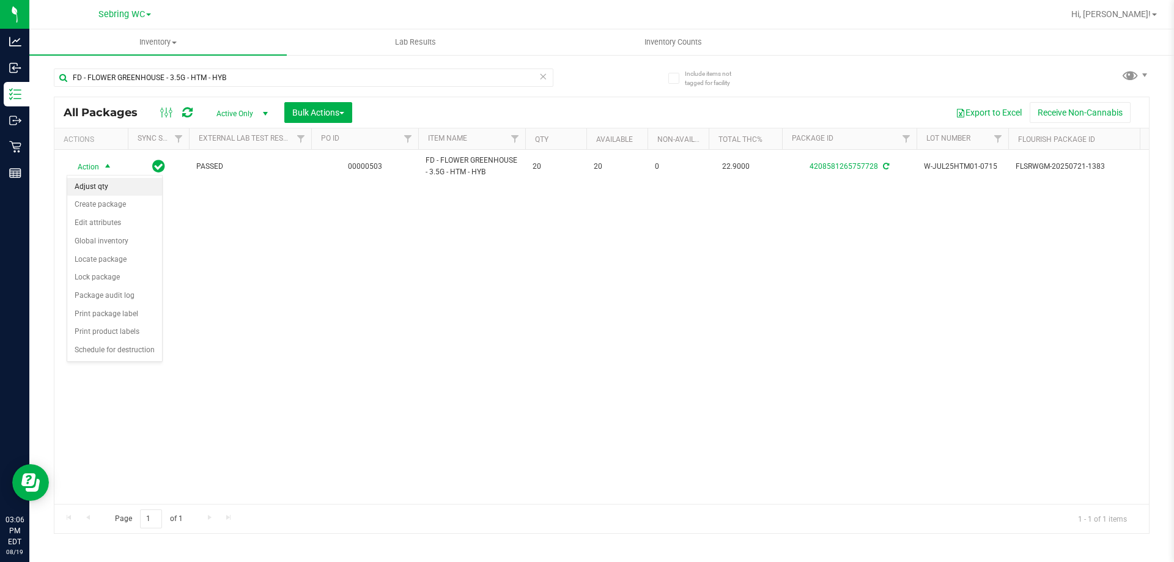
click at [98, 188] on li "Adjust qty" at bounding box center [114, 187] width 95 height 18
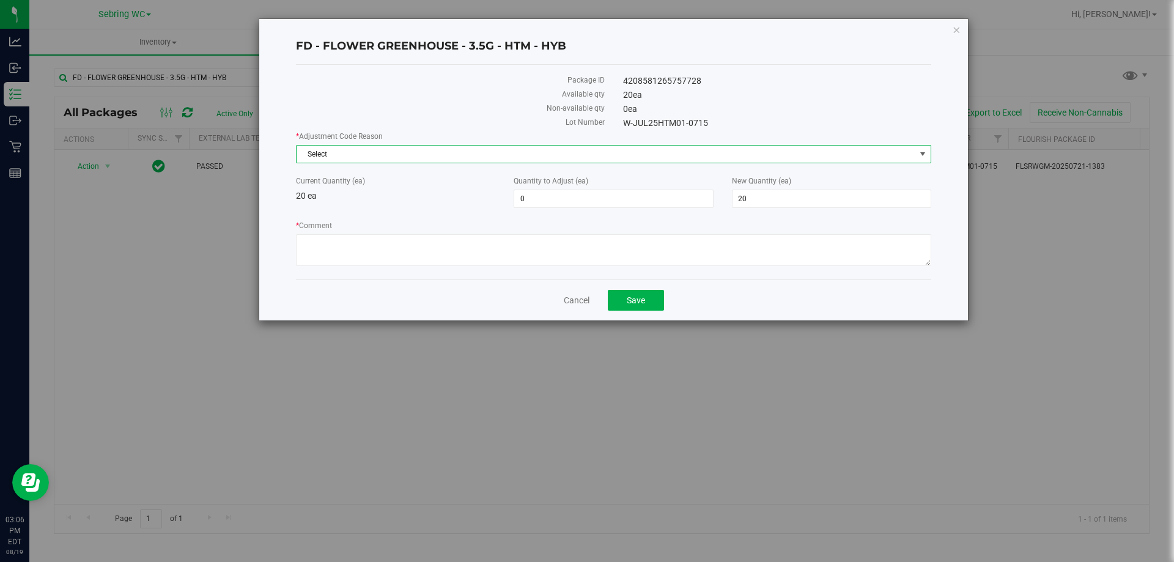
click at [390, 160] on span "Select" at bounding box center [606, 154] width 619 height 17
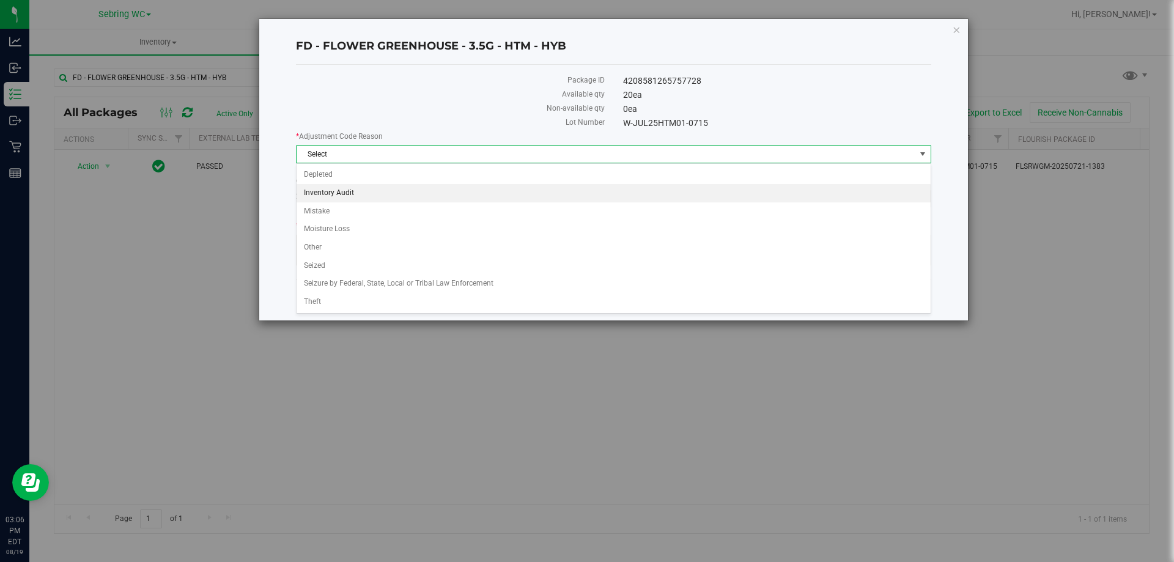
click at [353, 189] on li "Inventory Audit" at bounding box center [614, 193] width 634 height 18
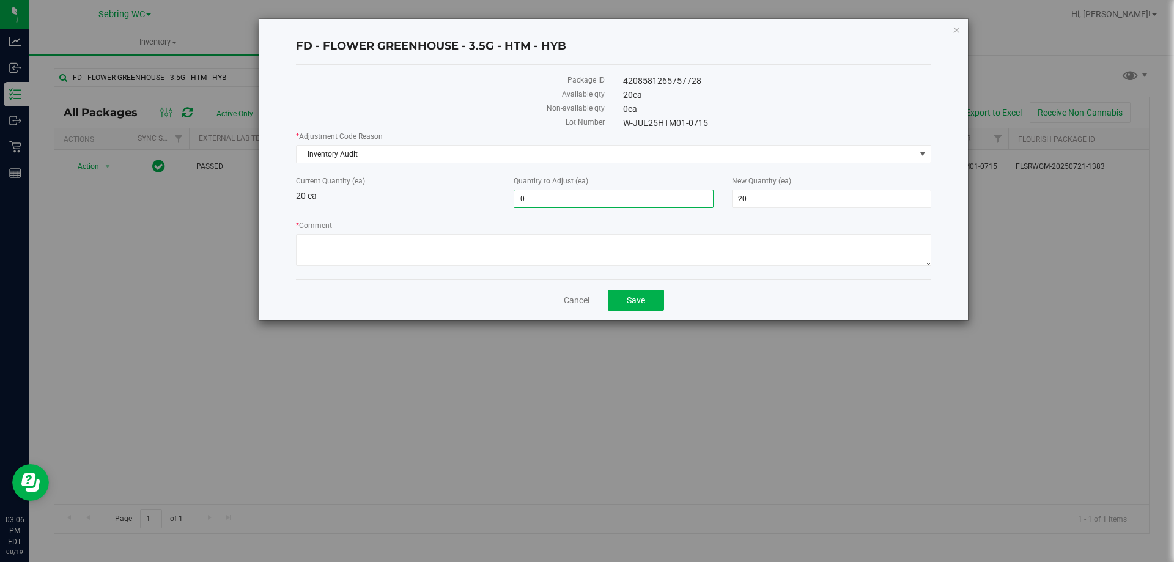
click at [548, 194] on span "0 0" at bounding box center [613, 199] width 199 height 18
type input "0"
type input "-1"
type input "19"
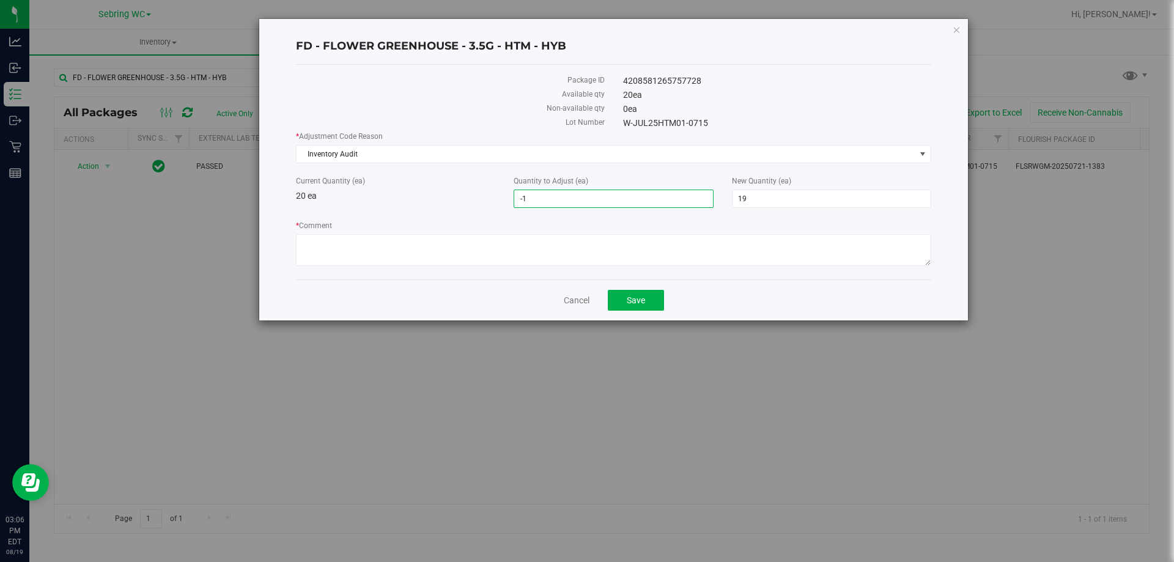
click at [425, 199] on div "Current Quantity (ea) 20 ea" at bounding box center [396, 189] width 218 height 27
click at [486, 241] on textarea "* Comment" at bounding box center [613, 250] width 635 height 32
type textarea "Receiving Inventory - PO Inaccurate"
click at [450, 210] on div "* Adjustment Code Reason Inventory Audit Select Depleted Inventory Audit Mistak…" at bounding box center [613, 200] width 635 height 139
click at [629, 295] on span "Save" at bounding box center [636, 300] width 18 height 10
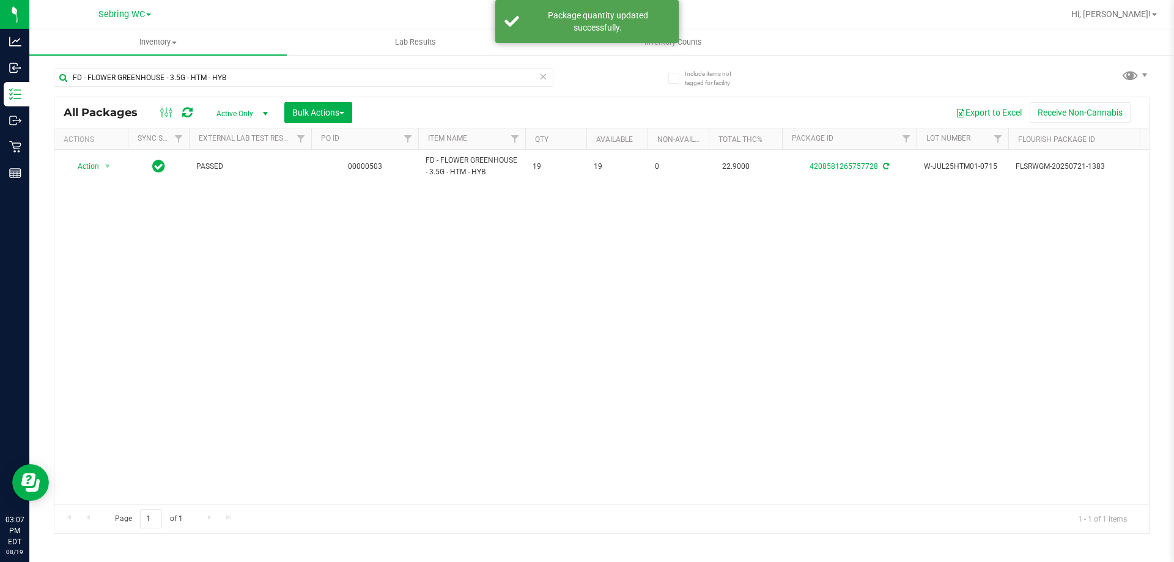
click at [390, 259] on div "Action Action Adjust qty Create package Edit attributes Global inventory Locate…" at bounding box center [601, 327] width 1095 height 354
click at [244, 76] on input "FD - FLOWER GREENHOUSE - 3.5G - HTM - HYB" at bounding box center [304, 77] width 500 height 18
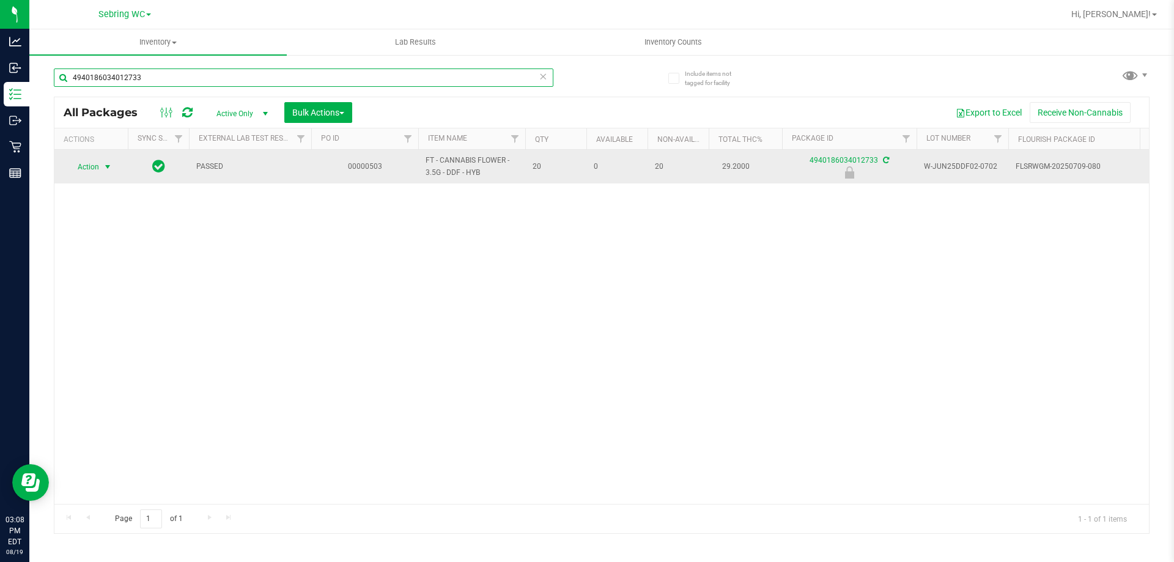
type input "4940186034012733"
click at [94, 169] on span "Action" at bounding box center [83, 166] width 33 height 17
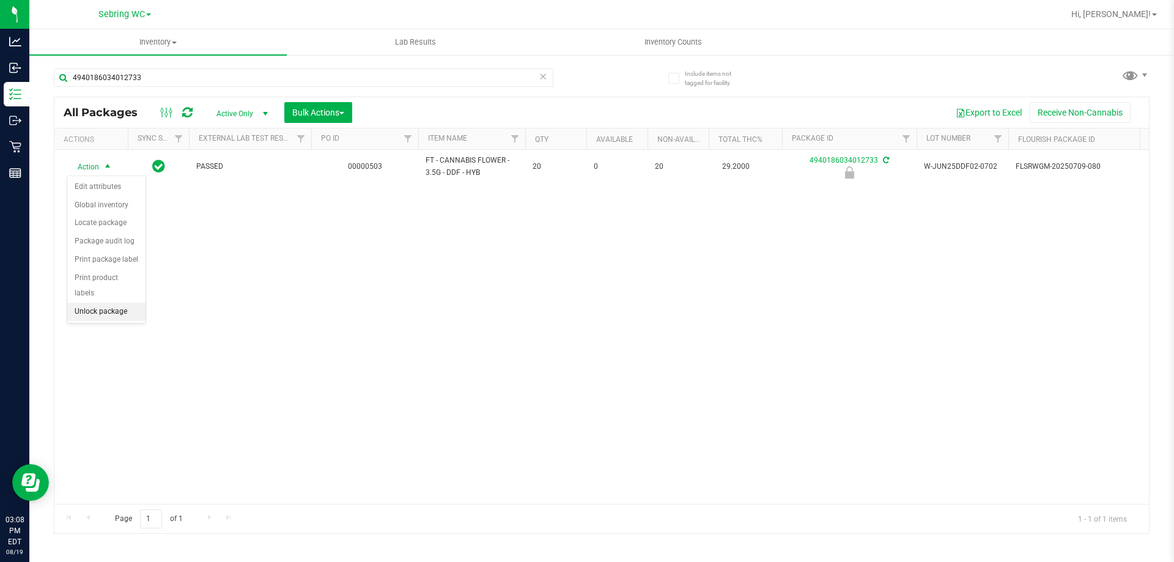
click at [102, 303] on li "Unlock package" at bounding box center [106, 312] width 78 height 18
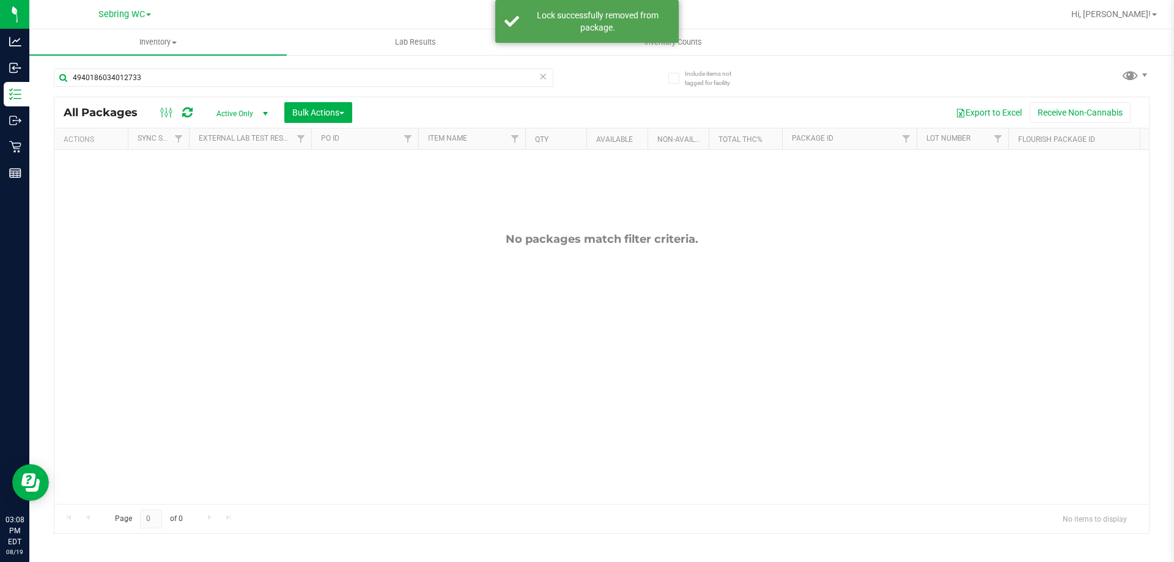
click at [261, 109] on span "select" at bounding box center [266, 114] width 10 height 10
click at [239, 120] on span "Active Only" at bounding box center [239, 113] width 67 height 17
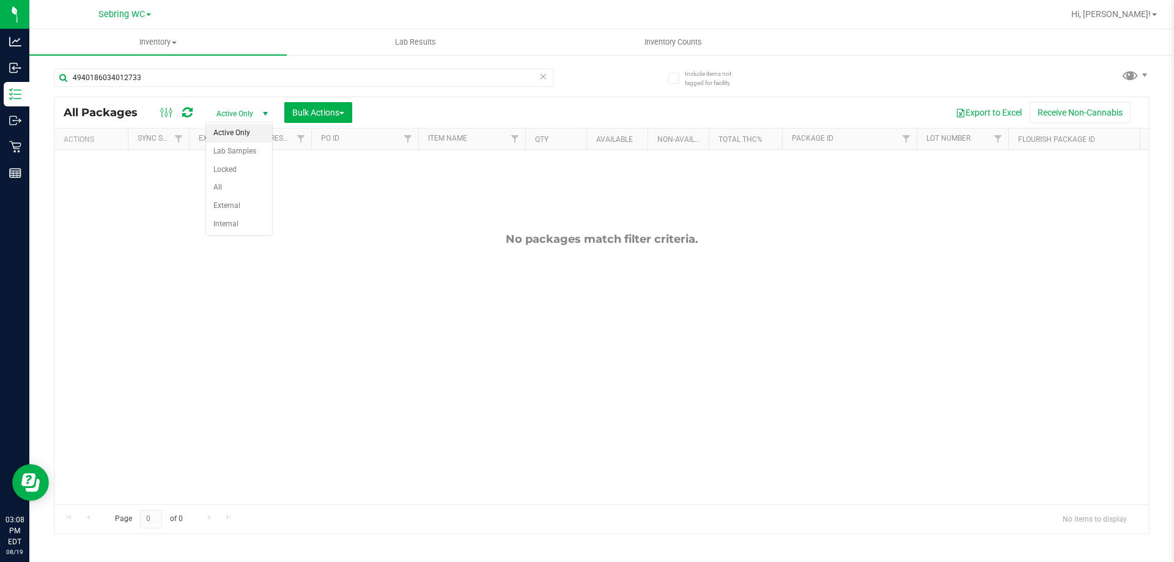
click at [240, 111] on span "Active Only" at bounding box center [239, 113] width 67 height 17
click at [235, 180] on li "All" at bounding box center [239, 188] width 66 height 18
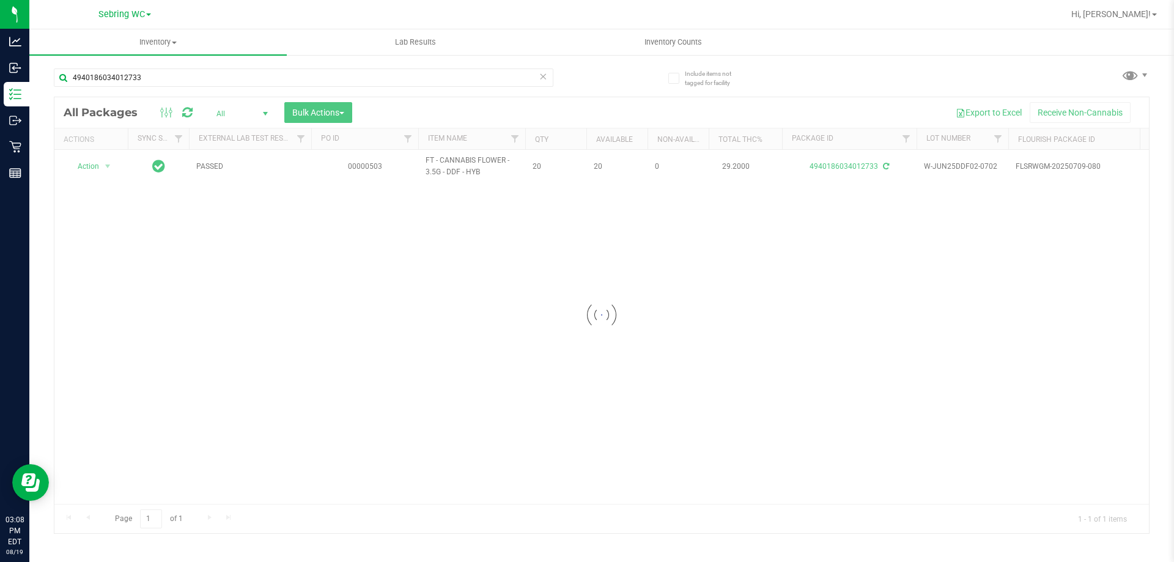
click at [232, 112] on div at bounding box center [601, 315] width 1095 height 436
click at [229, 112] on span "All" at bounding box center [239, 113] width 67 height 17
click at [235, 135] on li "Active Only" at bounding box center [239, 133] width 66 height 18
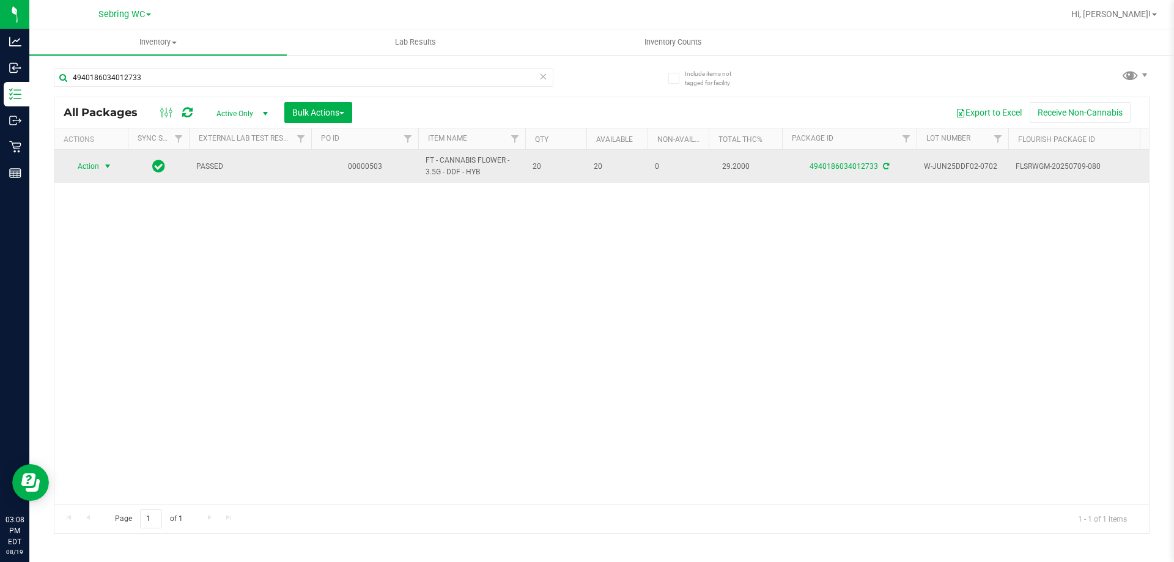
click at [97, 166] on span "Action" at bounding box center [83, 166] width 33 height 17
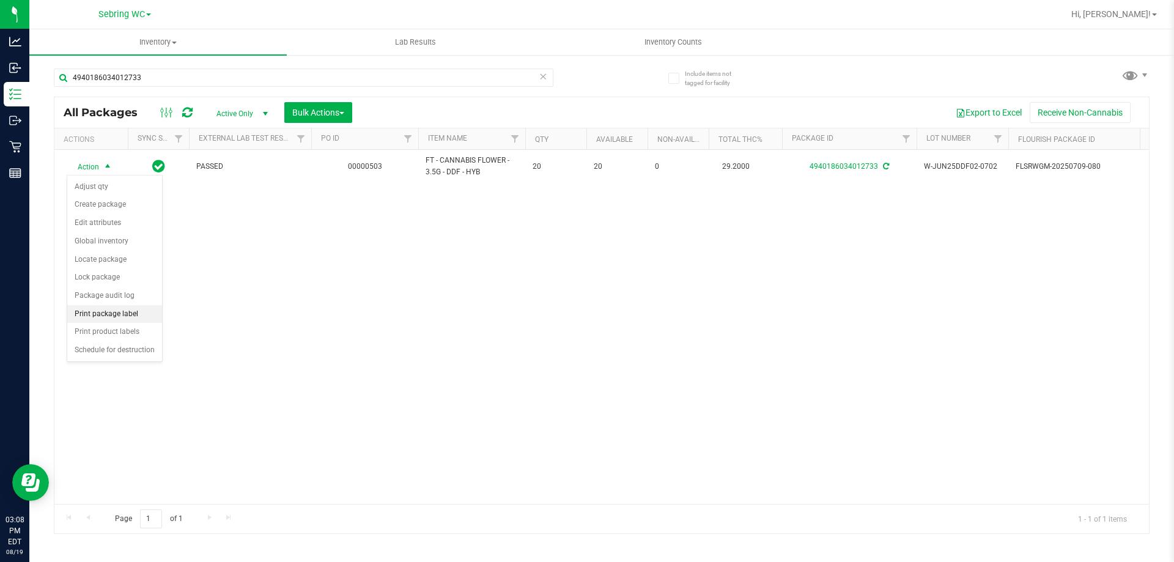
click at [97, 316] on li "Print package label" at bounding box center [114, 314] width 95 height 18
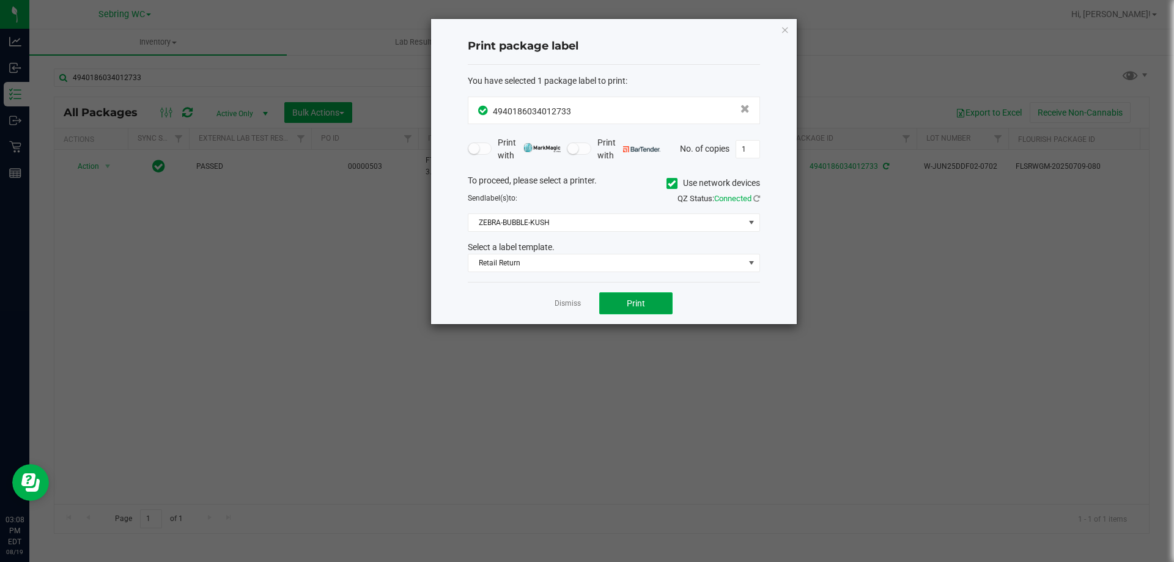
click at [632, 314] on button "Print" at bounding box center [635, 303] width 73 height 22
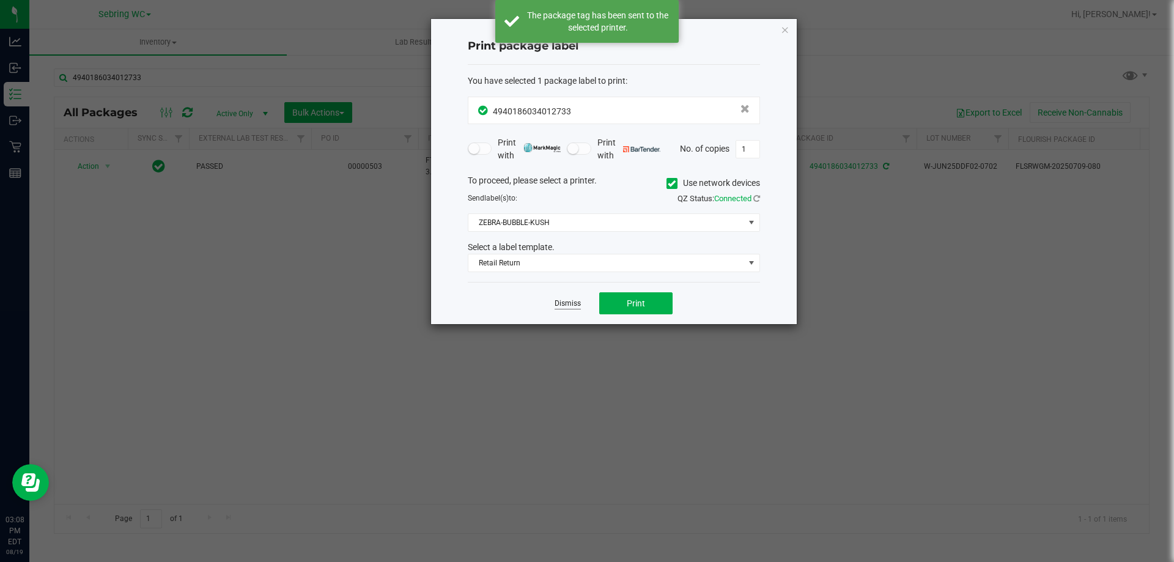
click at [569, 301] on link "Dismiss" at bounding box center [568, 303] width 26 height 10
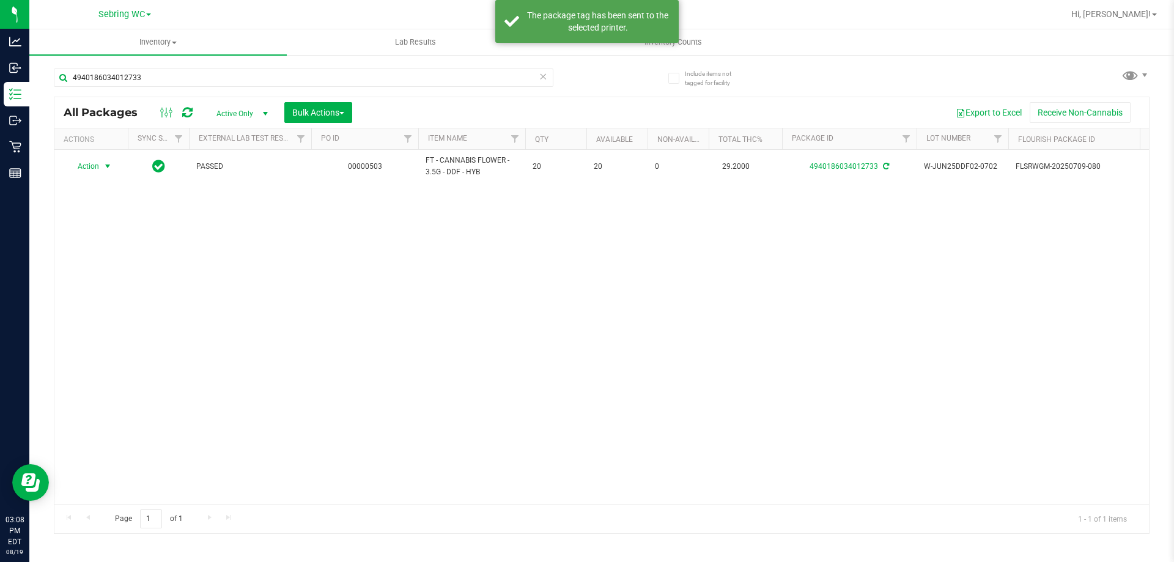
click at [574, 369] on div "Action Action Adjust qty Create package Edit attributes Global inventory Locate…" at bounding box center [601, 327] width 1095 height 354
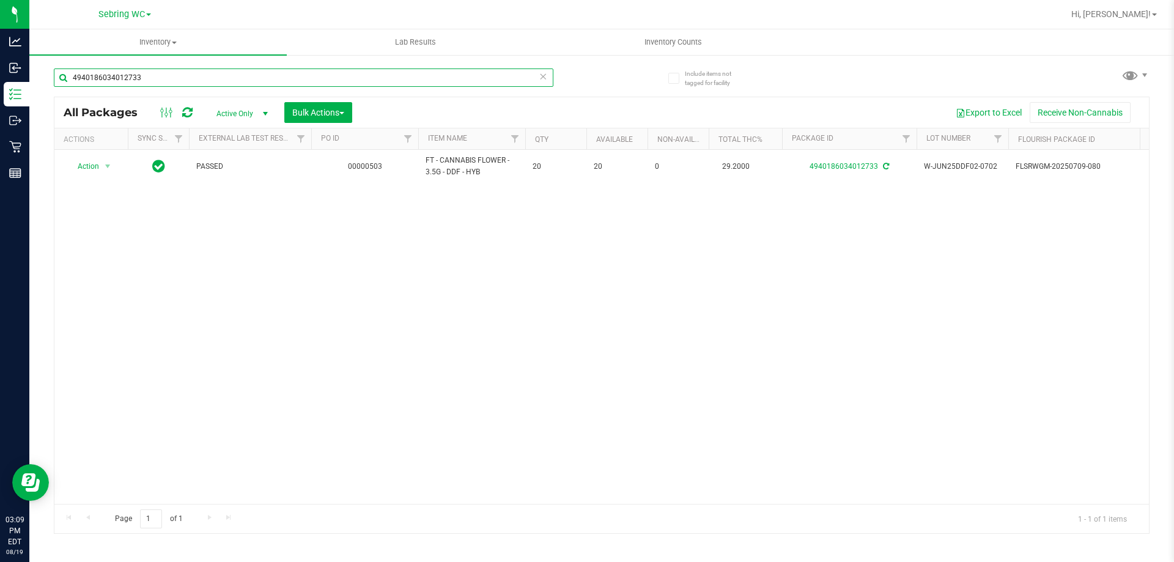
click at [262, 77] on input "4940186034012733" at bounding box center [304, 77] width 500 height 18
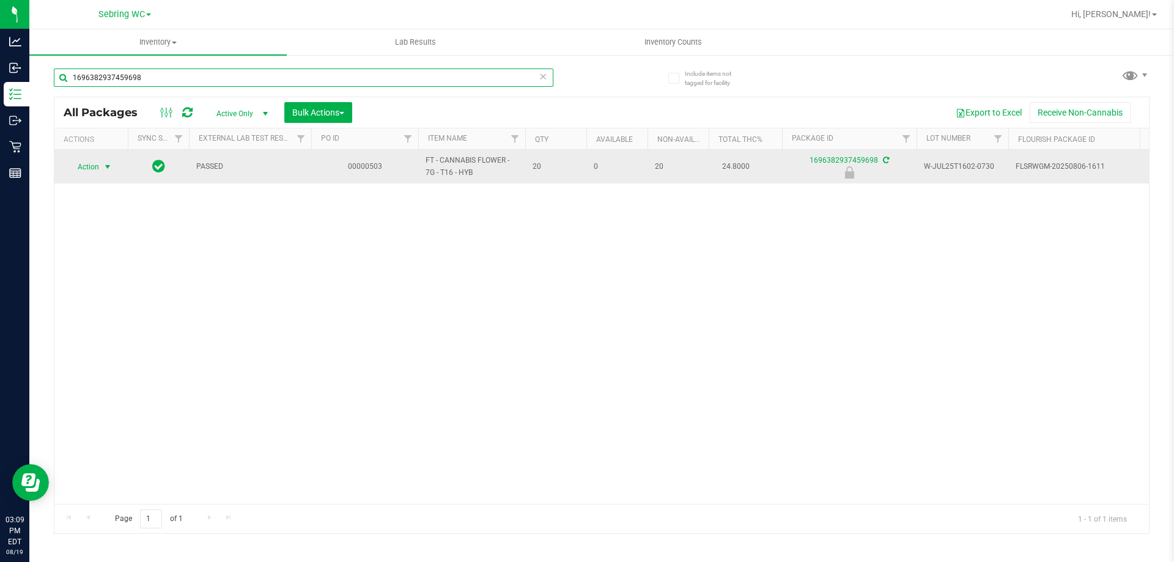
type input "1696382937459698"
click at [101, 171] on span "select" at bounding box center [107, 166] width 15 height 17
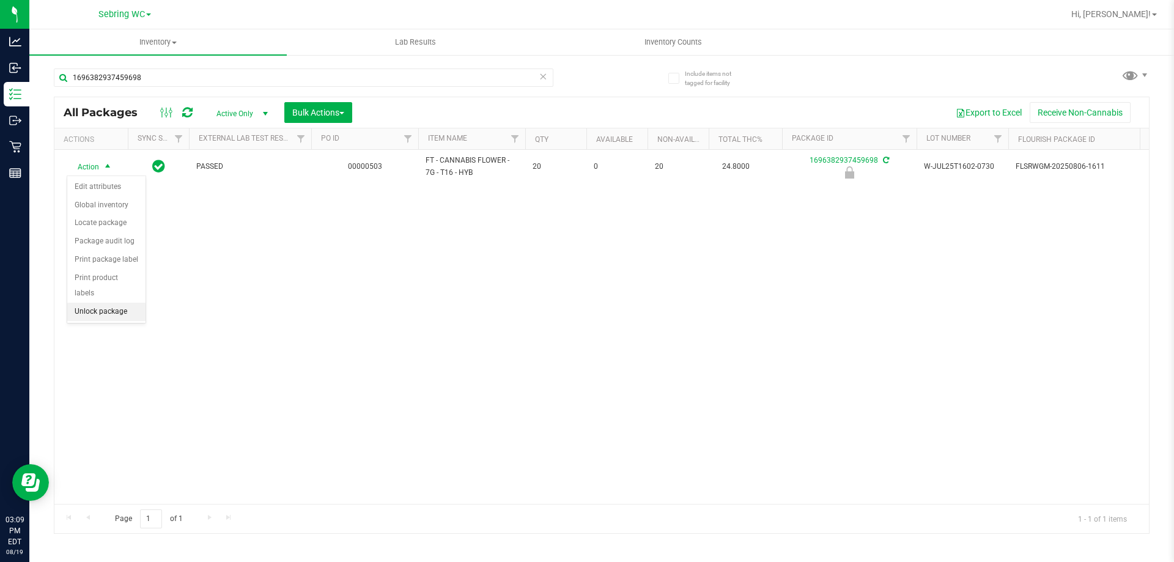
click at [98, 303] on li "Unlock package" at bounding box center [106, 312] width 78 height 18
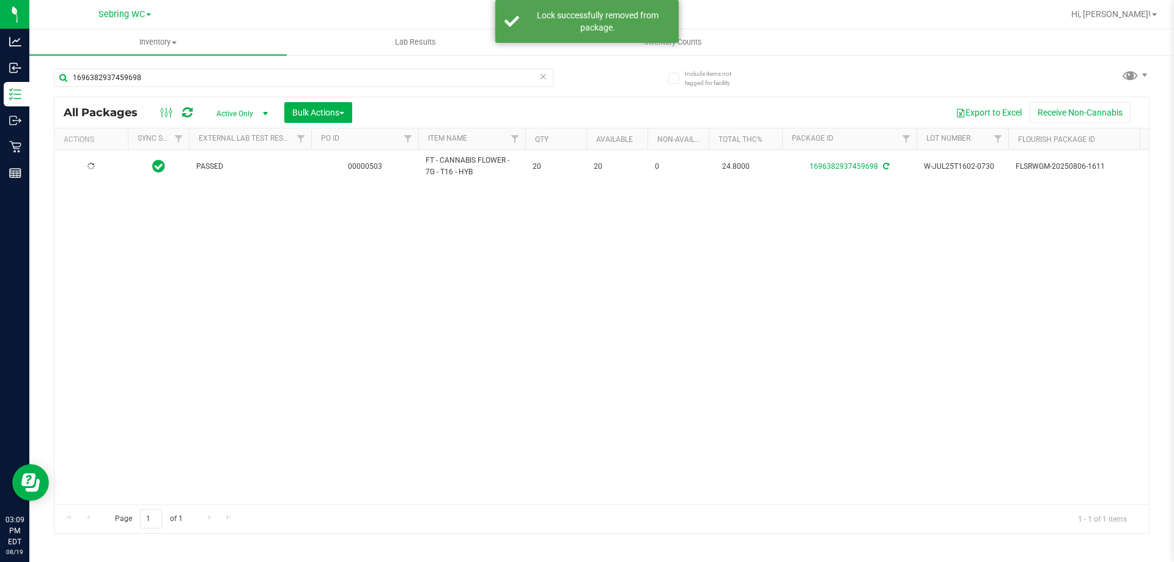
click at [98, 164] on div at bounding box center [91, 167] width 59 height 12
click at [98, 164] on span "Action" at bounding box center [83, 166] width 33 height 17
click at [95, 319] on li "Print package label" at bounding box center [114, 314] width 95 height 18
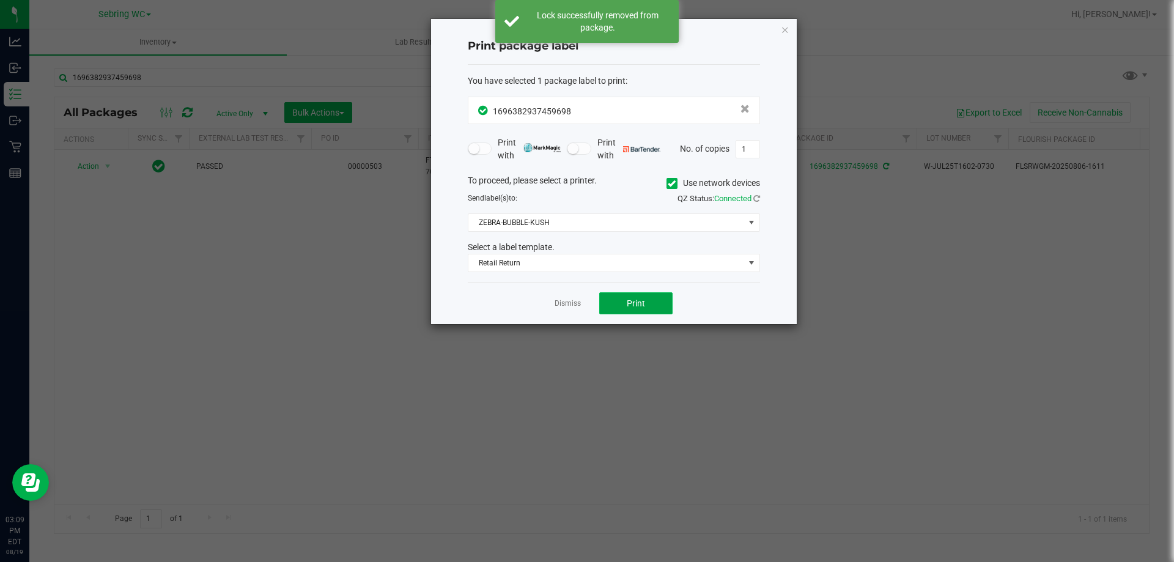
click at [623, 305] on button "Print" at bounding box center [635, 303] width 73 height 22
click at [563, 299] on link "Dismiss" at bounding box center [568, 303] width 26 height 10
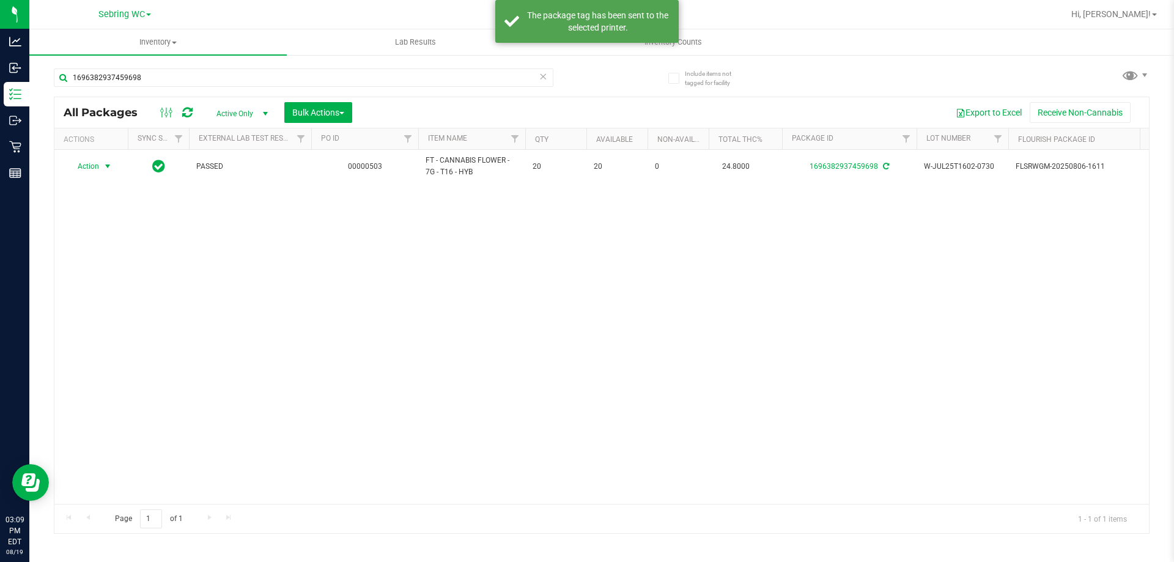
click at [560, 339] on div "Action Action Adjust qty Create package Edit attributes Global inventory Locate…" at bounding box center [601, 327] width 1095 height 354
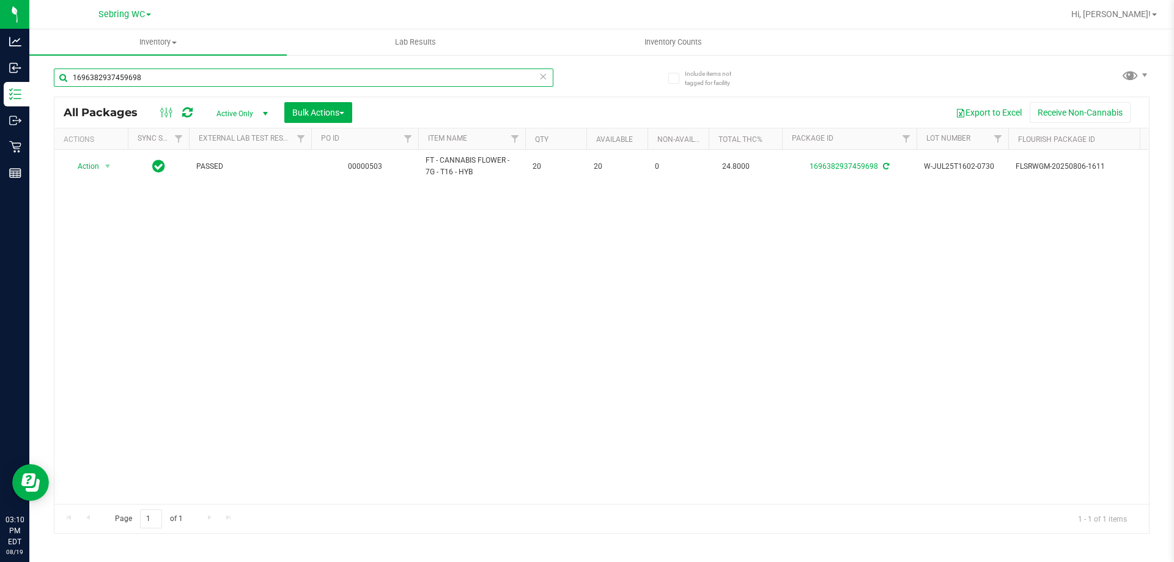
click at [158, 70] on input "1696382937459698" at bounding box center [304, 77] width 500 height 18
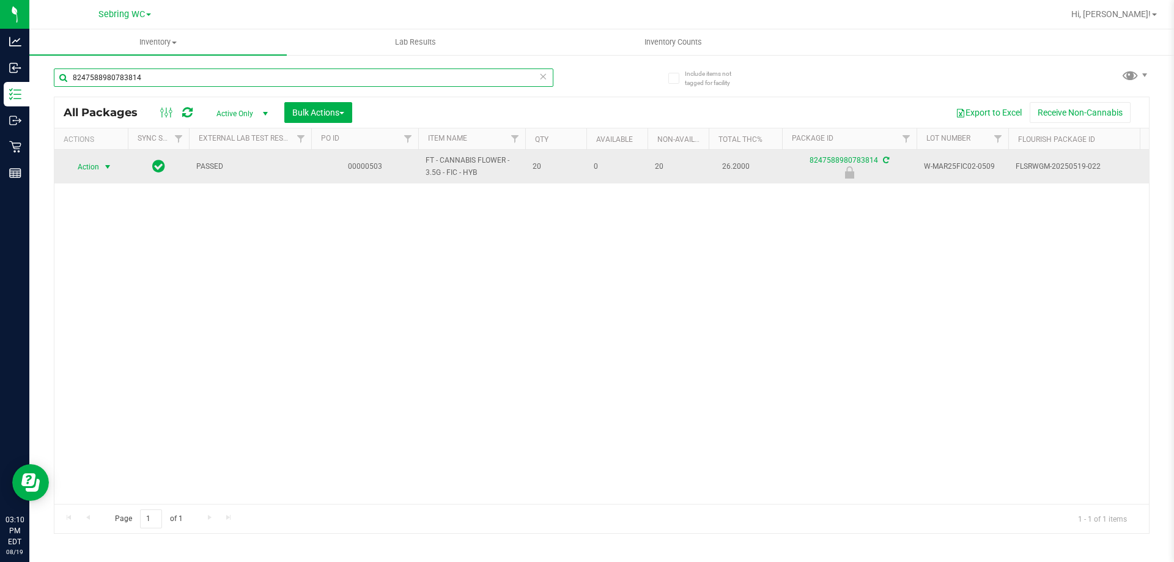
type input "8247588980783814"
click at [108, 163] on span "select" at bounding box center [108, 167] width 10 height 10
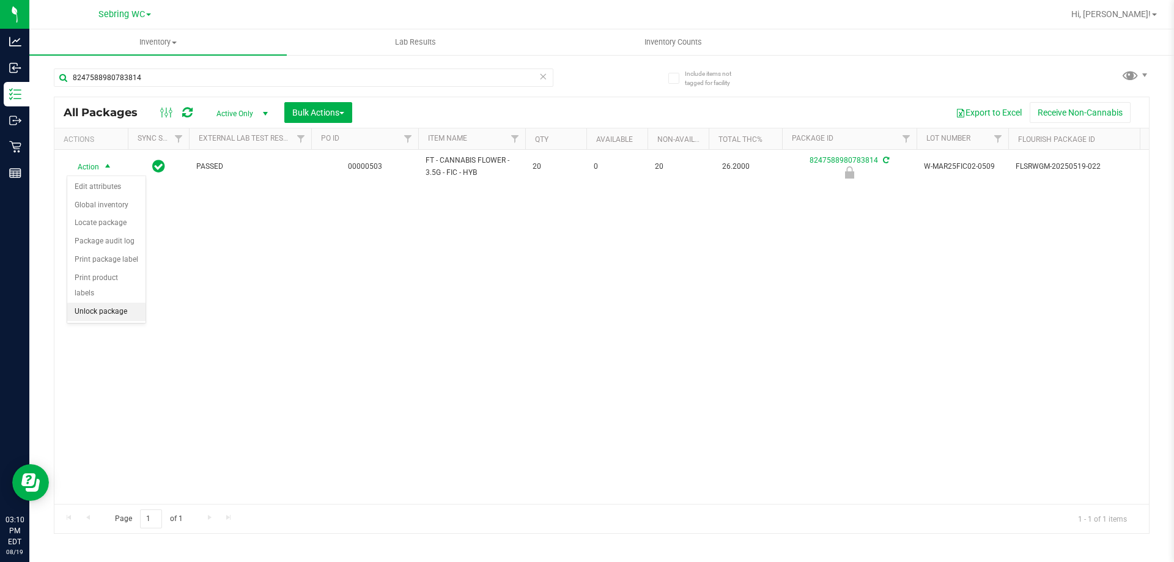
click at [112, 303] on li "Unlock package" at bounding box center [106, 312] width 78 height 18
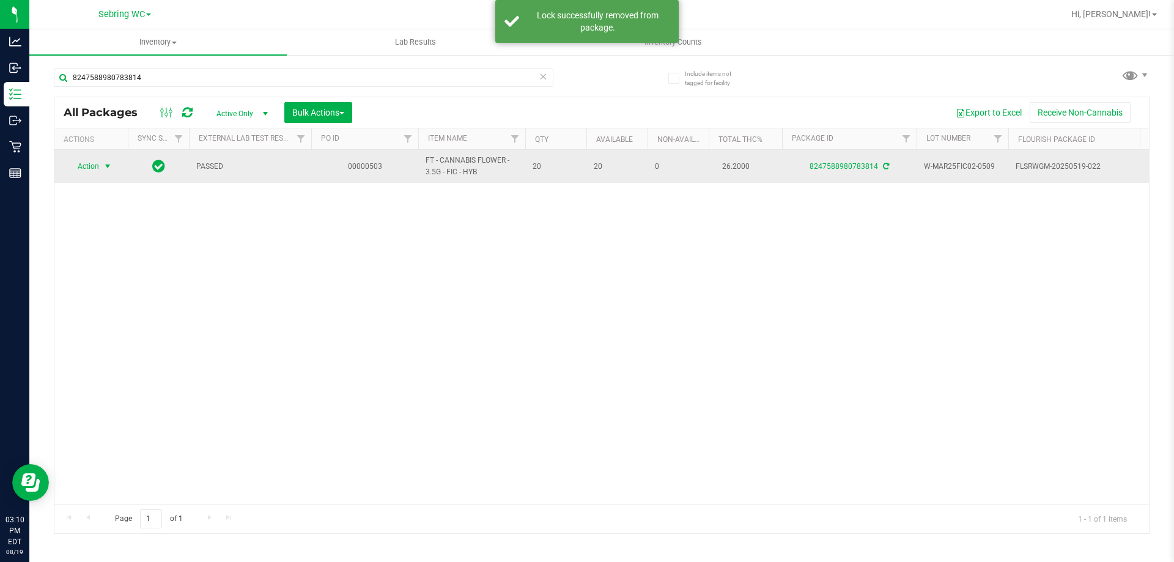
click at [91, 167] on span "Action" at bounding box center [83, 166] width 33 height 17
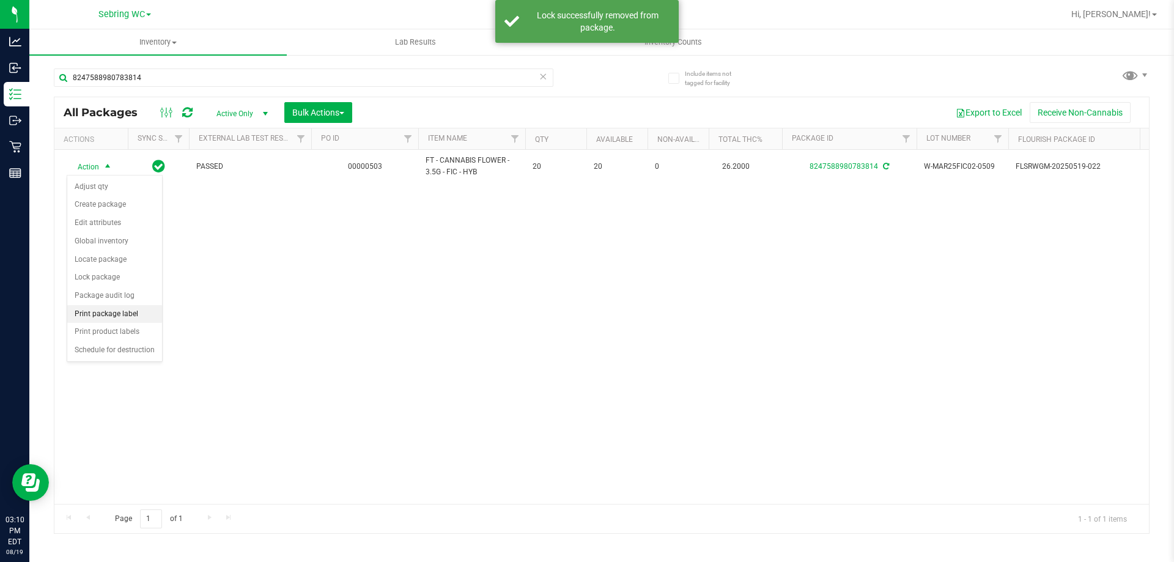
click at [104, 319] on li "Print package label" at bounding box center [114, 314] width 95 height 18
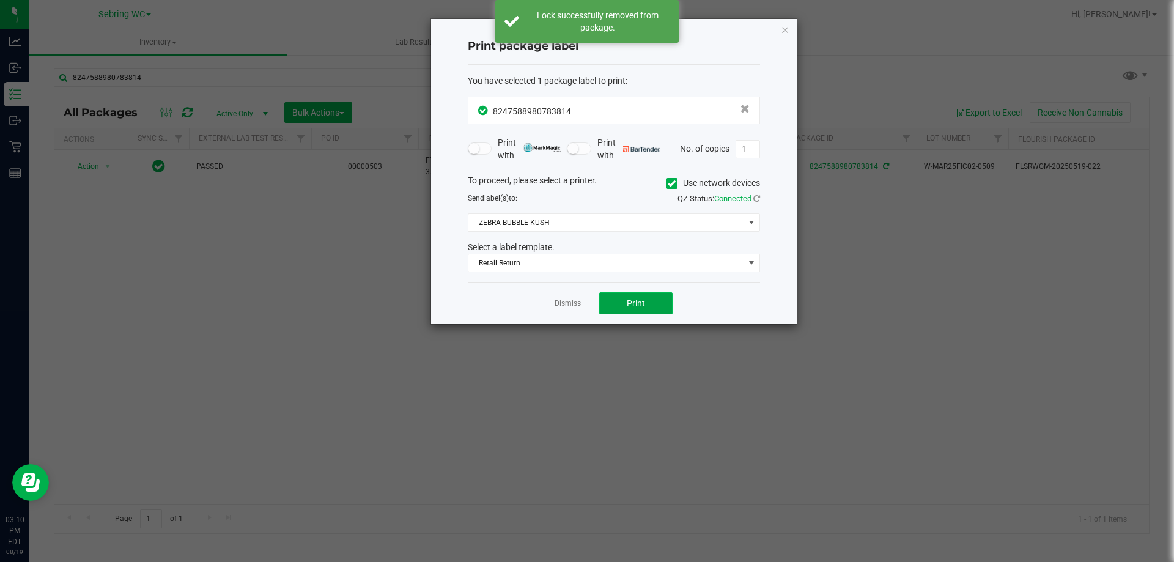
click at [625, 305] on button "Print" at bounding box center [635, 303] width 73 height 22
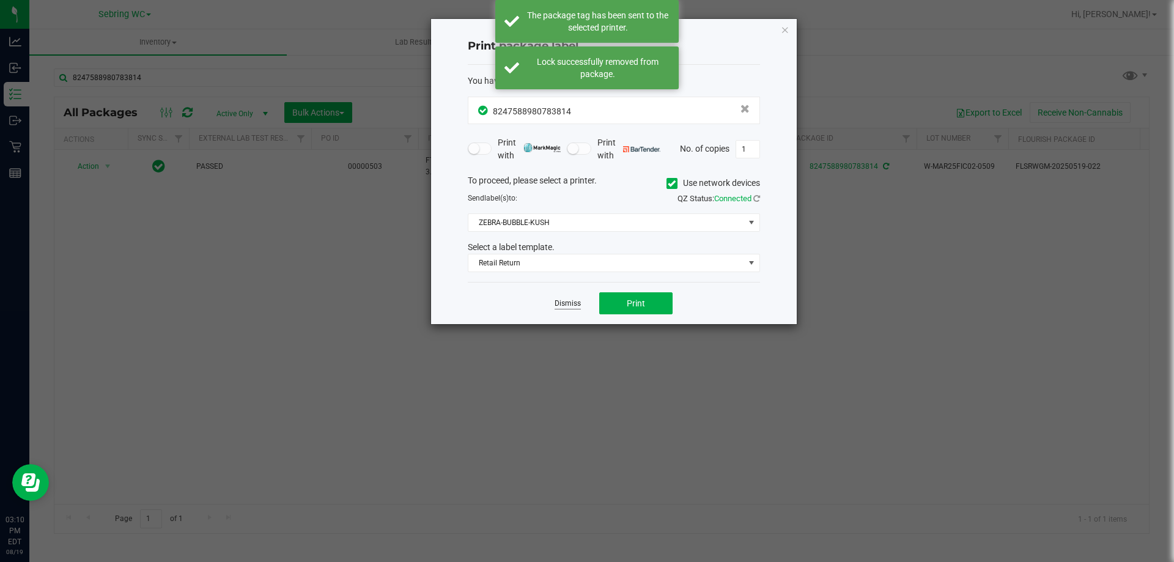
click at [576, 305] on link "Dismiss" at bounding box center [568, 303] width 26 height 10
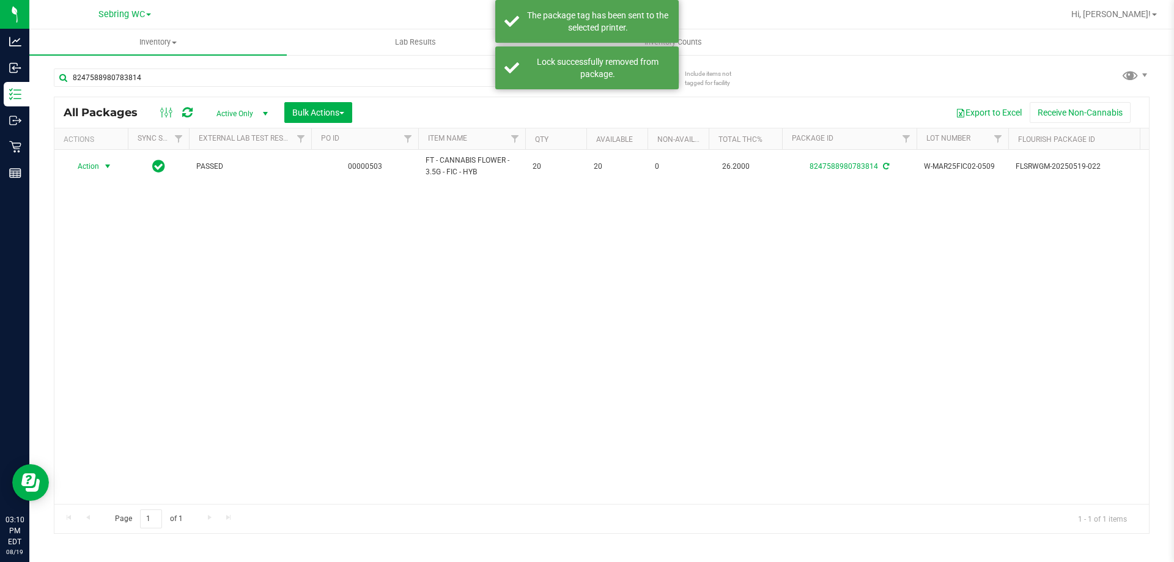
click at [569, 375] on div "Action Action Adjust qty Create package Edit attributes Global inventory Locate…" at bounding box center [601, 327] width 1095 height 354
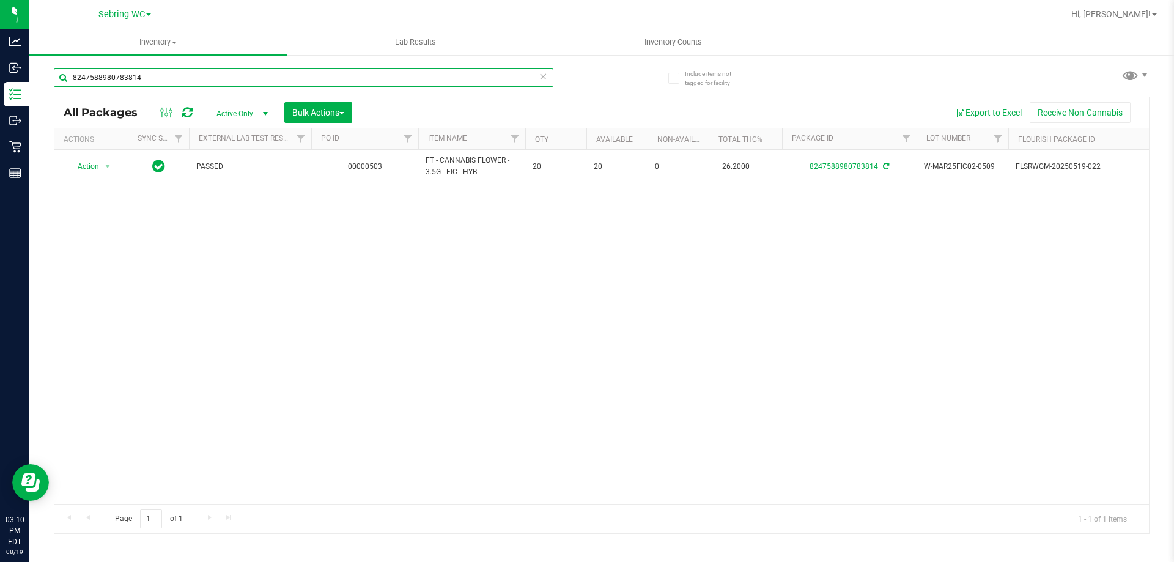
click at [177, 79] on input "8247588980783814" at bounding box center [304, 77] width 500 height 18
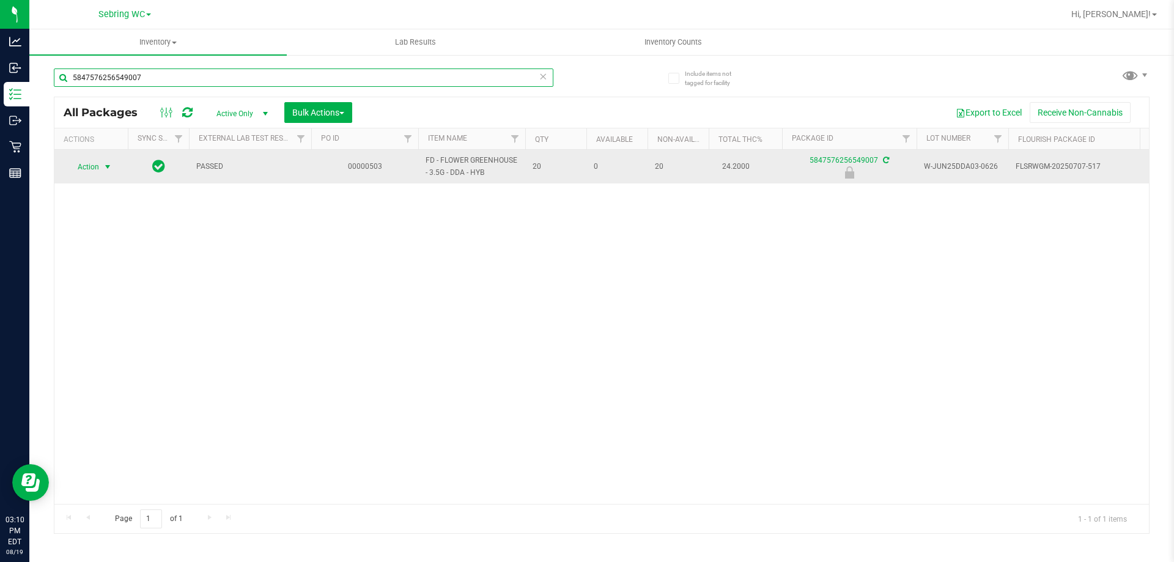
type input "5847576256549007"
click at [102, 164] on span "select" at bounding box center [107, 166] width 15 height 17
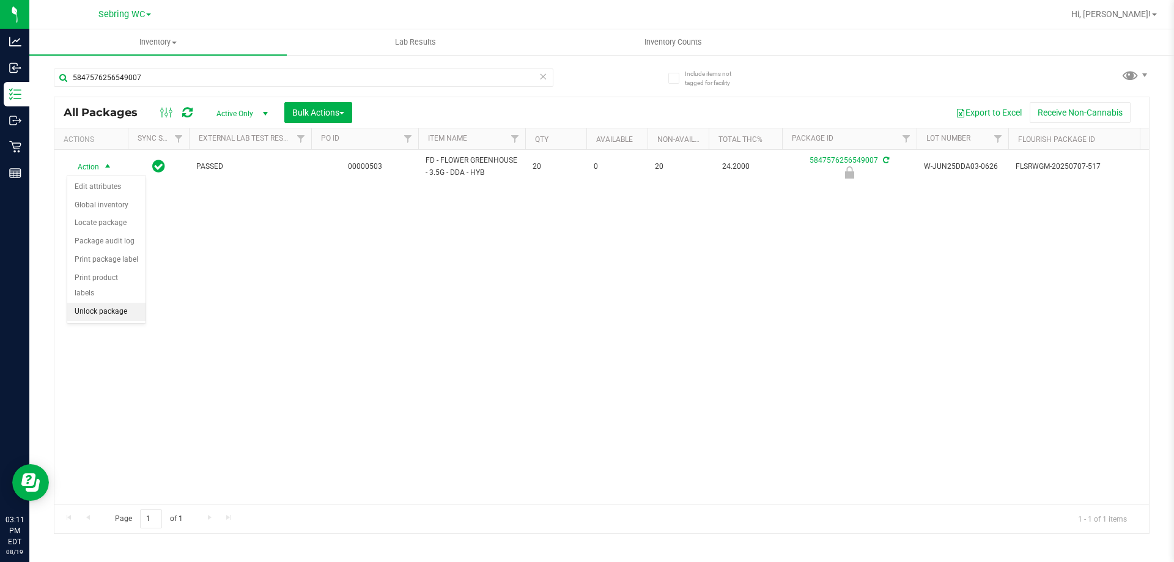
click at [106, 303] on li "Unlock package" at bounding box center [106, 312] width 78 height 18
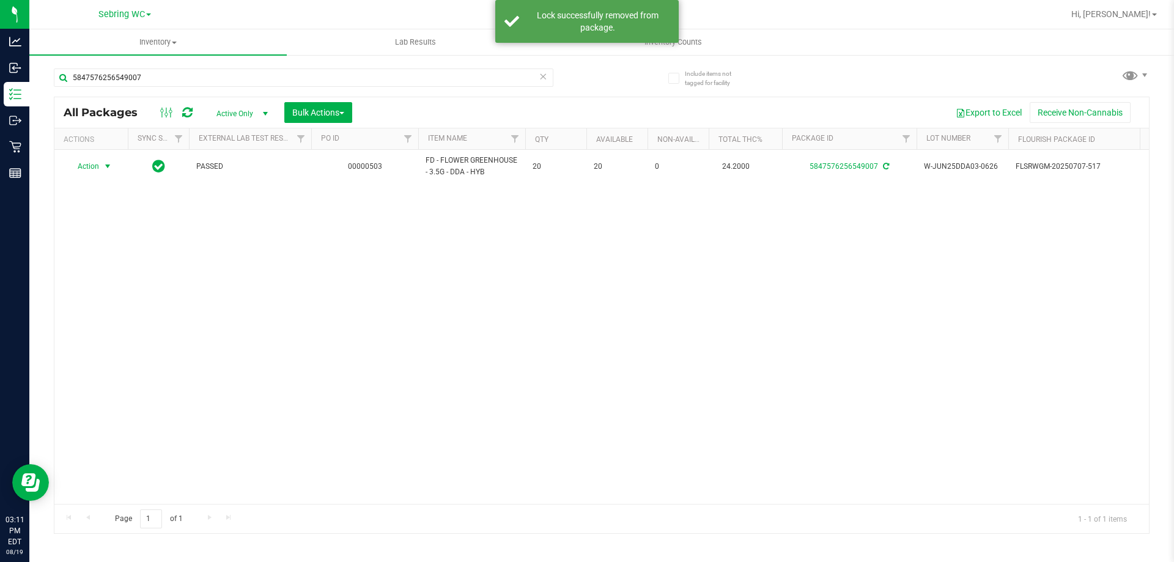
click at [92, 164] on span "Action" at bounding box center [83, 166] width 33 height 17
click at [85, 316] on li "Print package label" at bounding box center [114, 314] width 95 height 18
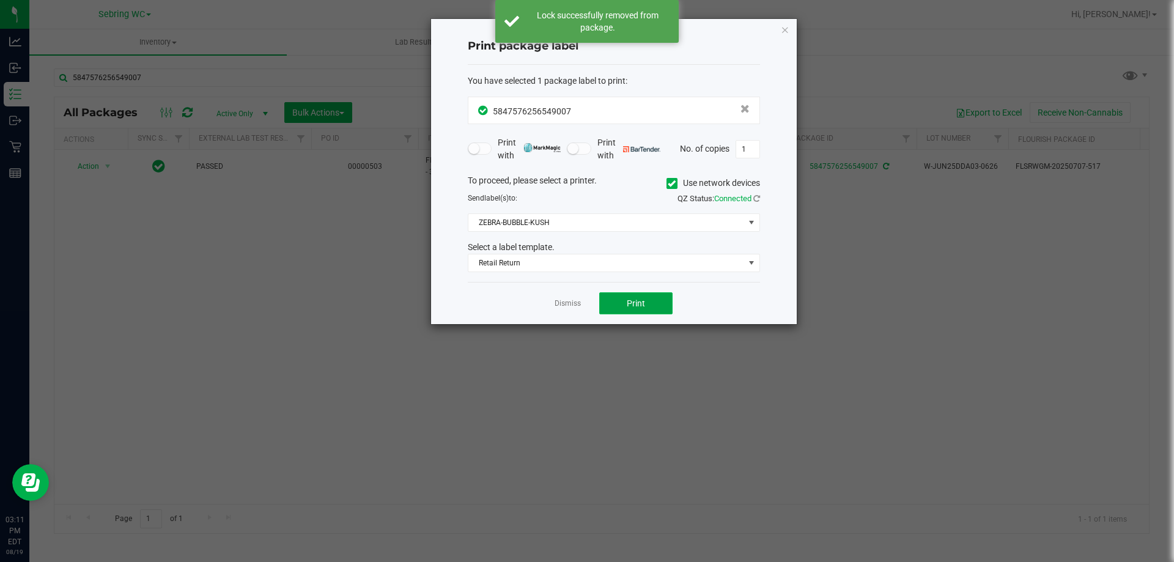
click at [635, 305] on span "Print" at bounding box center [636, 303] width 18 height 10
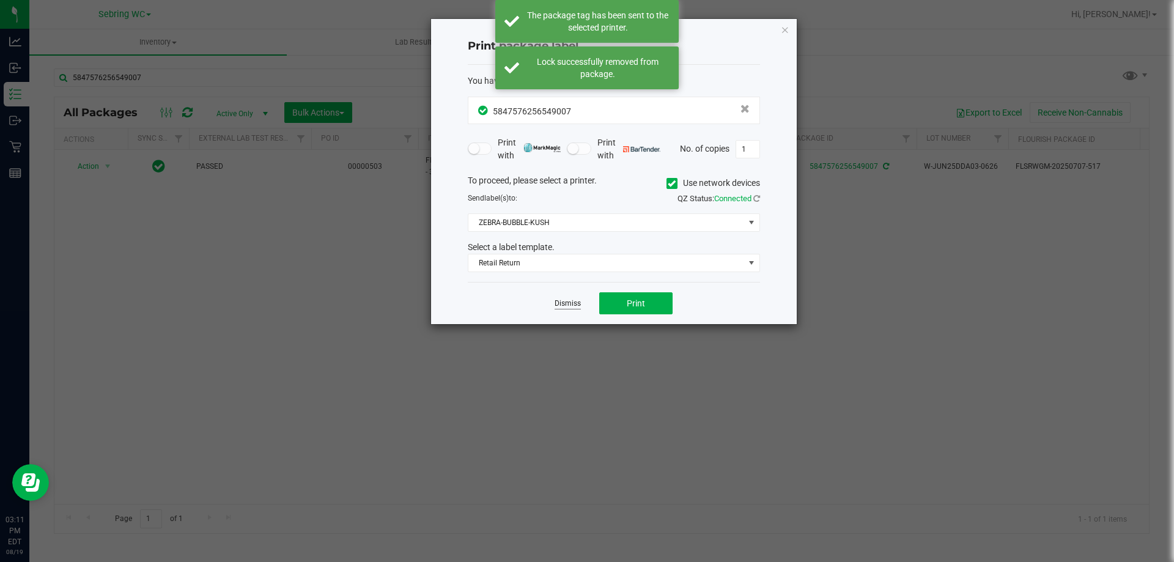
click at [574, 303] on link "Dismiss" at bounding box center [568, 303] width 26 height 10
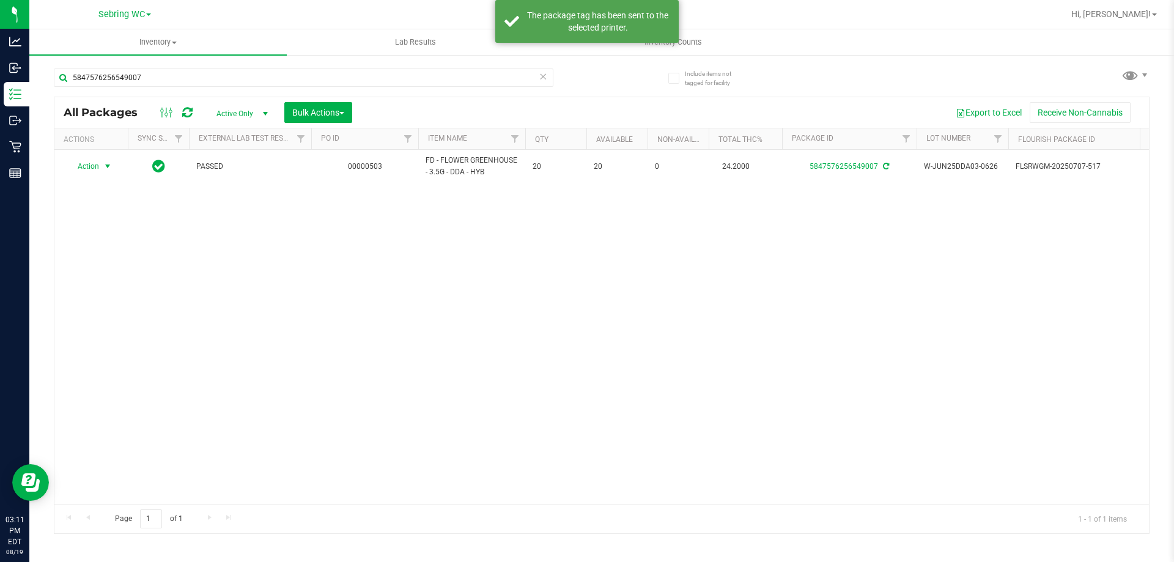
click at [561, 372] on div "Action Action Adjust qty Create package Edit attributes Global inventory Locate…" at bounding box center [601, 327] width 1095 height 354
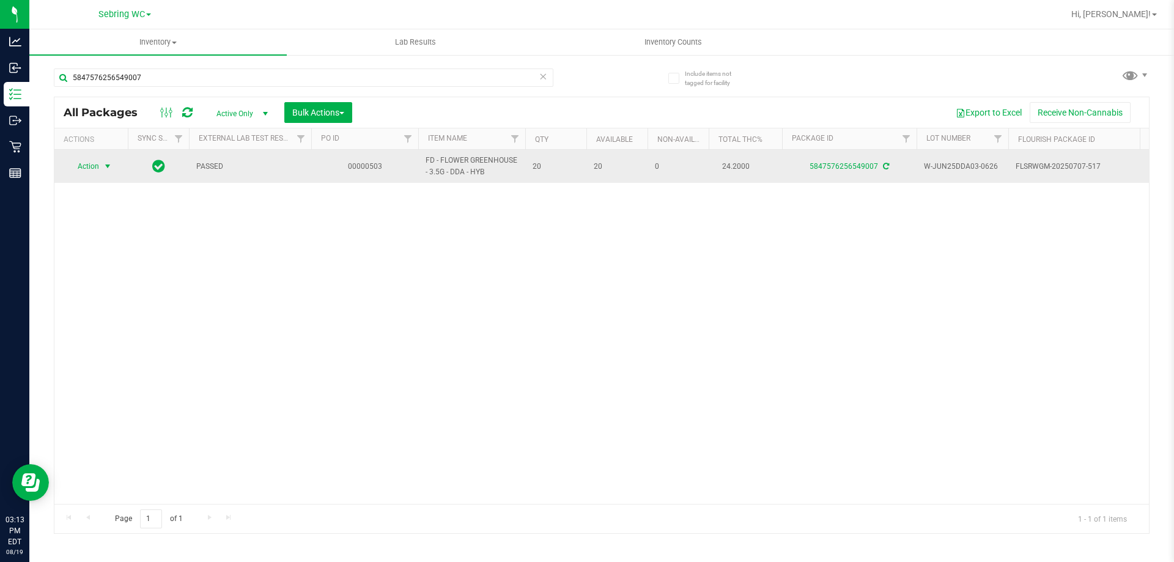
click at [95, 166] on span "Action" at bounding box center [83, 166] width 33 height 17
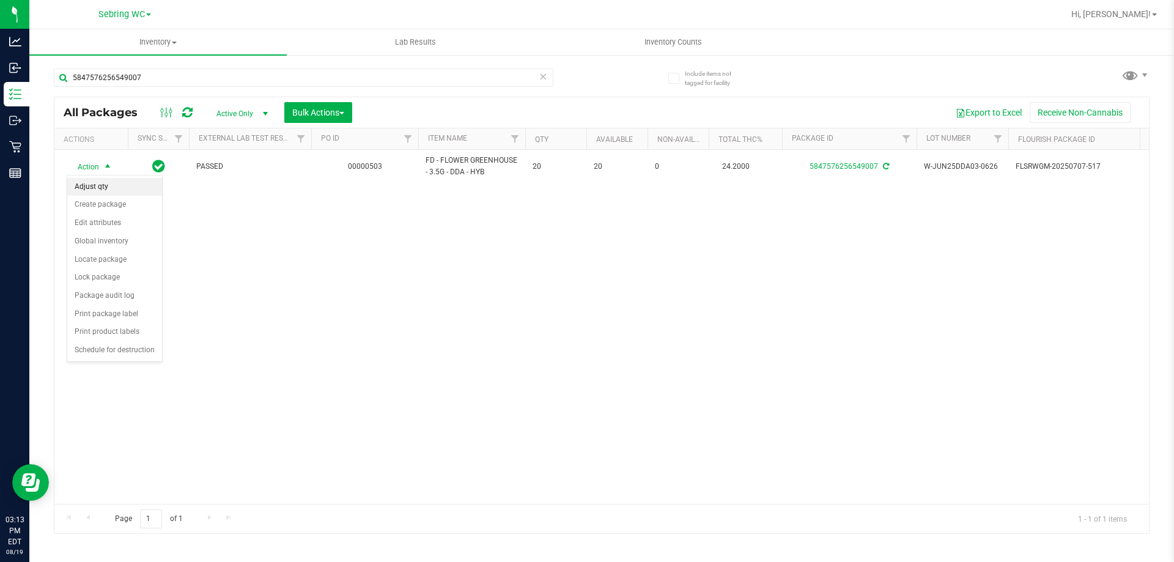
click at [103, 184] on li "Adjust qty" at bounding box center [114, 187] width 95 height 18
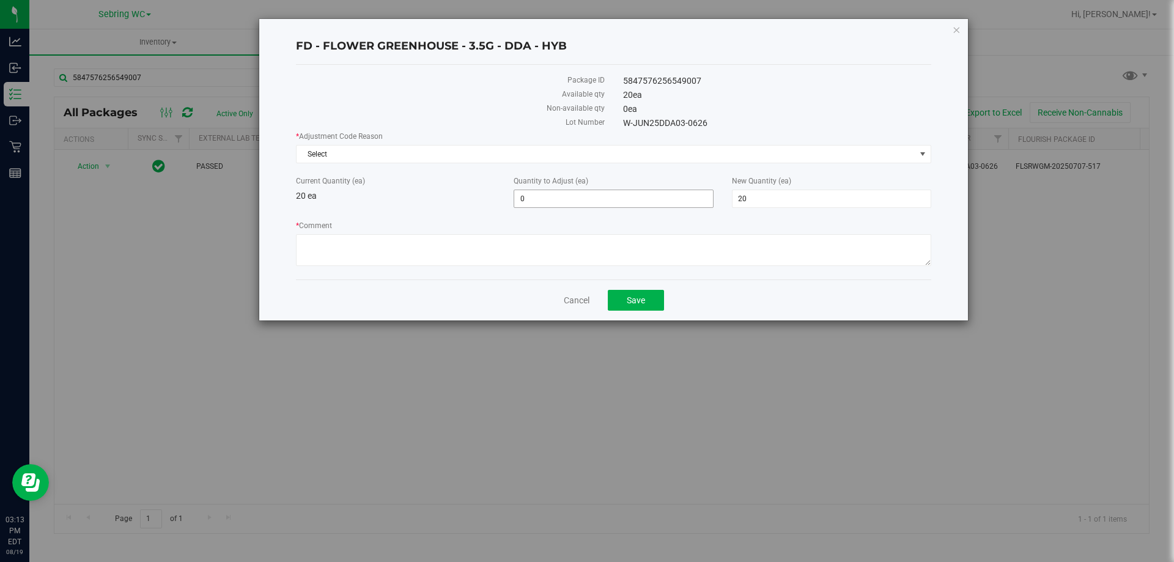
click at [627, 194] on span "0 0" at bounding box center [613, 199] width 199 height 18
click at [627, 194] on input "0" at bounding box center [613, 198] width 198 height 17
type input "1"
type input "21"
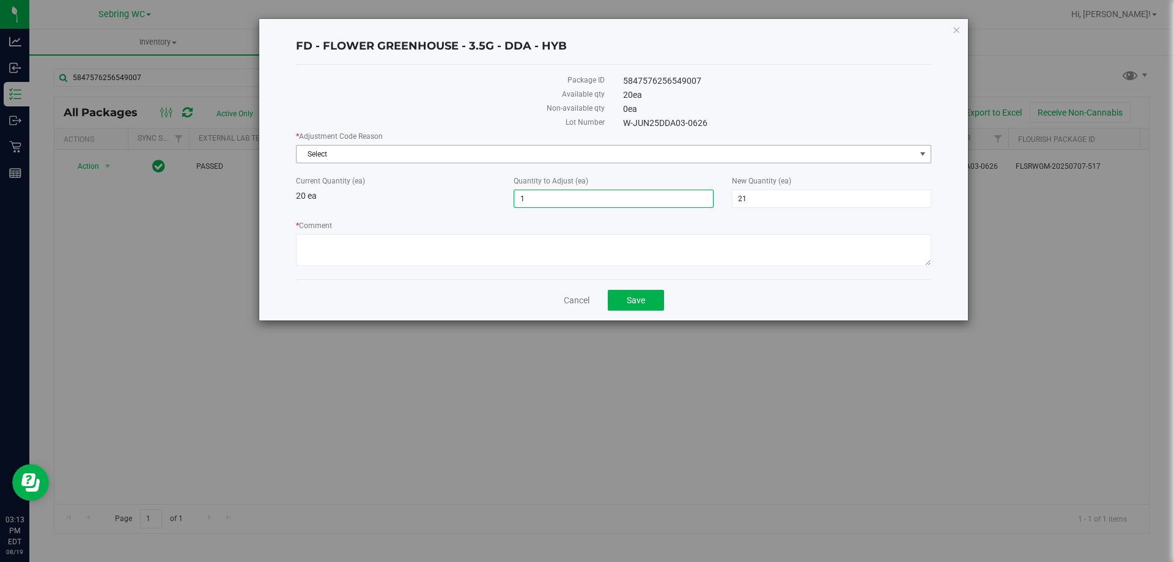
click at [481, 152] on span "Select" at bounding box center [606, 154] width 619 height 17
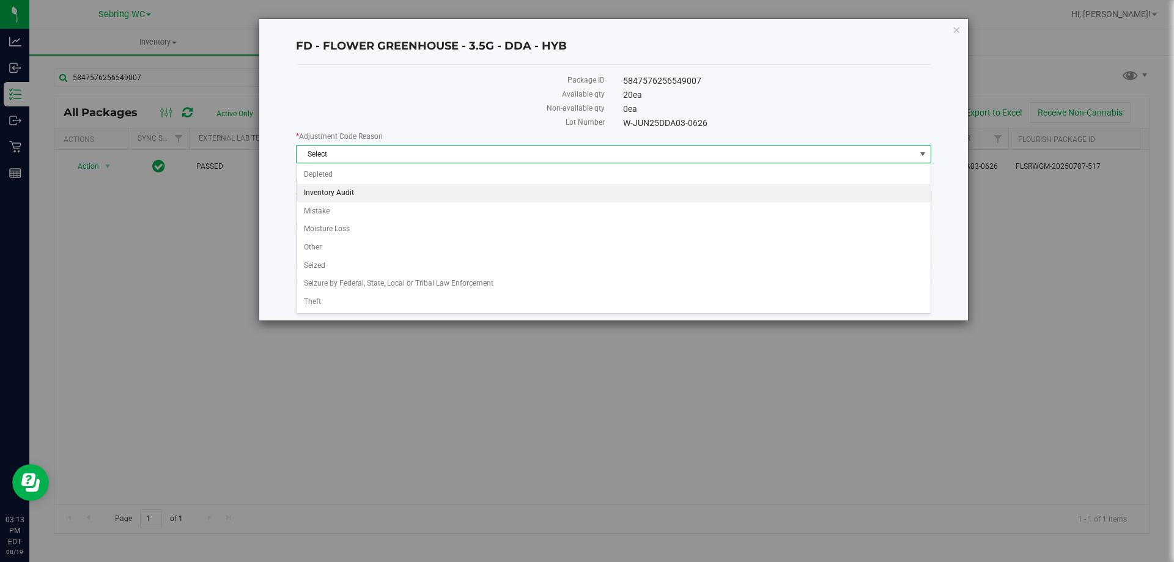
click at [366, 187] on li "Inventory Audit" at bounding box center [614, 193] width 634 height 18
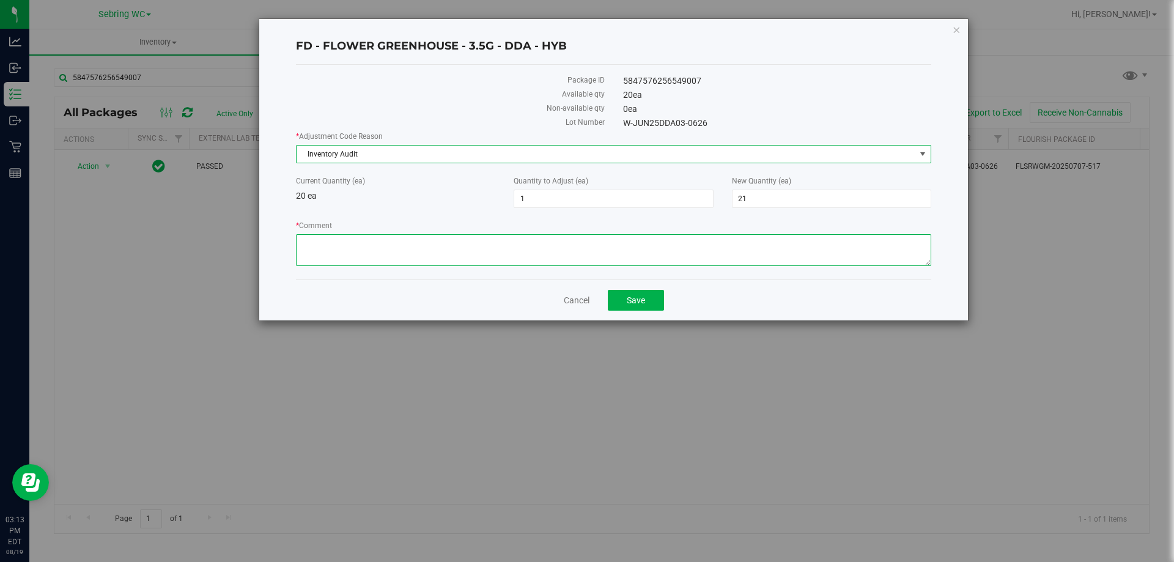
click at [363, 239] on textarea "* Comment" at bounding box center [613, 250] width 635 height 32
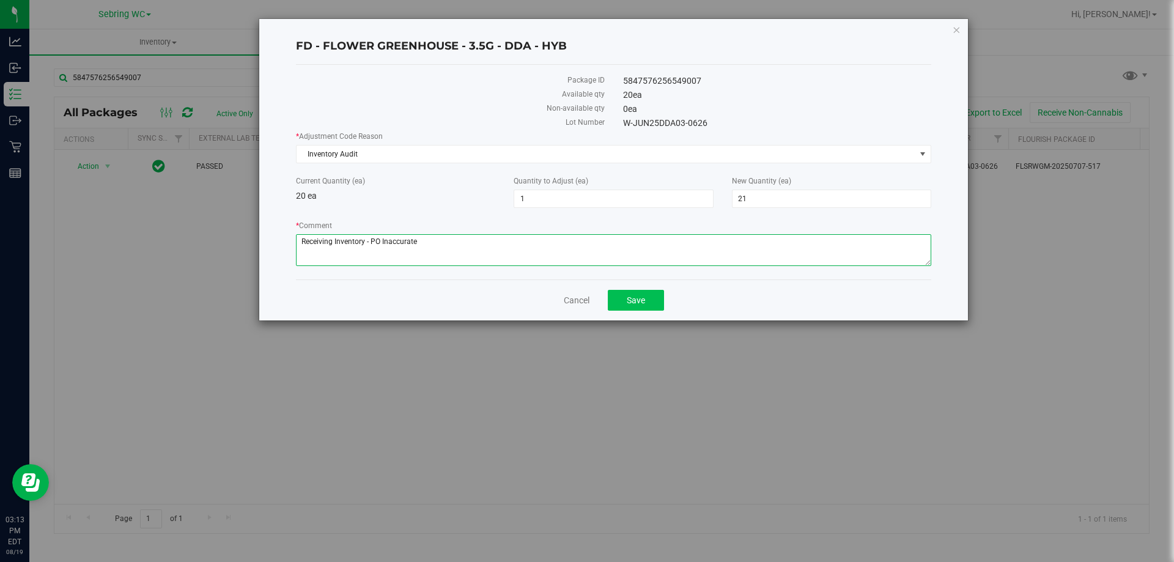
type textarea "Receiving Inventory - PO Inaccurate"
click at [643, 290] on button "Save" at bounding box center [636, 300] width 56 height 21
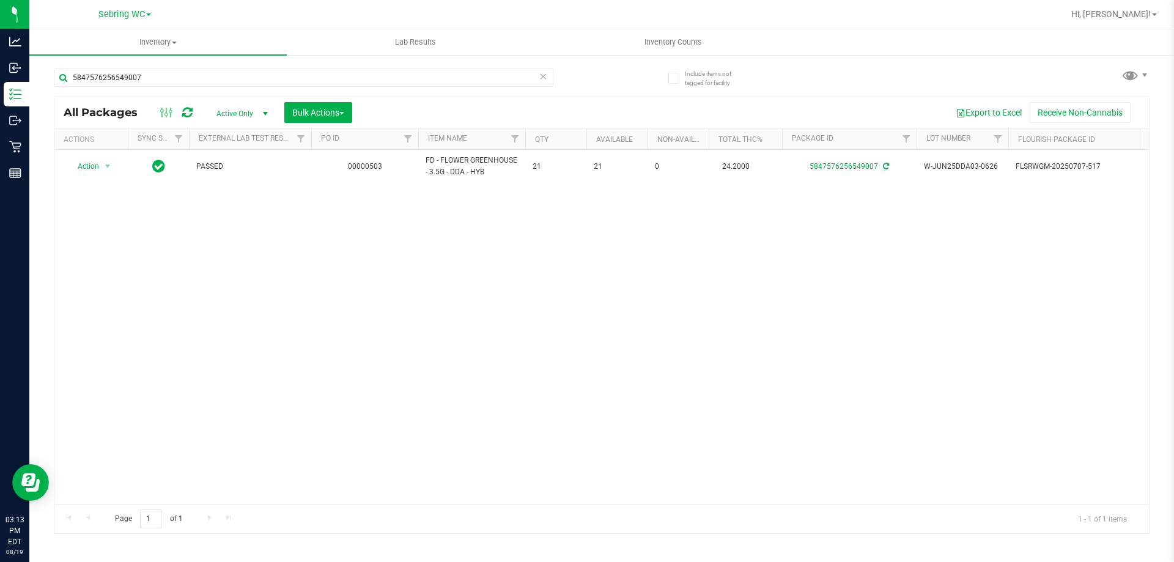
click at [171, 298] on div "Action Action Adjust qty Create package Edit attributes Global inventory Locate…" at bounding box center [601, 327] width 1095 height 354
click at [245, 78] on input "5847576256549007" at bounding box center [304, 77] width 500 height 18
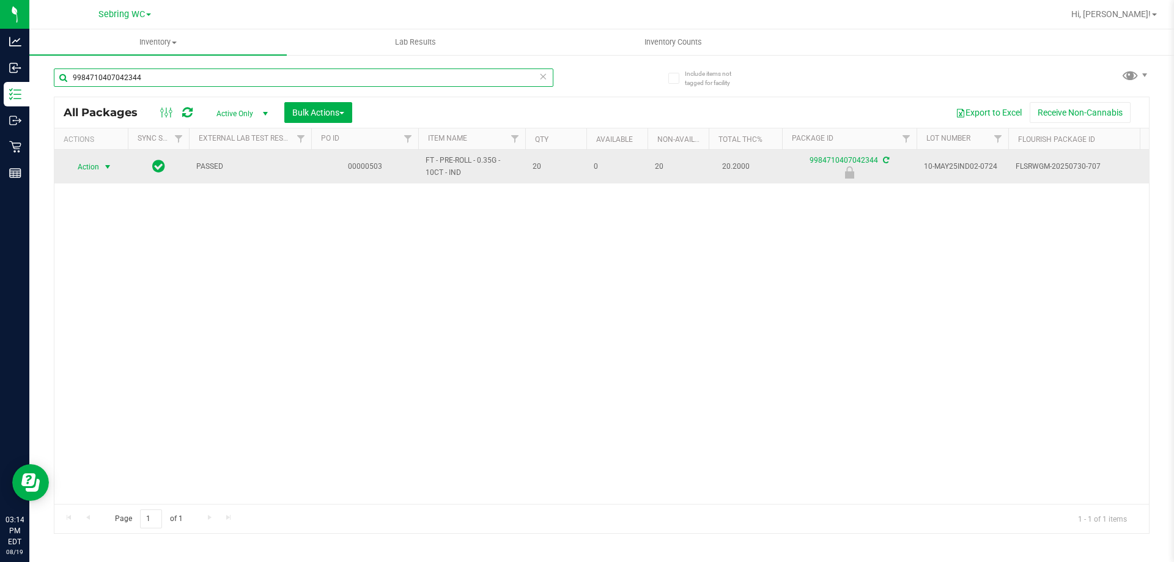
type input "9984710407042344"
click at [107, 168] on span "select" at bounding box center [108, 167] width 10 height 10
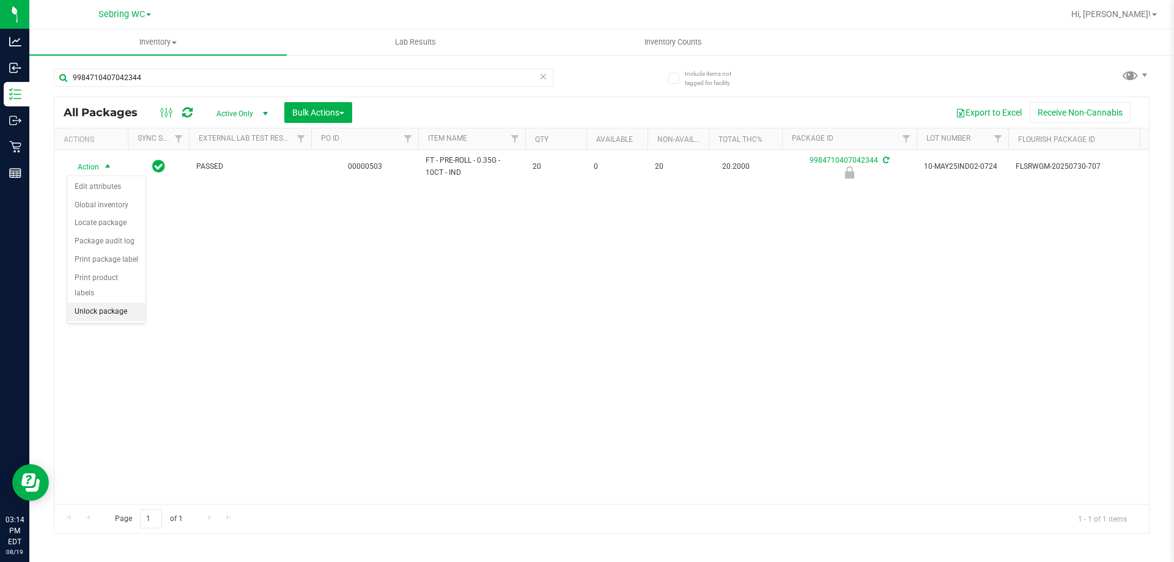
click at [87, 303] on li "Unlock package" at bounding box center [106, 312] width 78 height 18
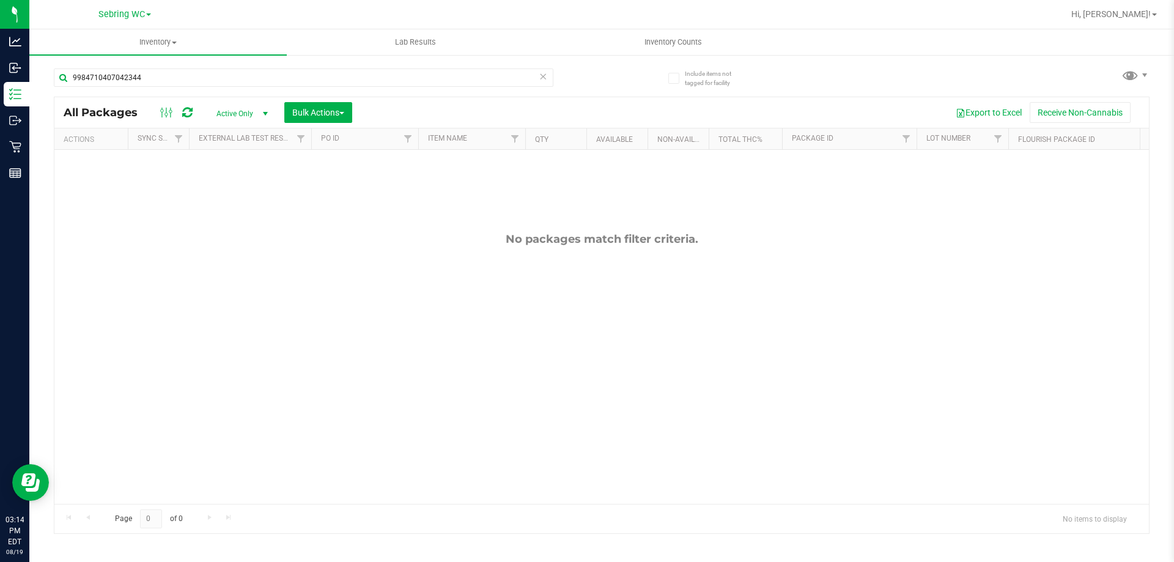
click at [230, 113] on span "Active Only" at bounding box center [239, 113] width 67 height 17
click at [224, 194] on li "All" at bounding box center [239, 188] width 66 height 18
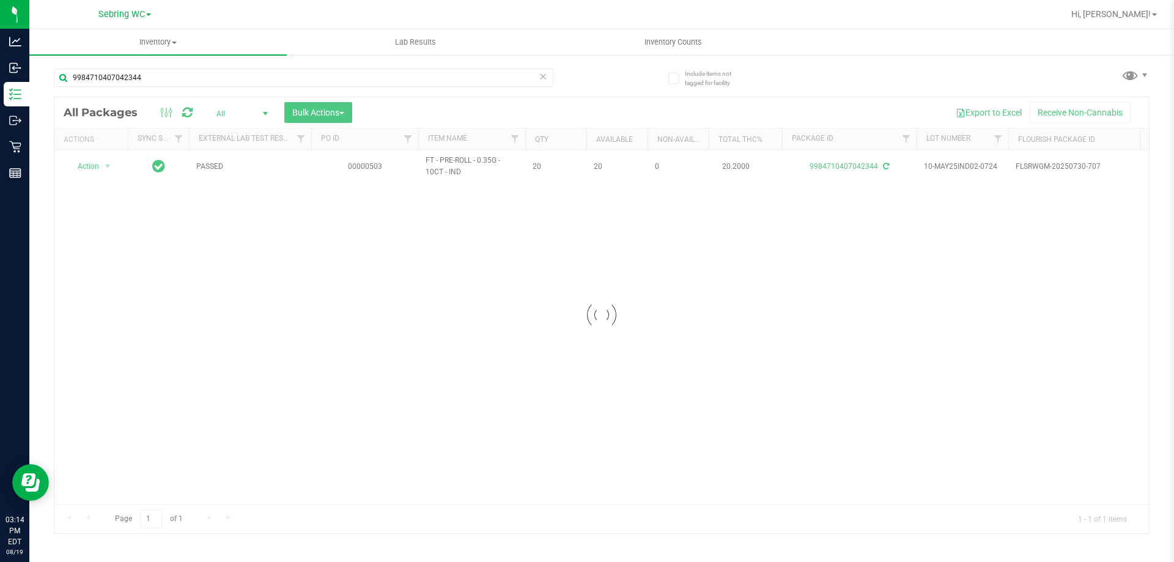
click at [224, 113] on div at bounding box center [601, 315] width 1095 height 436
click at [224, 113] on span "All" at bounding box center [239, 113] width 67 height 17
click at [235, 132] on li "Active Only" at bounding box center [239, 133] width 66 height 18
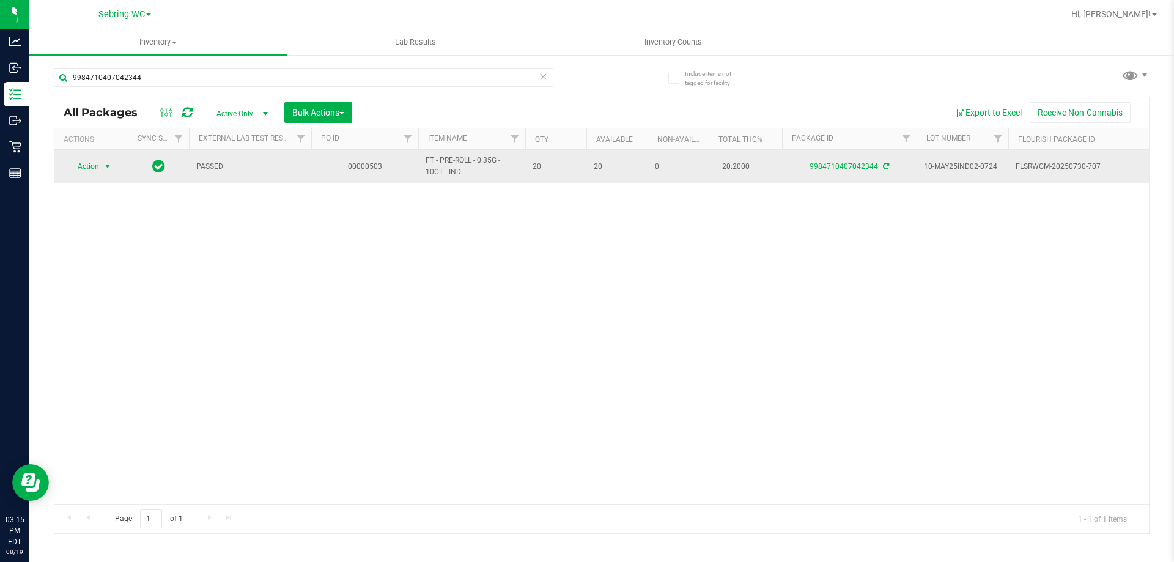
click at [109, 169] on span "select" at bounding box center [108, 166] width 10 height 10
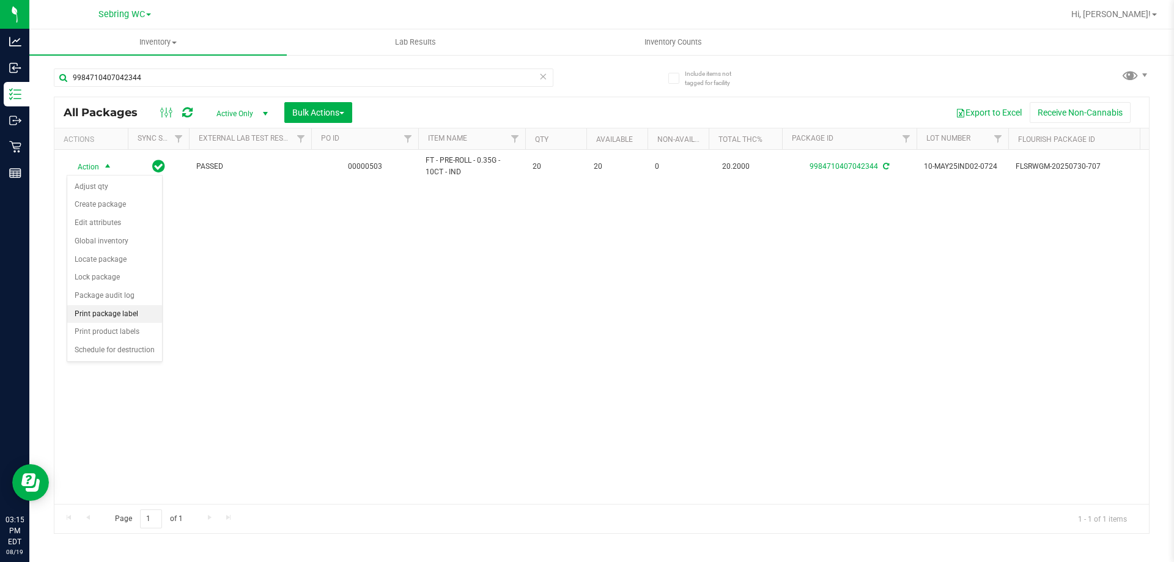
click at [90, 320] on li "Print package label" at bounding box center [114, 314] width 95 height 18
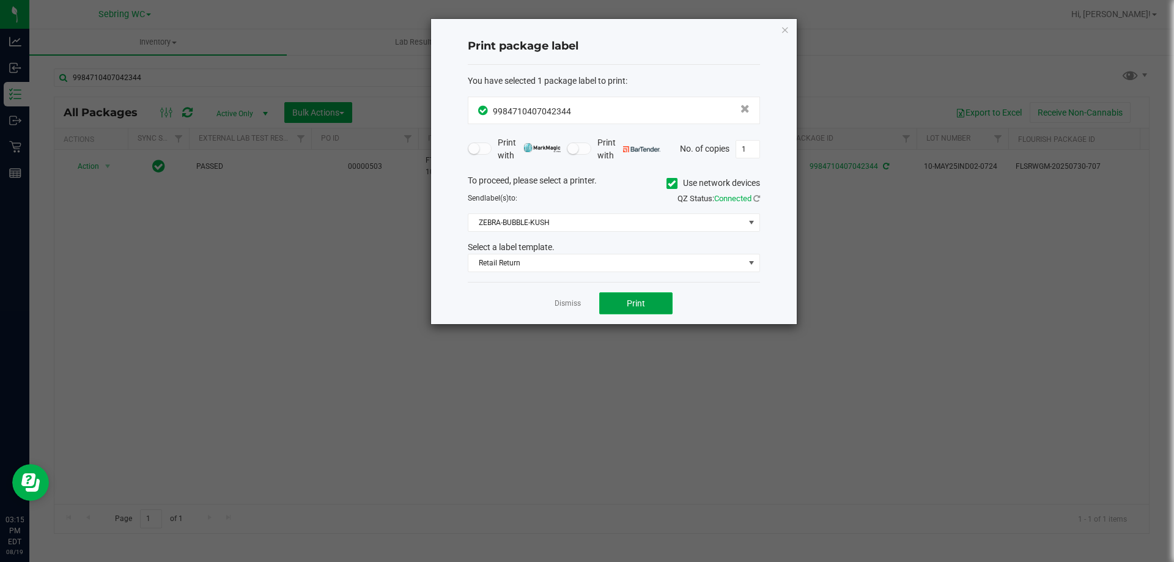
click at [627, 305] on span "Print" at bounding box center [636, 303] width 18 height 10
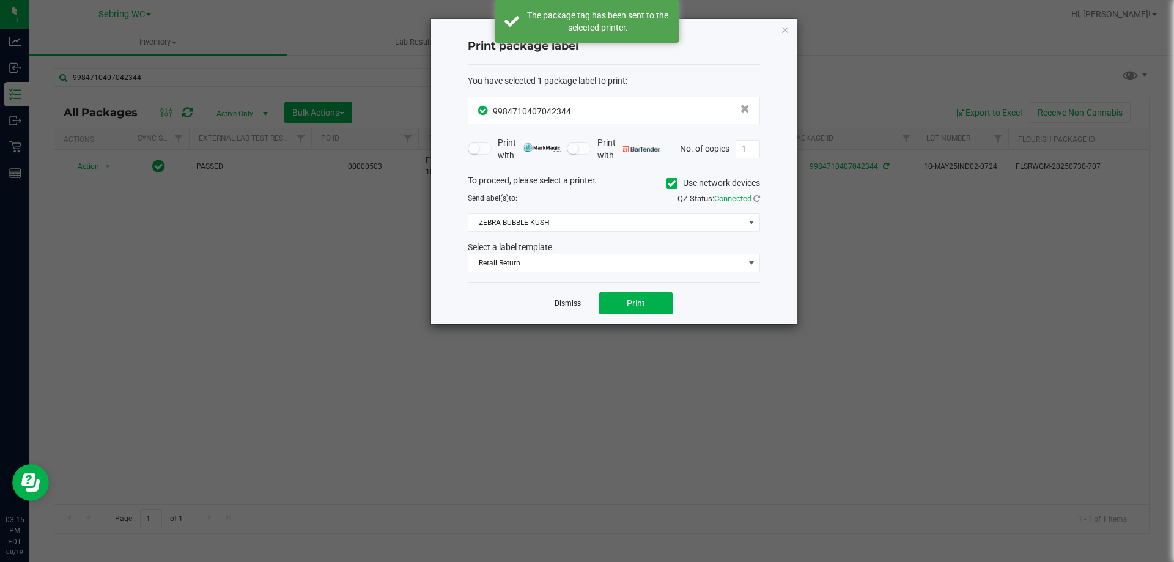
click at [573, 306] on link "Dismiss" at bounding box center [568, 303] width 26 height 10
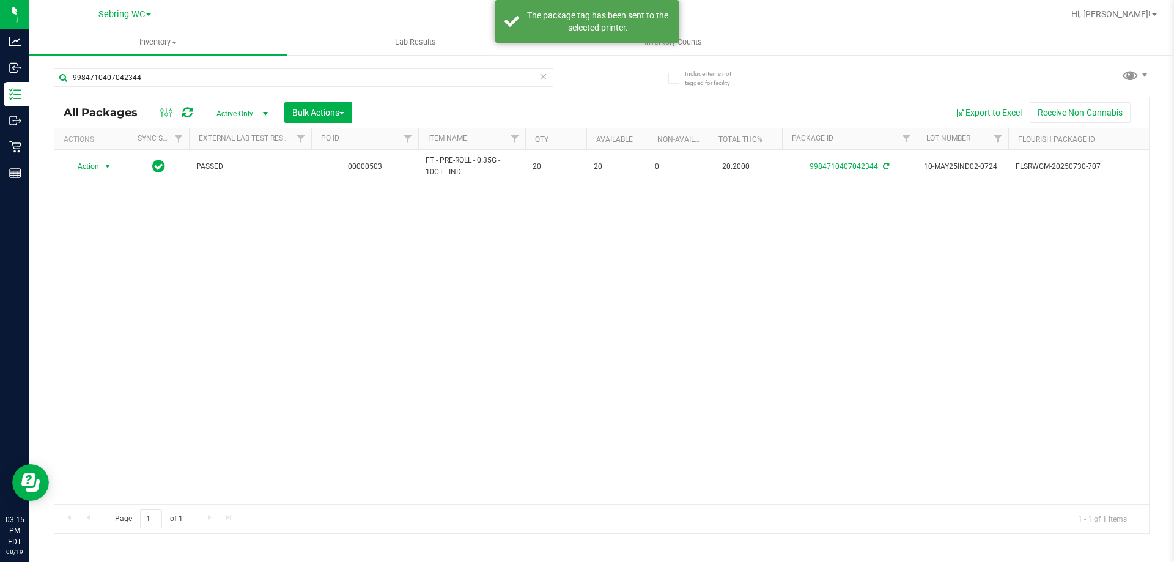
click at [569, 344] on div "Action Action Adjust qty Create package Edit attributes Global inventory Locate…" at bounding box center [601, 327] width 1095 height 354
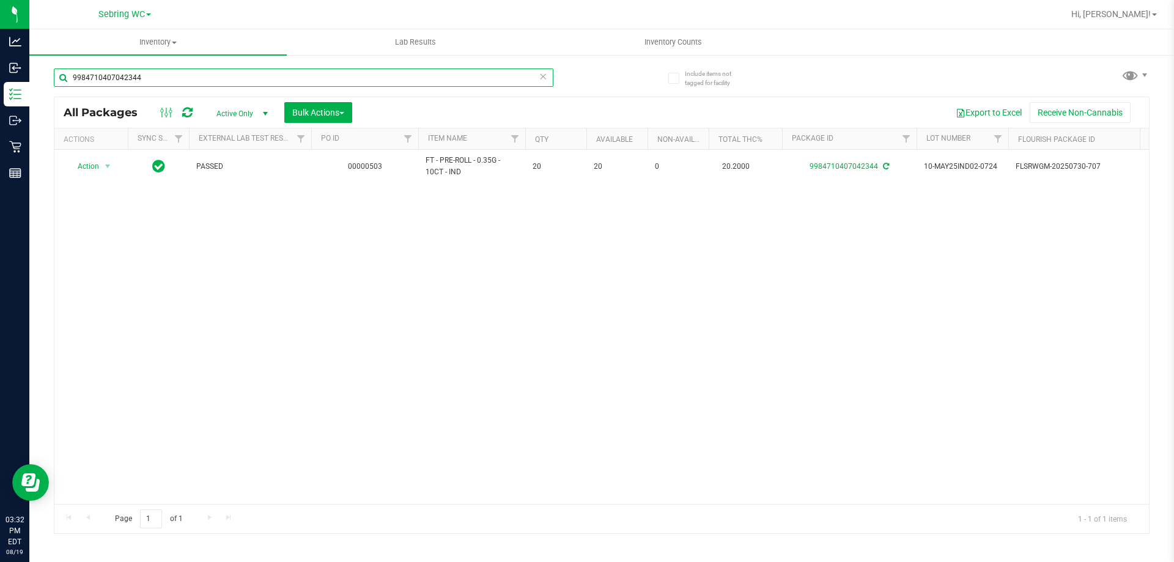
click at [184, 81] on input "9984710407042344" at bounding box center [304, 77] width 500 height 18
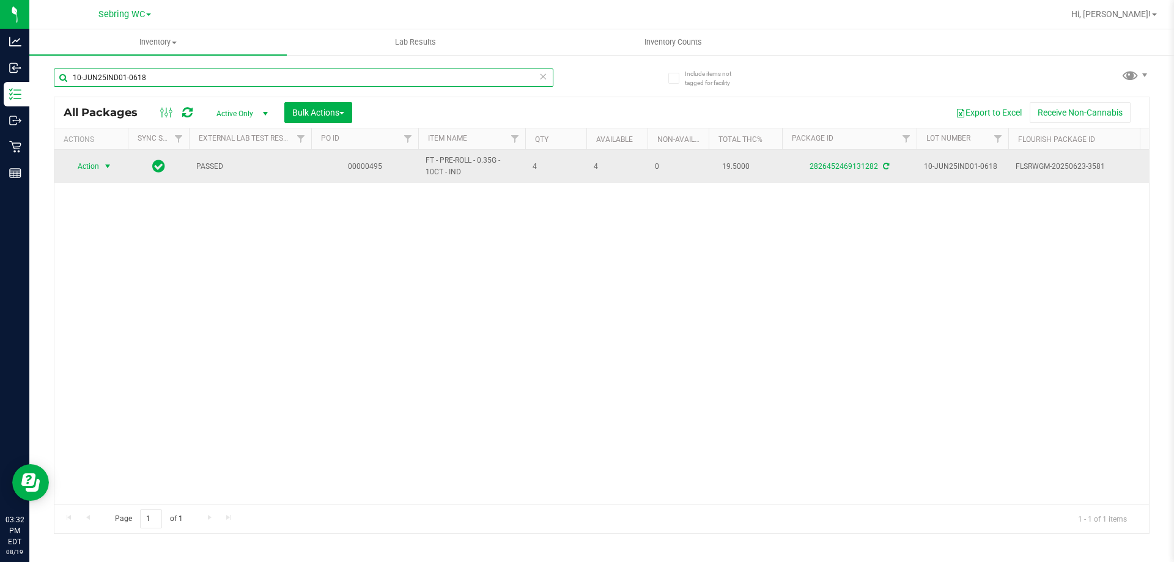
type input "10-JUN25IND01-0618"
click at [102, 164] on span "select" at bounding box center [107, 166] width 15 height 17
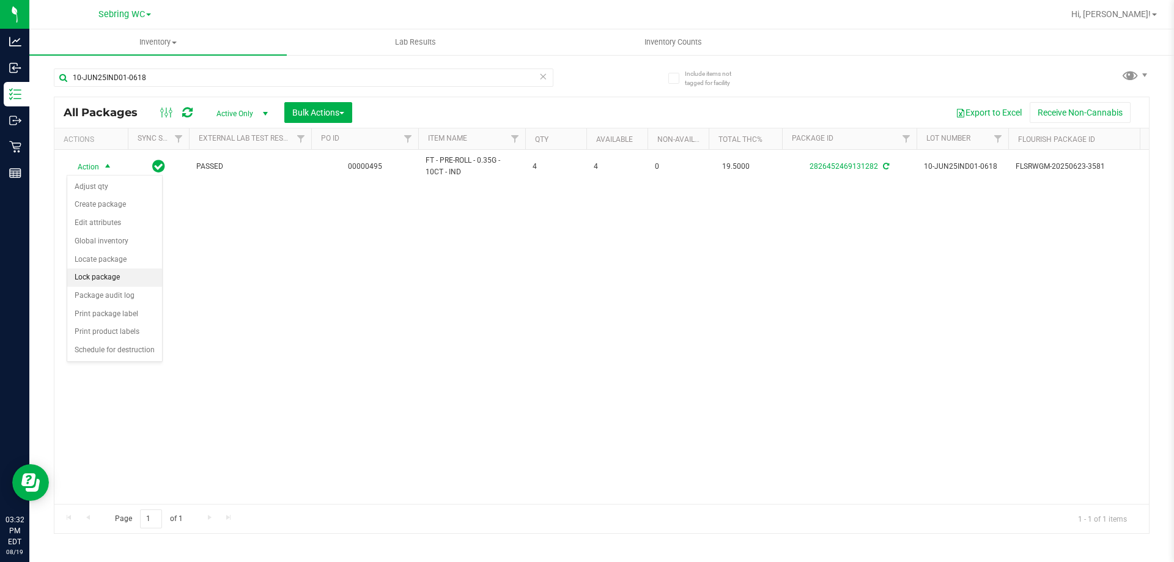
click at [103, 284] on li "Lock package" at bounding box center [114, 277] width 95 height 18
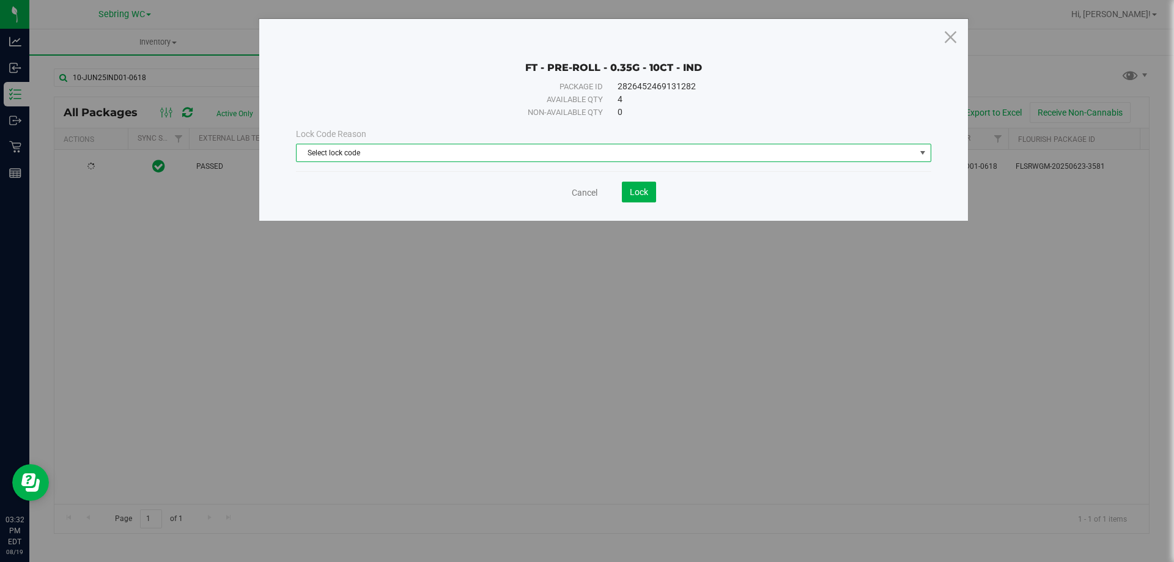
click at [374, 150] on span "Select lock code" at bounding box center [606, 152] width 619 height 17
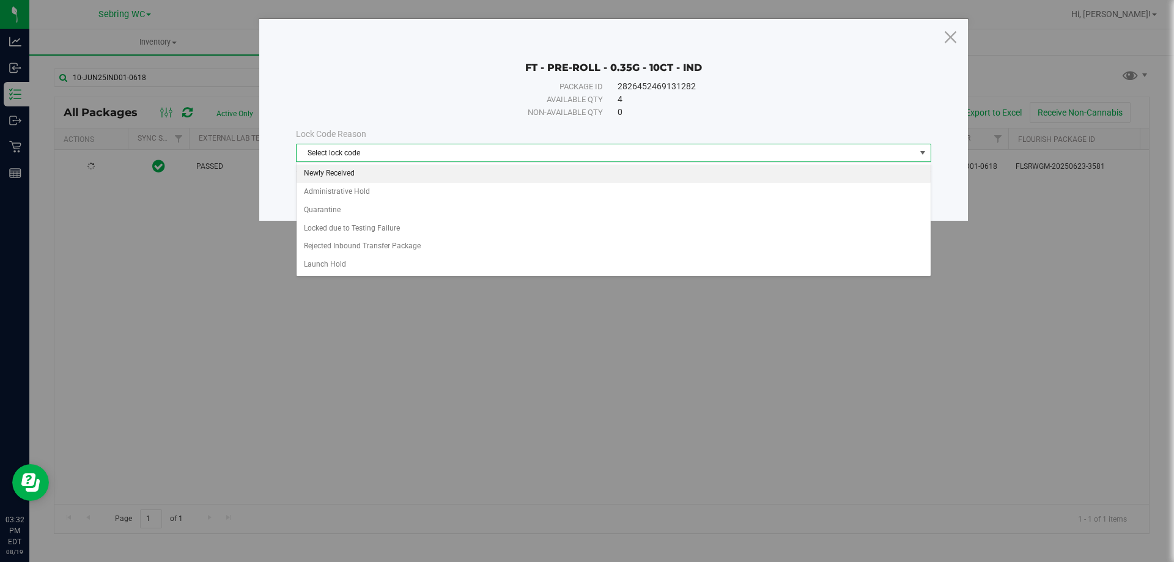
click at [337, 169] on li "Newly Received" at bounding box center [614, 173] width 634 height 18
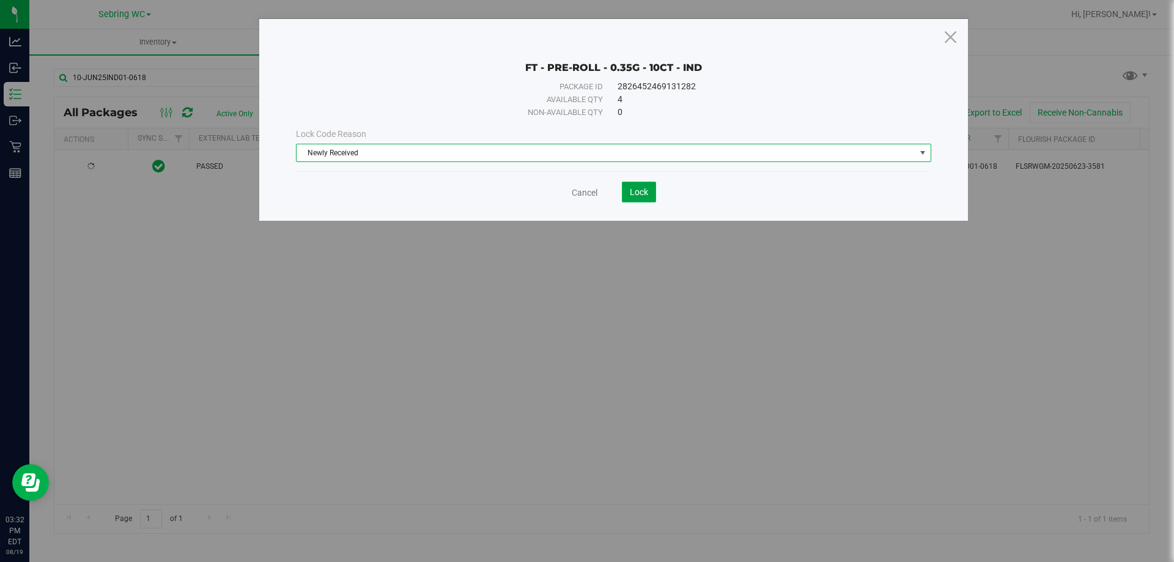
click at [636, 191] on span "Lock" at bounding box center [639, 192] width 18 height 10
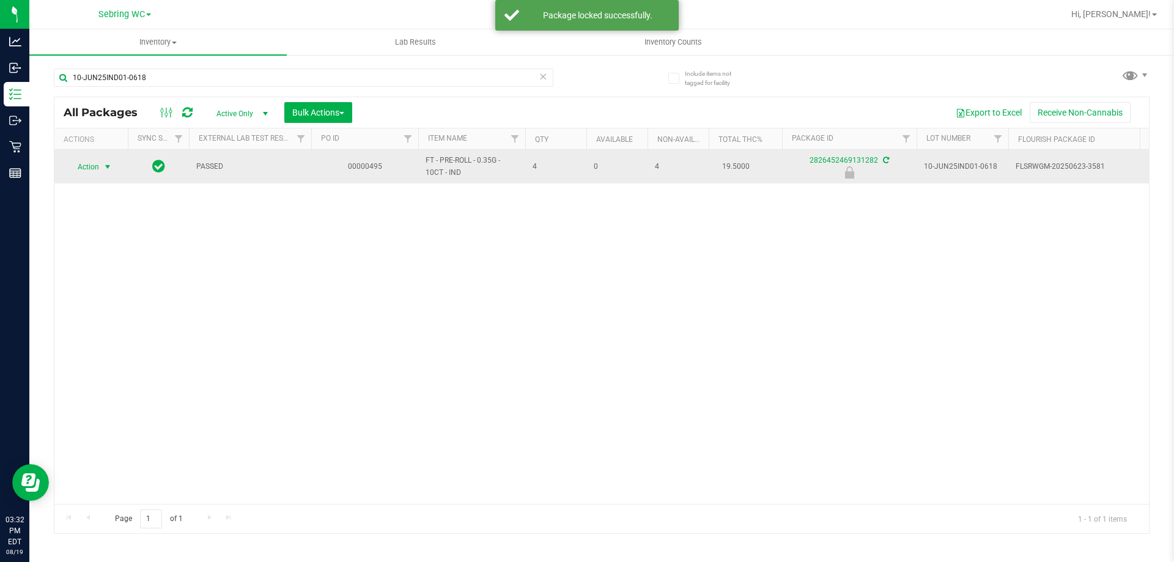
click at [92, 174] on span "Action" at bounding box center [83, 166] width 33 height 17
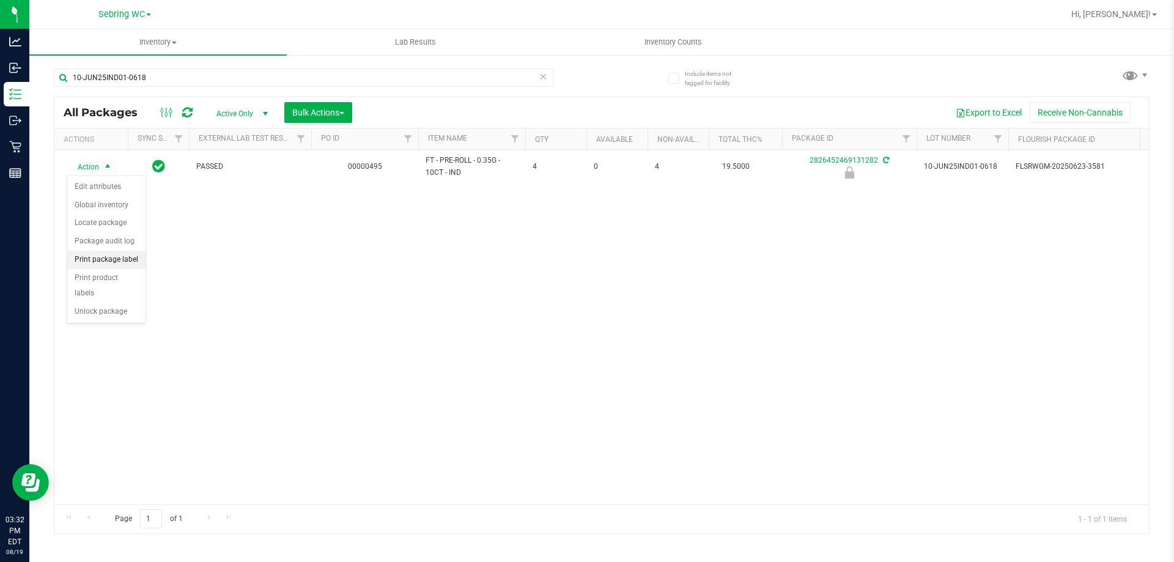
click at [85, 263] on li "Print package label" at bounding box center [106, 260] width 78 height 18
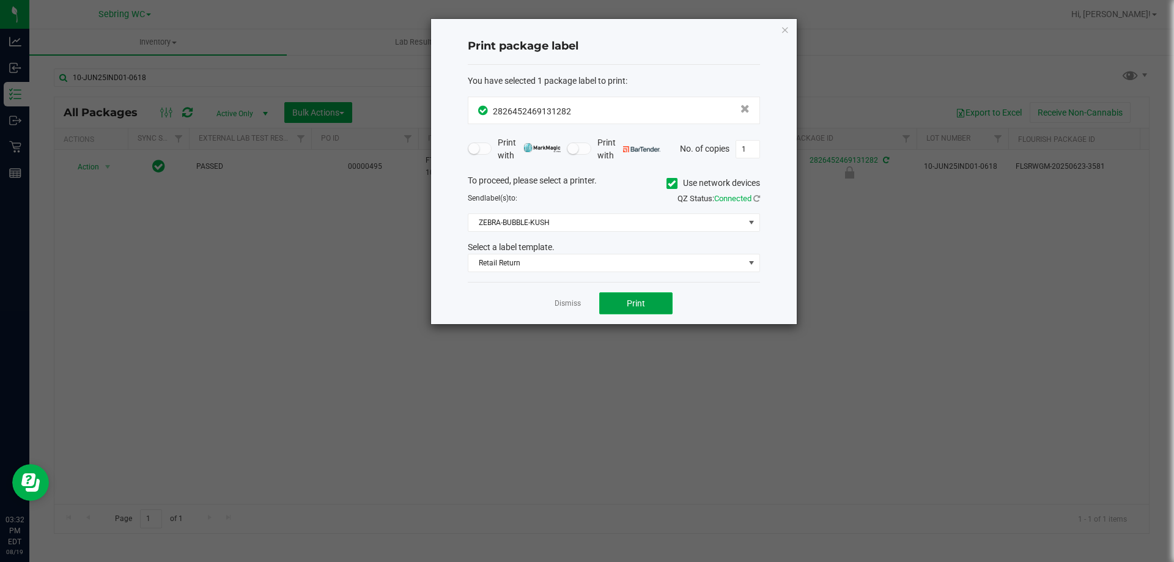
click at [630, 308] on span "Print" at bounding box center [636, 303] width 18 height 10
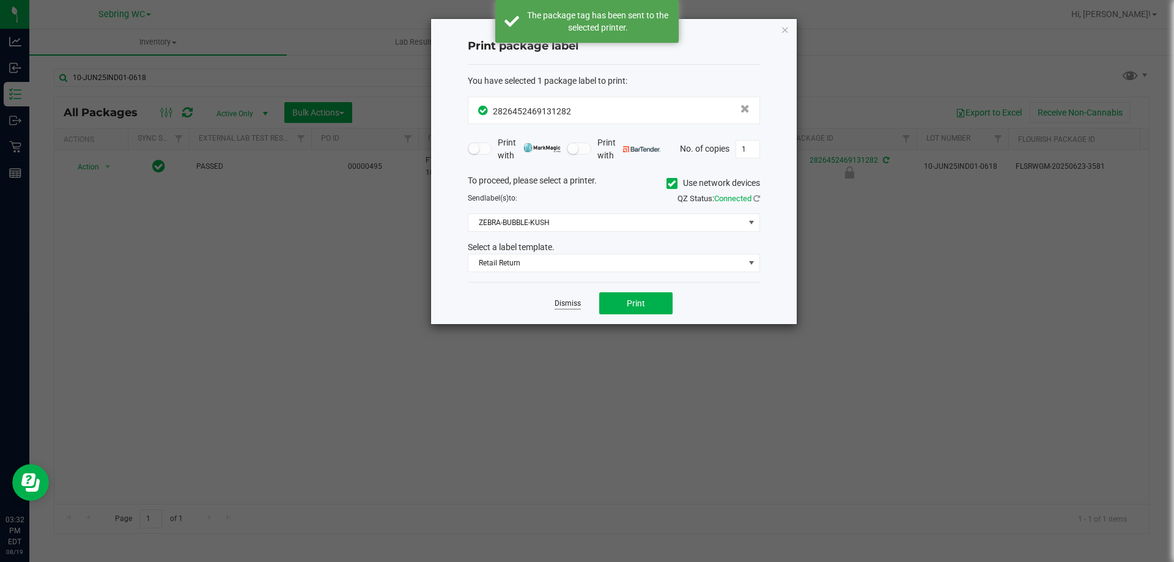
click at [573, 300] on link "Dismiss" at bounding box center [568, 303] width 26 height 10
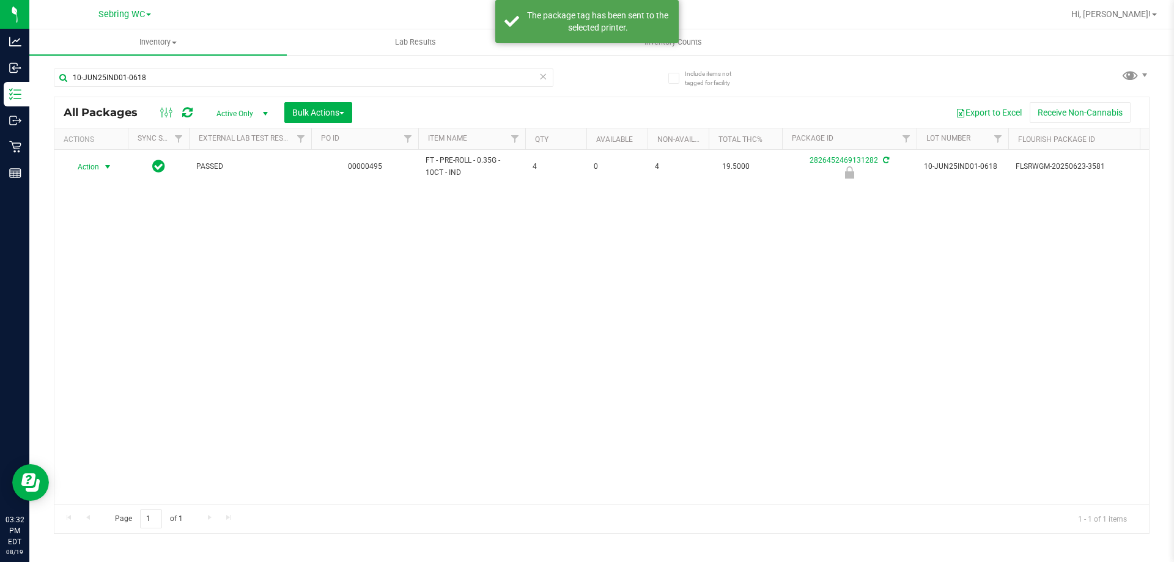
click at [571, 357] on div "Action Action Edit attributes Global inventory Locate package Package audit log…" at bounding box center [601, 327] width 1095 height 354
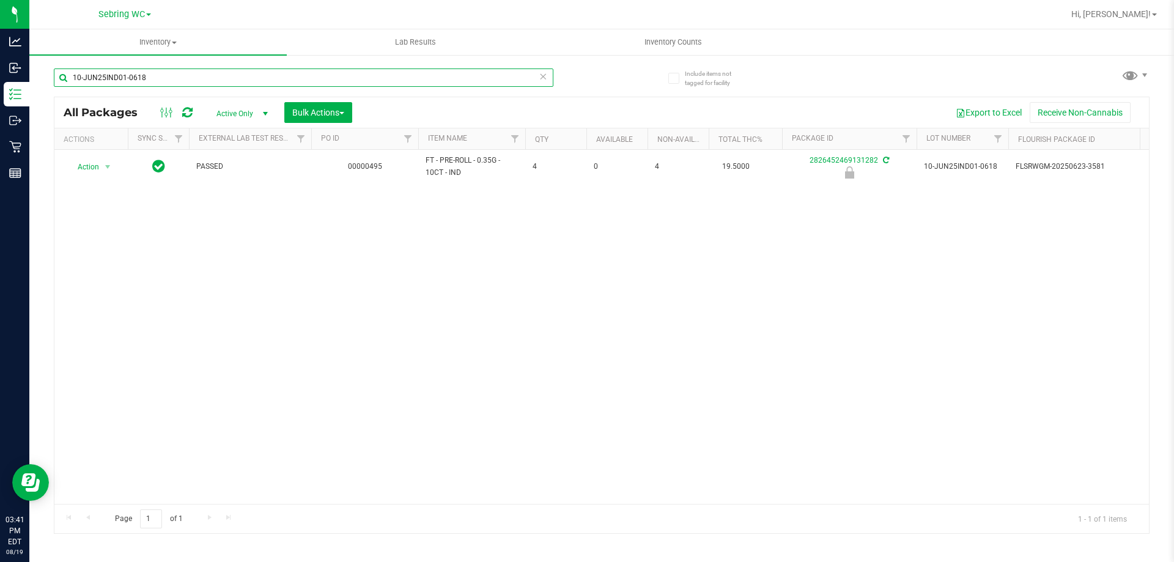
click at [421, 82] on input "10-JUN25IND01-0618" at bounding box center [304, 77] width 500 height 18
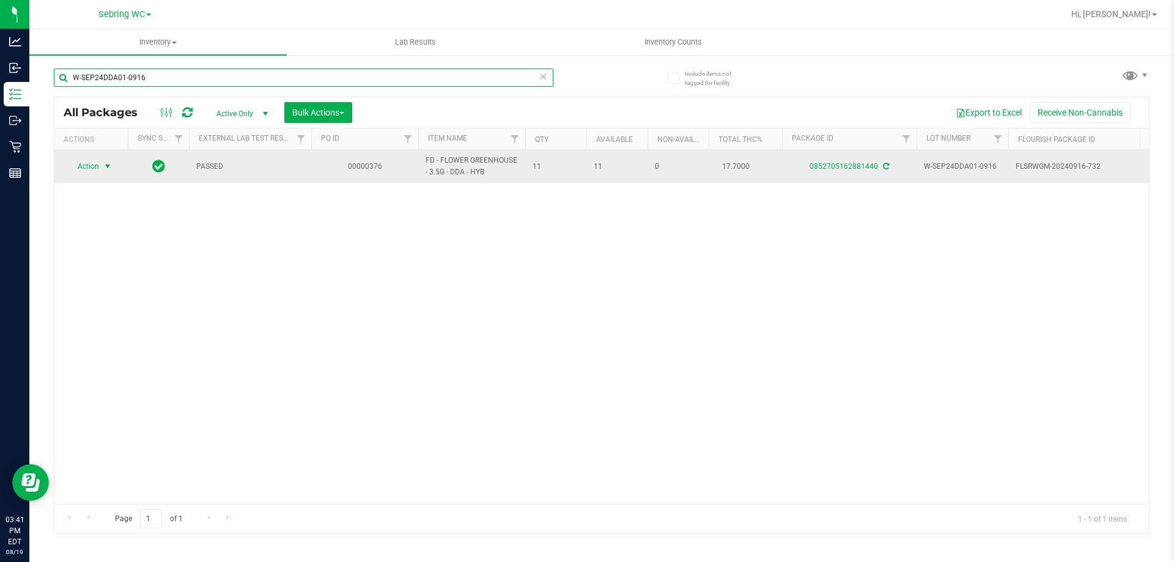
type input "W-SEP24DDA01-0916"
click at [83, 164] on span "Action" at bounding box center [83, 166] width 33 height 17
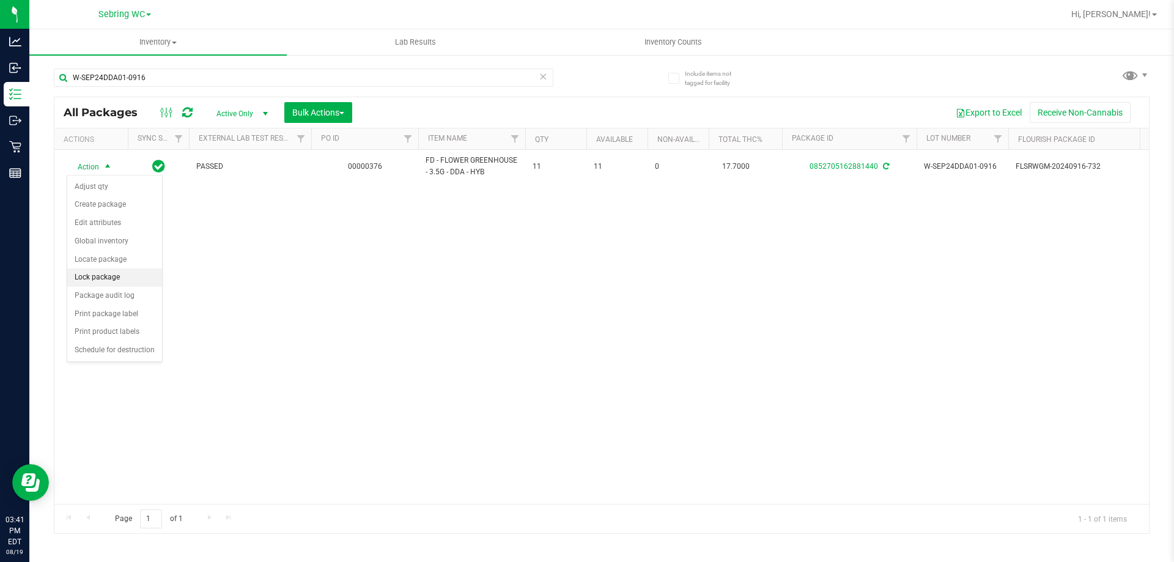
click at [86, 277] on li "Lock package" at bounding box center [114, 277] width 95 height 18
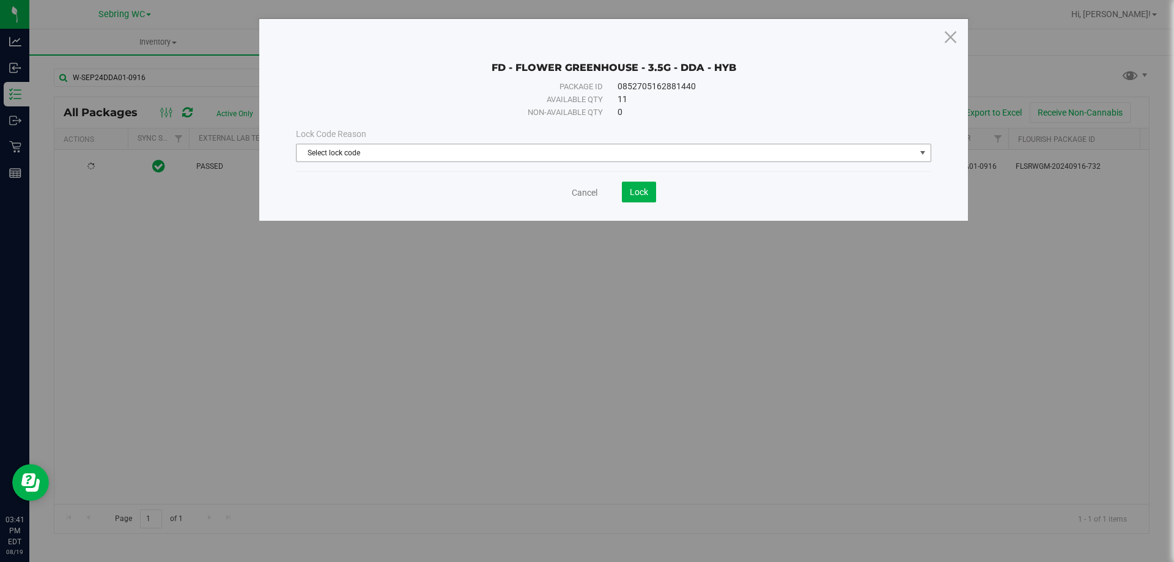
click at [339, 146] on span "Select lock code" at bounding box center [606, 152] width 619 height 17
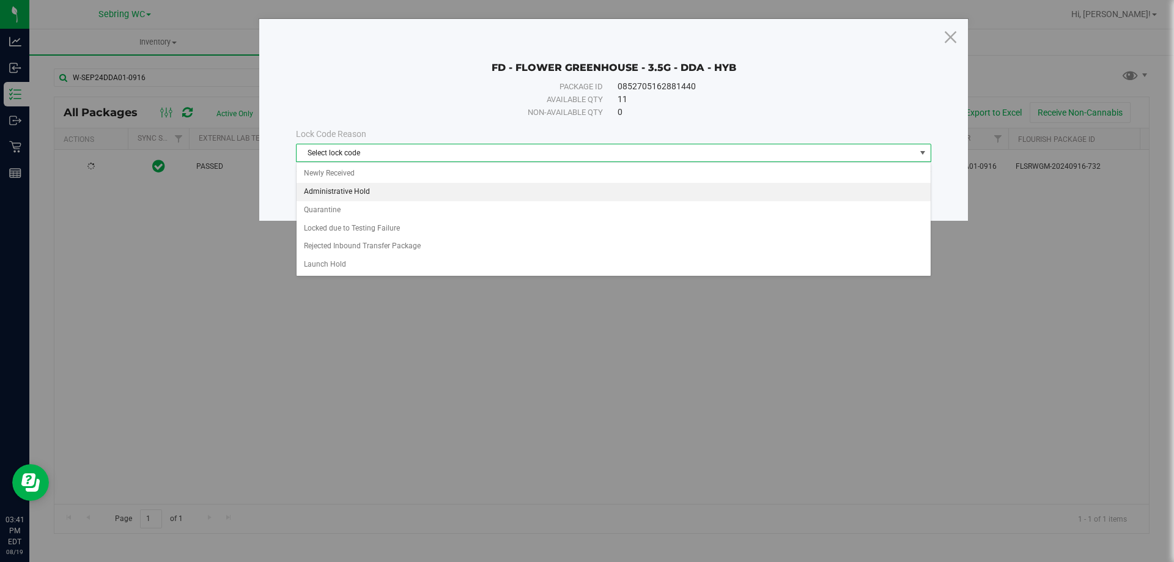
click at [334, 183] on li "Administrative Hold" at bounding box center [614, 192] width 634 height 18
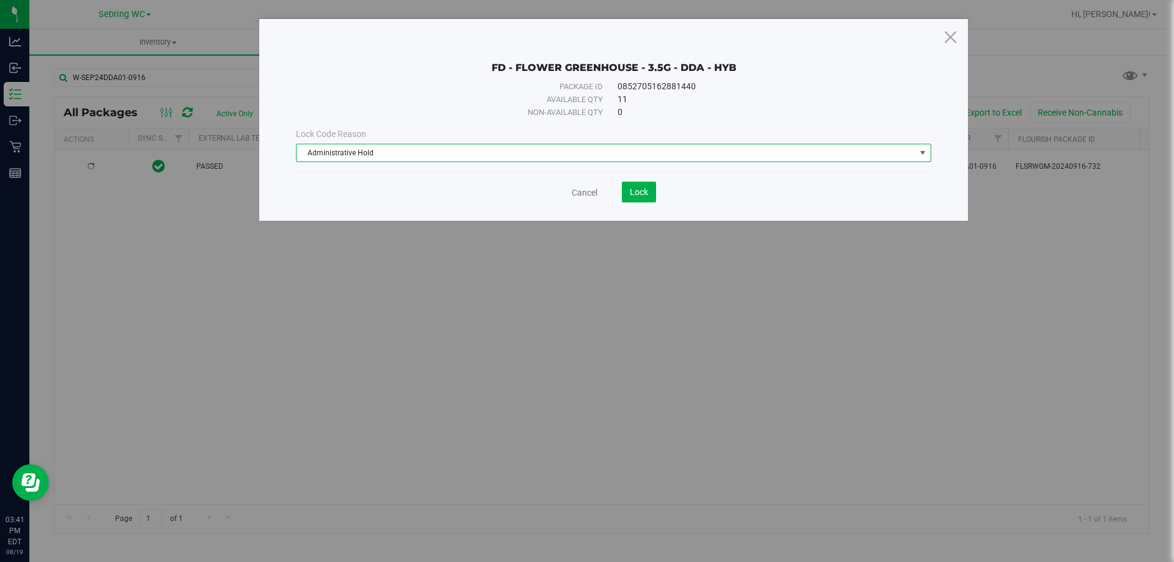
click at [337, 155] on span "Administrative Hold" at bounding box center [606, 152] width 619 height 17
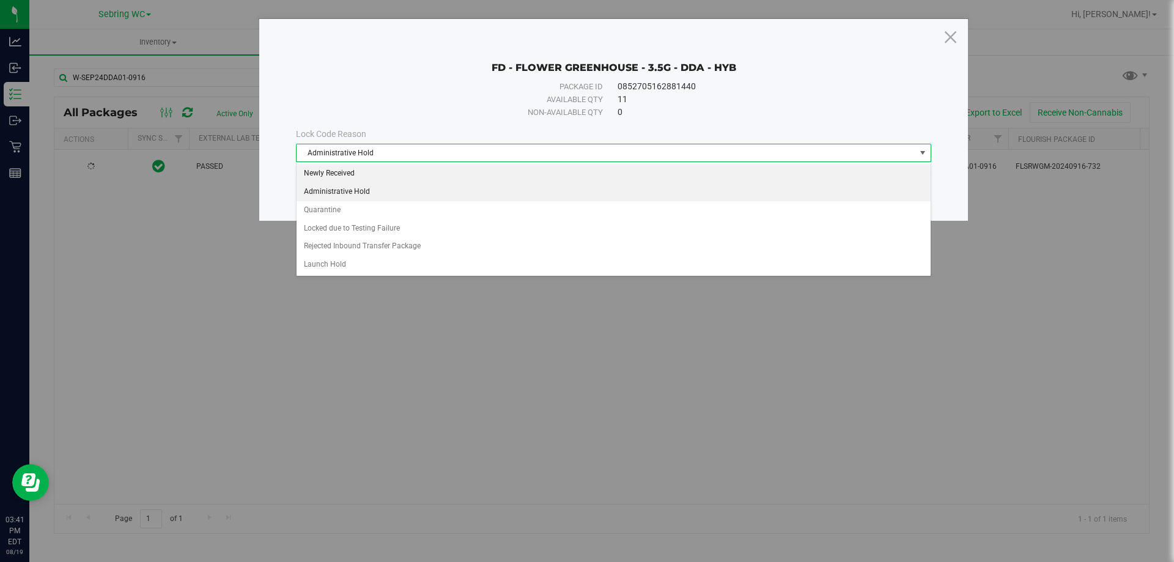
click at [340, 164] on div "Select lock code Newly Received Administrative Hold Quarantine Locked due to Te…" at bounding box center [613, 219] width 635 height 114
click at [340, 168] on li "Newly Received" at bounding box center [614, 173] width 634 height 18
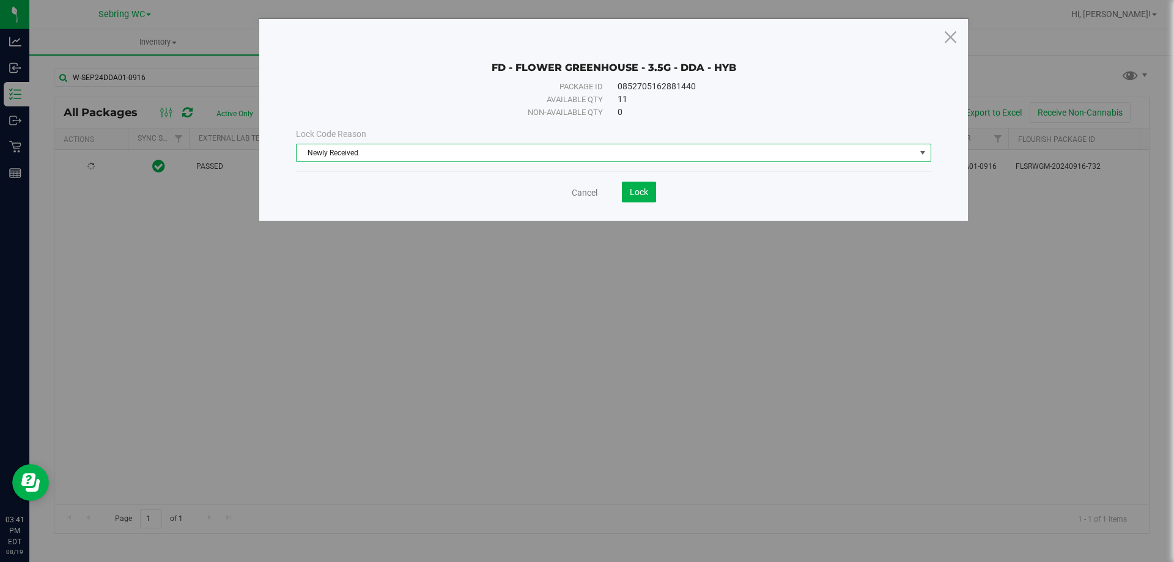
drag, startPoint x: 405, startPoint y: 201, endPoint x: 464, endPoint y: 198, distance: 59.4
click at [406, 201] on div "Cancel Lock" at bounding box center [613, 192] width 635 height 21
click at [632, 191] on span "Lock" at bounding box center [639, 192] width 18 height 10
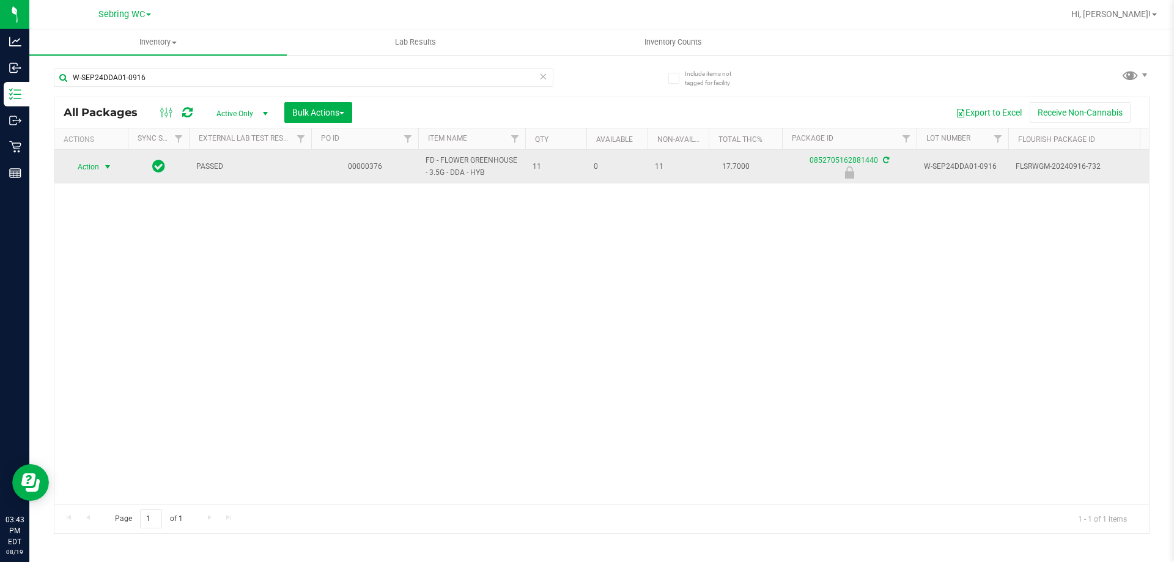
click at [105, 168] on span "select" at bounding box center [108, 167] width 10 height 10
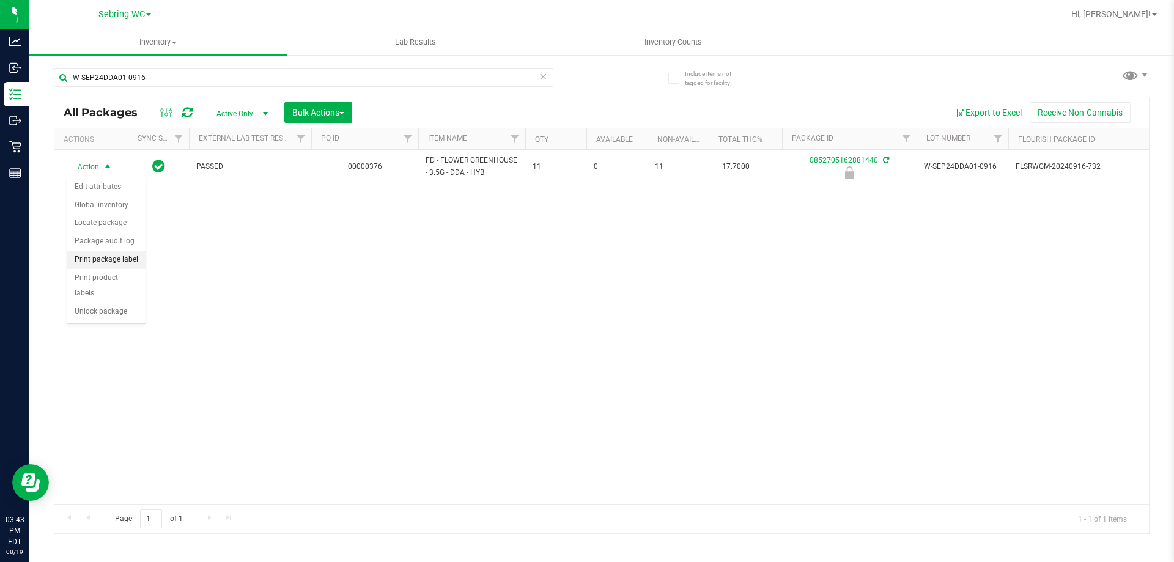
click at [92, 265] on li "Print package label" at bounding box center [106, 260] width 78 height 18
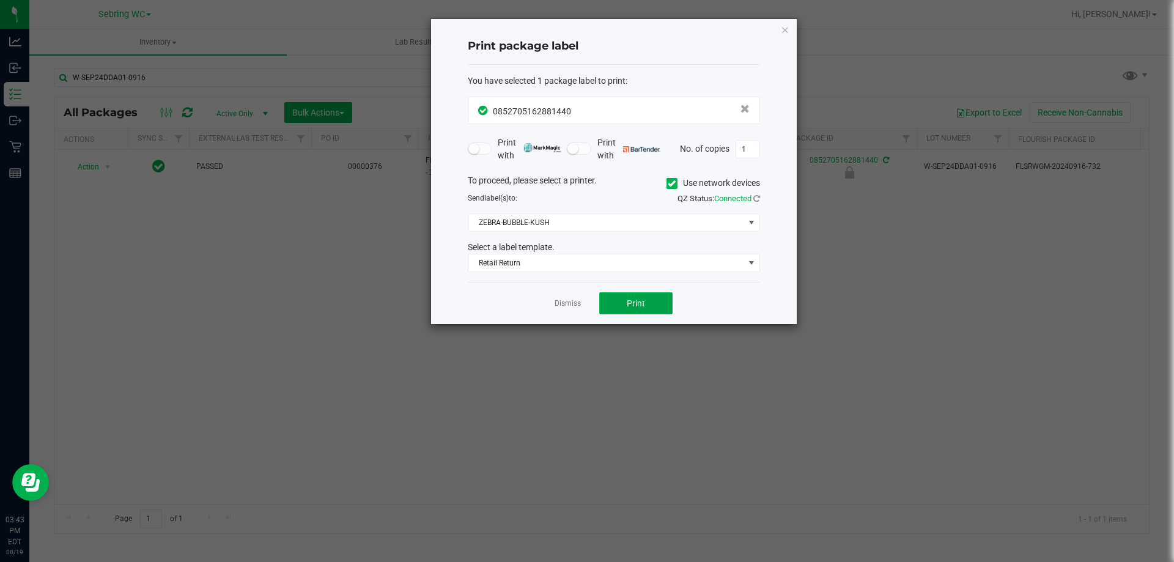
click at [627, 299] on span "Print" at bounding box center [636, 303] width 18 height 10
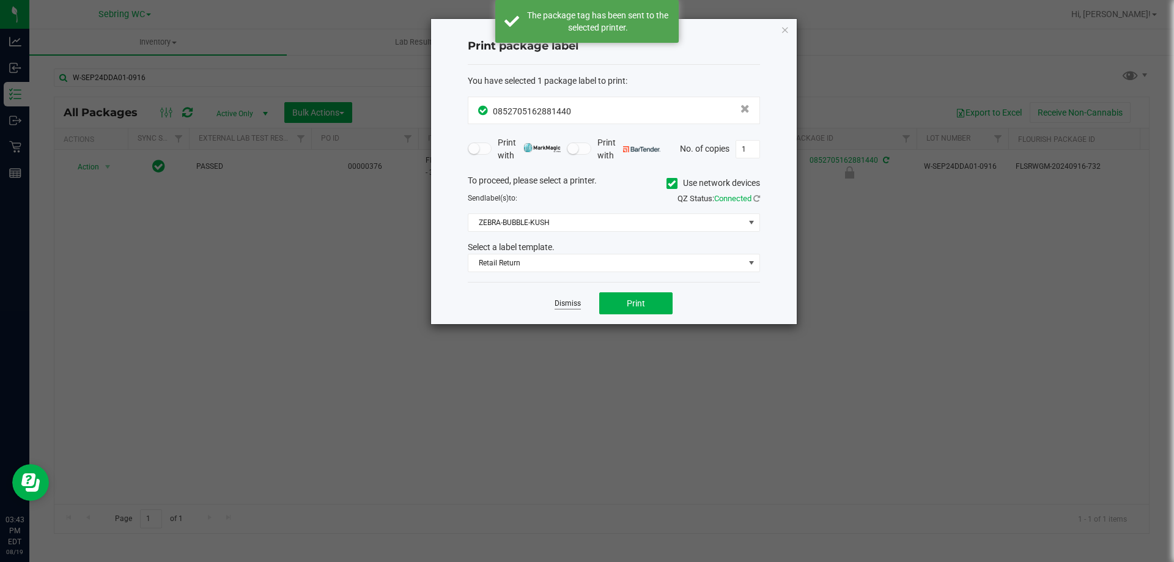
click at [579, 306] on link "Dismiss" at bounding box center [568, 303] width 26 height 10
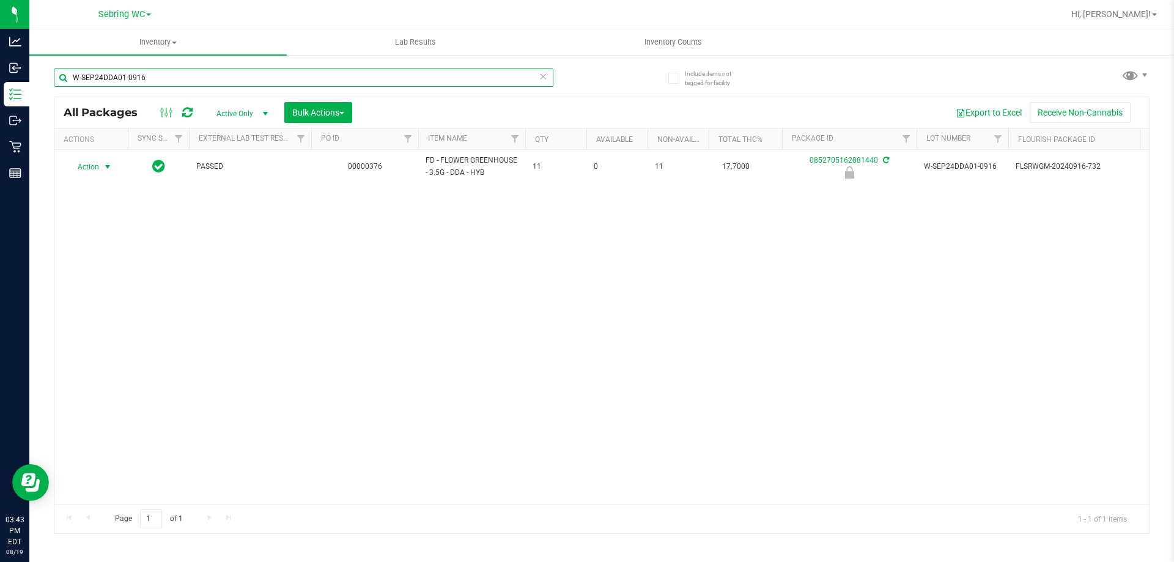
click at [225, 68] on input "W-SEP24DDA01-0916" at bounding box center [304, 77] width 500 height 18
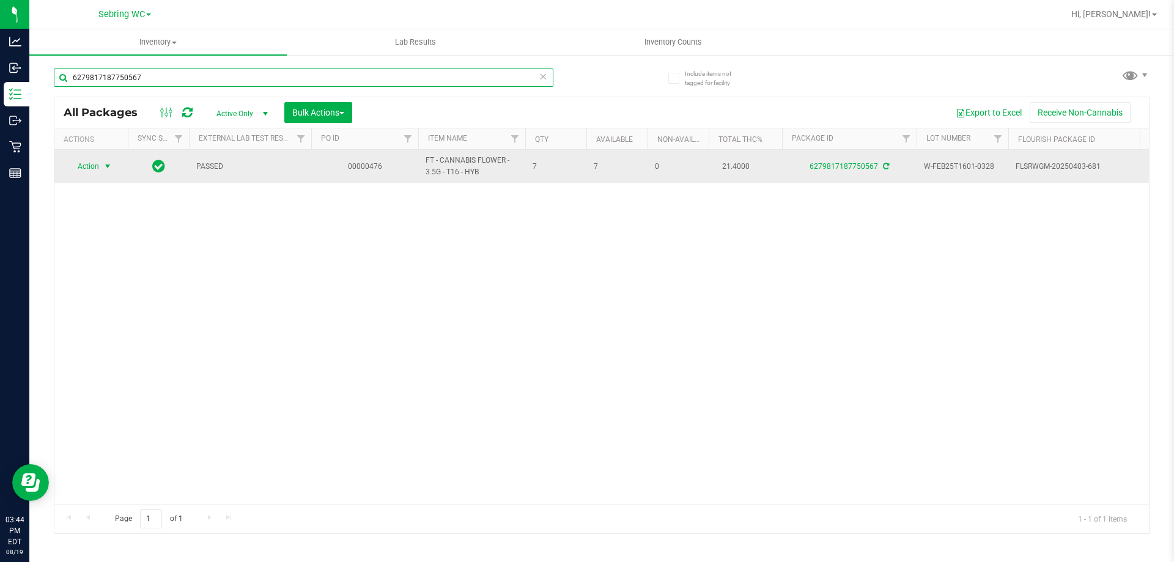
type input "6279817187750567"
click at [109, 168] on span "select" at bounding box center [108, 166] width 10 height 10
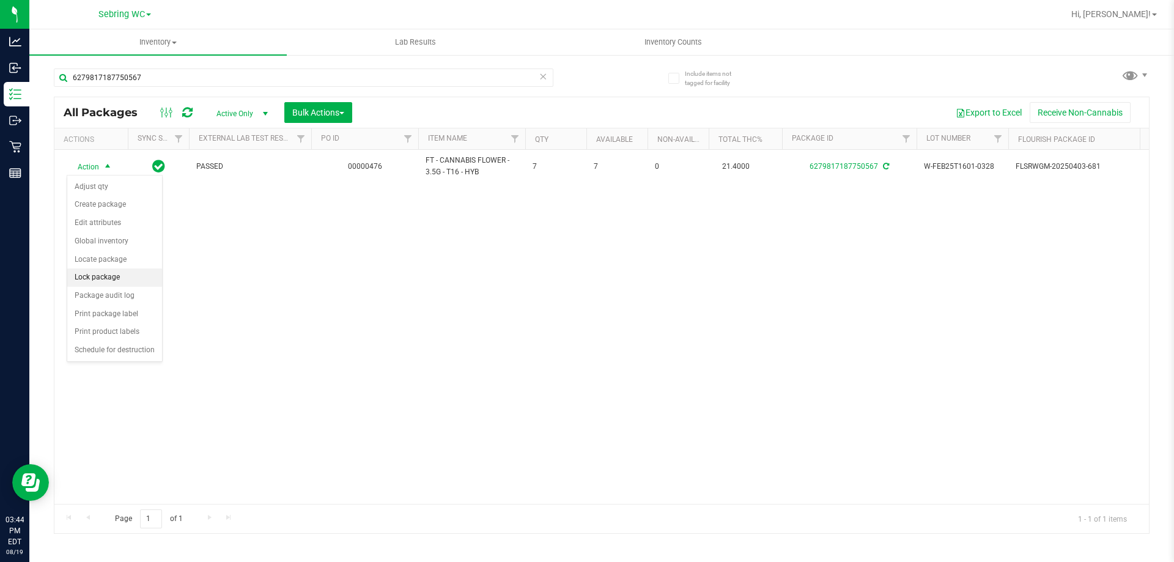
click at [93, 279] on li "Lock package" at bounding box center [114, 277] width 95 height 18
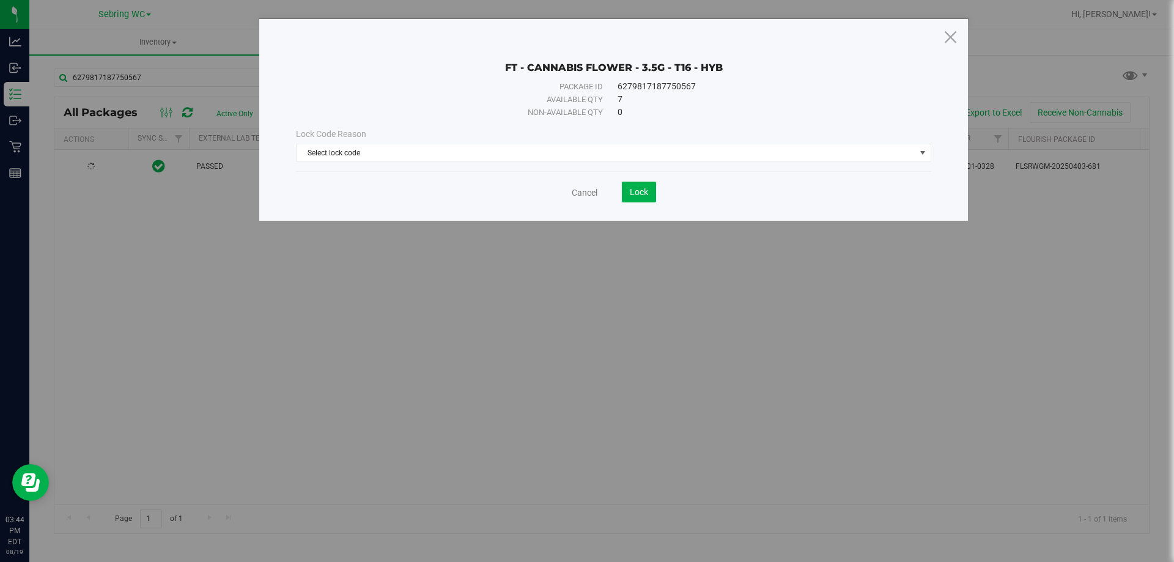
click at [473, 139] on div "Lock Code Reason" at bounding box center [613, 134] width 635 height 13
click at [470, 151] on span "Select lock code" at bounding box center [606, 152] width 619 height 17
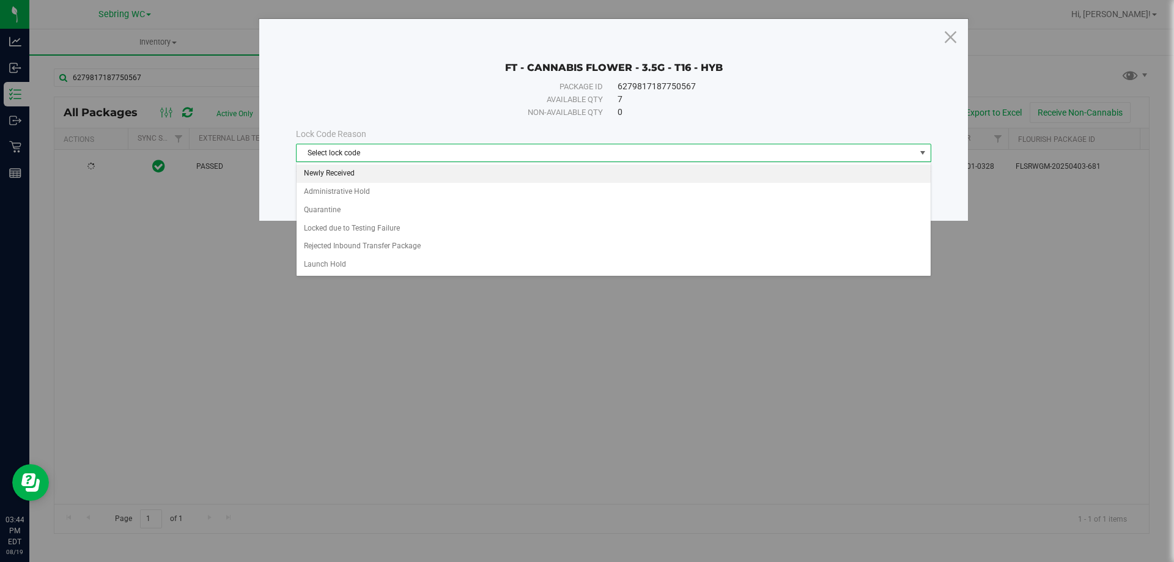
drag, startPoint x: 344, startPoint y: 172, endPoint x: 426, endPoint y: 191, distance: 84.2
click at [345, 172] on li "Newly Received" at bounding box center [614, 173] width 634 height 18
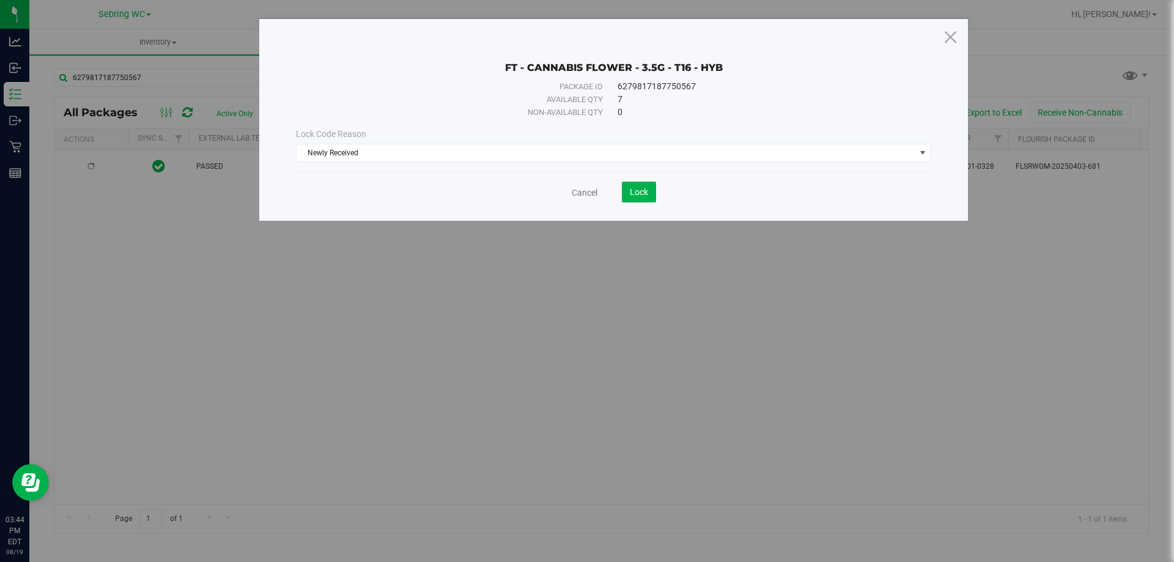
click at [512, 219] on div "FT - CANNABIS FLOWER - 3.5G - T16 - HYB Package ID 6279817187750567 Available q…" at bounding box center [613, 120] width 709 height 202
click at [638, 197] on button "Lock" at bounding box center [639, 192] width 34 height 21
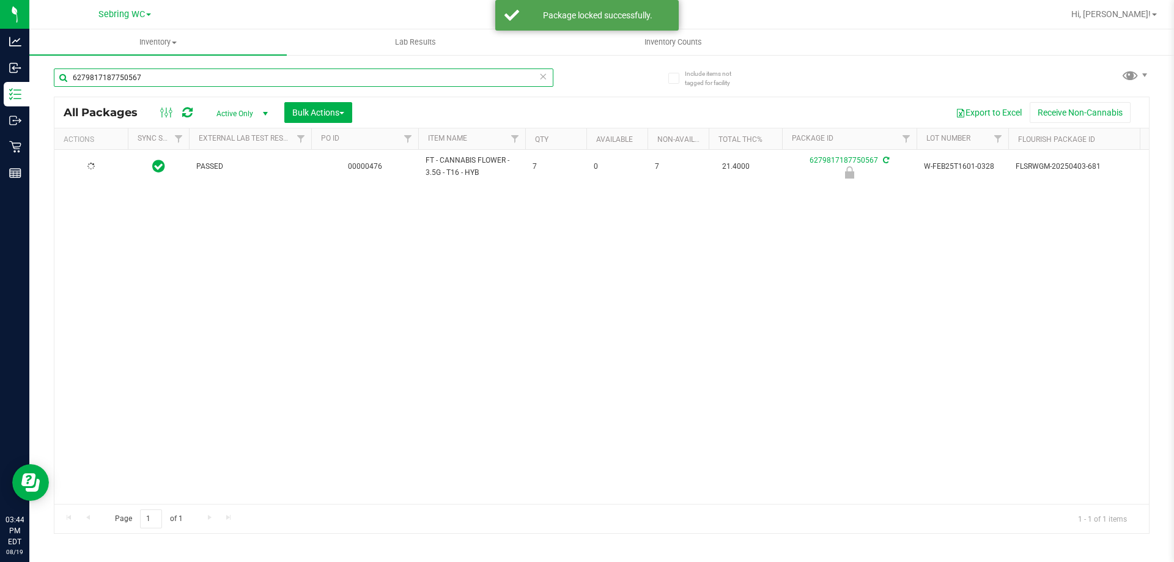
click at [169, 79] on input "6279817187750567" at bounding box center [304, 77] width 500 height 18
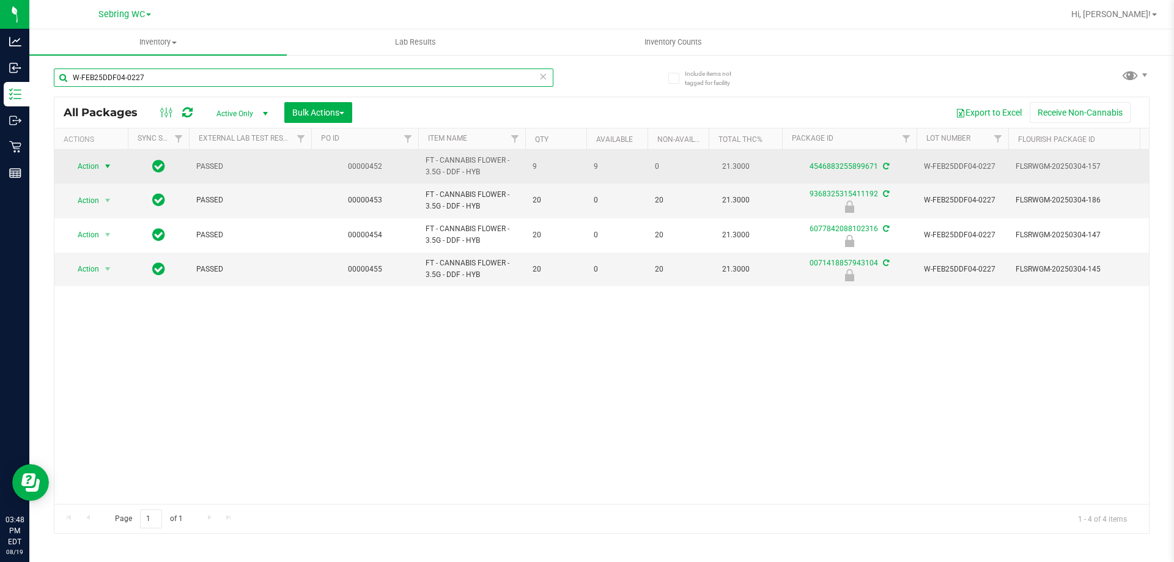
type input "W-FEB25DDF04-0227"
click at [108, 165] on span "select" at bounding box center [108, 166] width 10 height 10
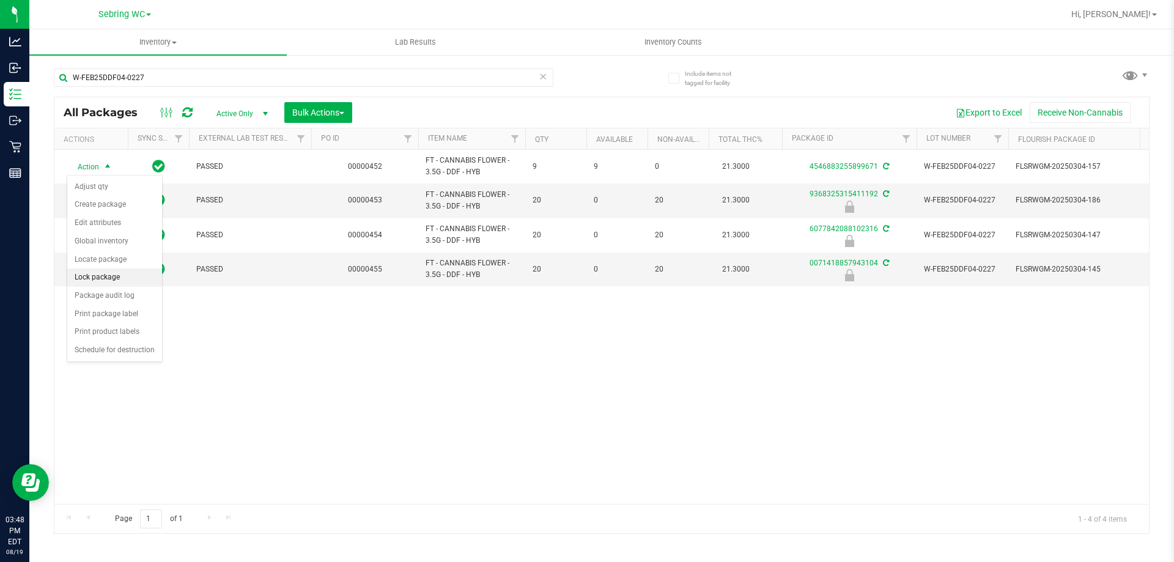
click at [106, 273] on li "Lock package" at bounding box center [114, 277] width 95 height 18
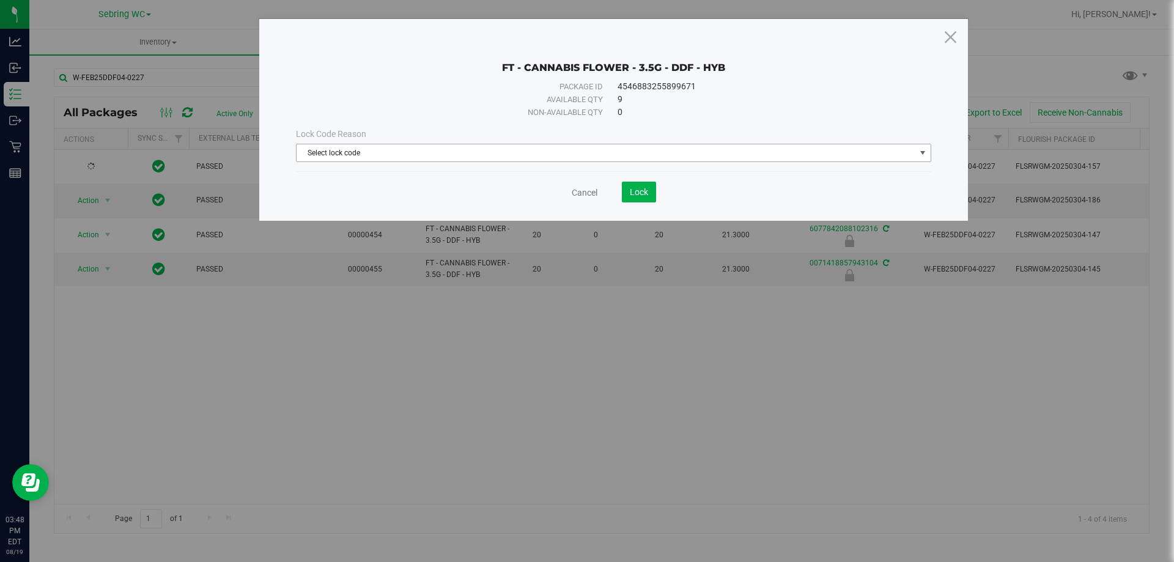
click at [337, 152] on span "Select lock code" at bounding box center [606, 152] width 619 height 17
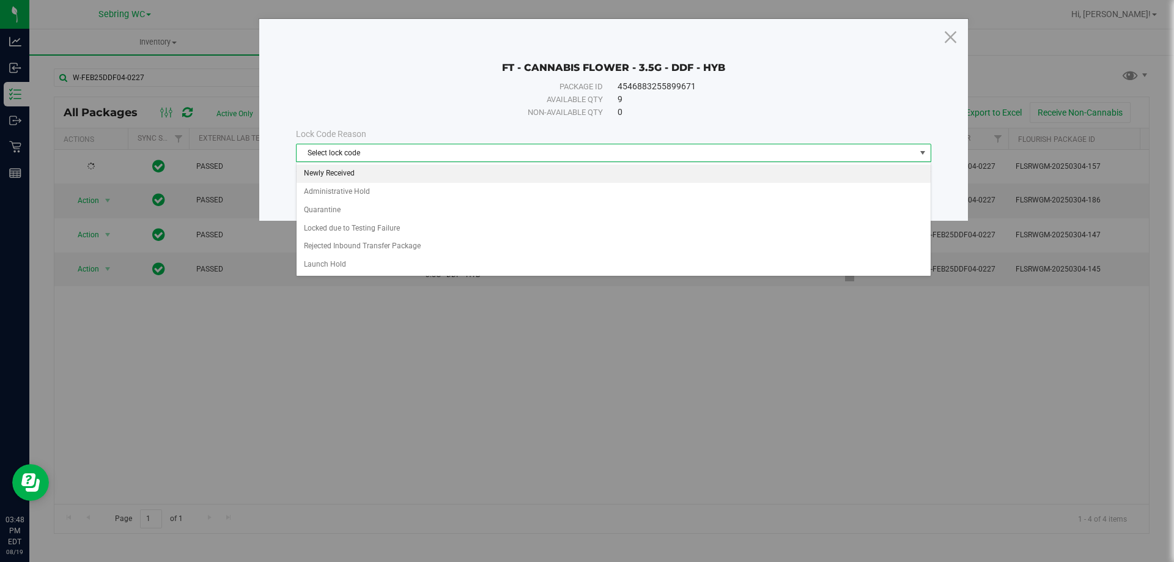
click at [327, 169] on li "Newly Received" at bounding box center [614, 173] width 634 height 18
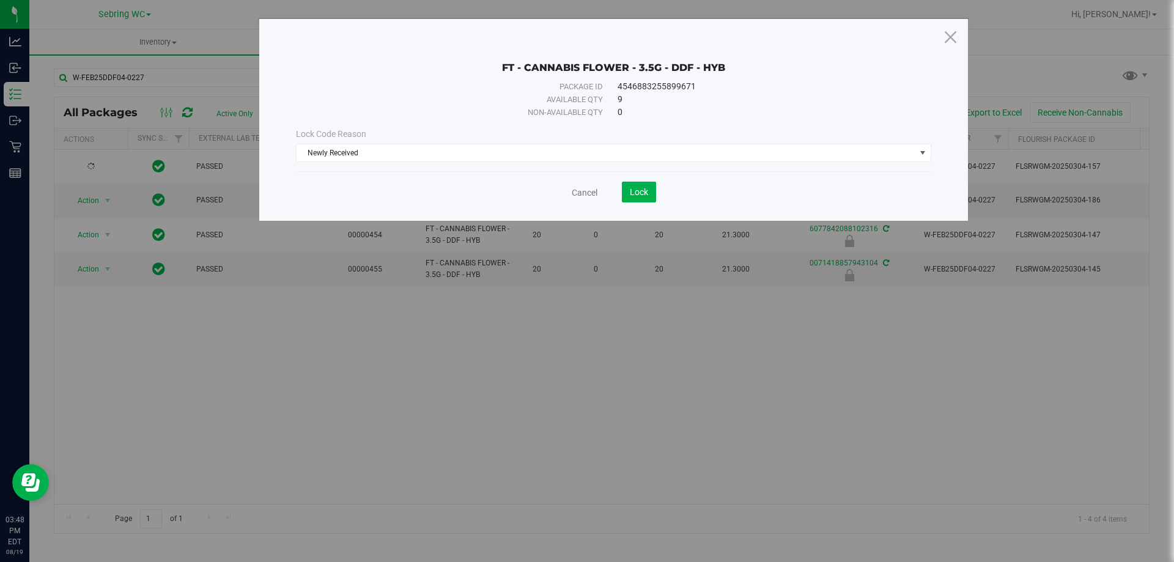
click at [451, 195] on div "Cancel Lock" at bounding box center [613, 192] width 635 height 21
click at [633, 194] on span "Lock" at bounding box center [639, 192] width 18 height 10
